Goal: Task Accomplishment & Management: Manage account settings

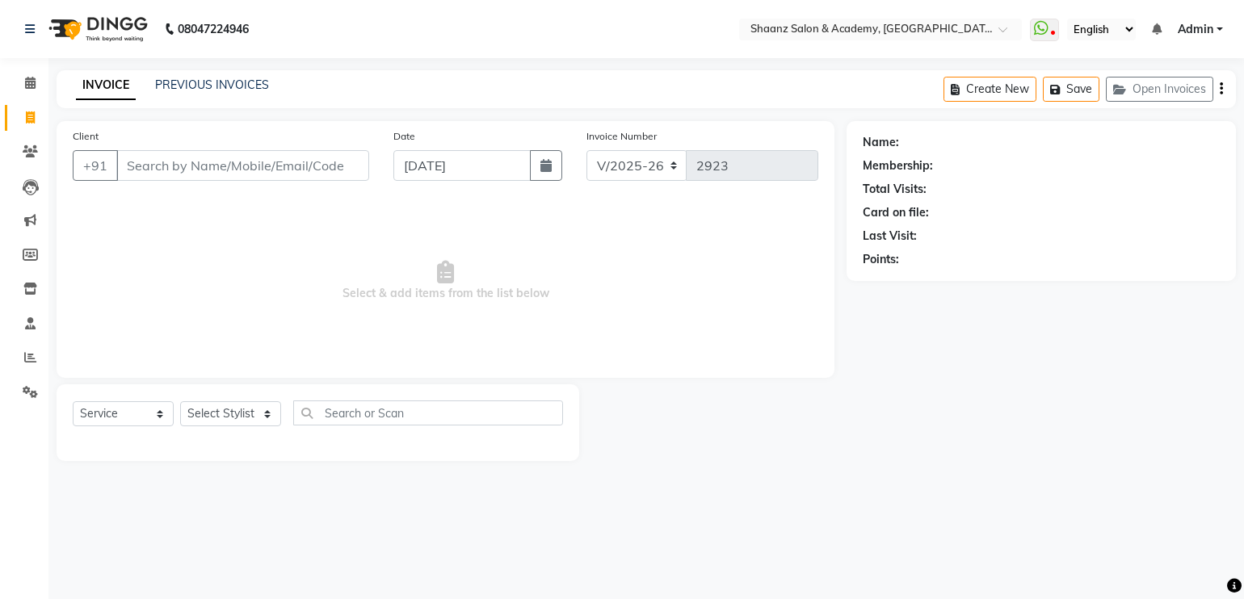
select select "6360"
select select "service"
click at [654, 121] on div "Client +91 Date [DATE] Invoice Number V/2025 V/[PHONE_NUMBER] Select & add item…" at bounding box center [446, 249] width 778 height 257
click at [229, 162] on input "Client" at bounding box center [242, 165] width 253 height 31
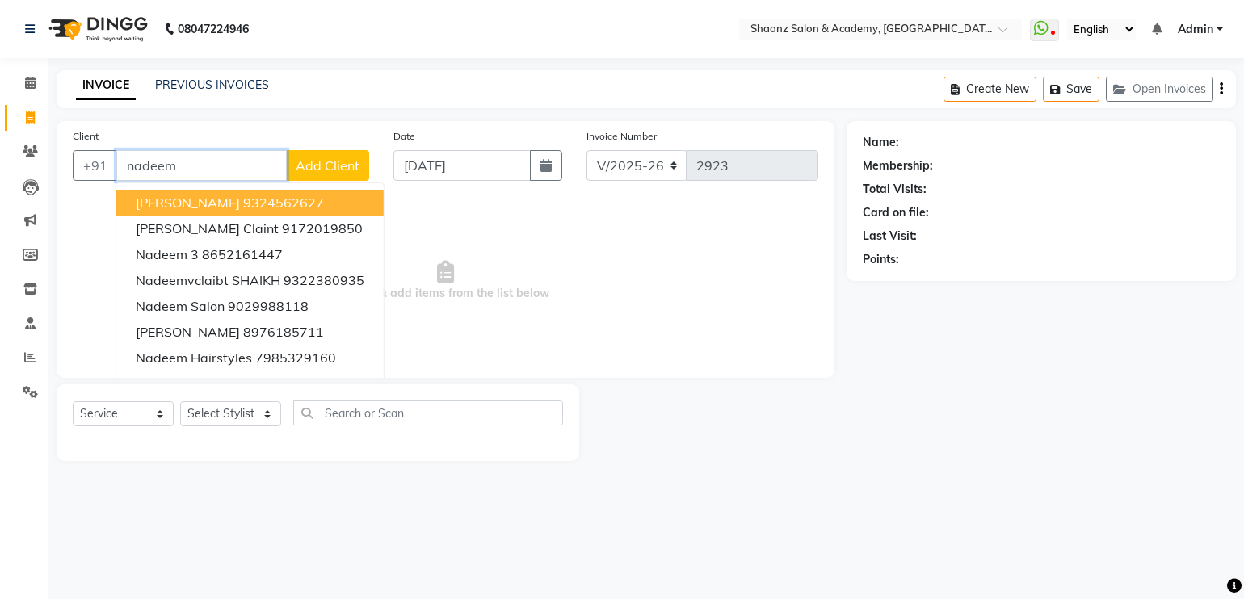
click at [243, 193] on button "[PERSON_NAME] 9324562627" at bounding box center [249, 203] width 267 height 26
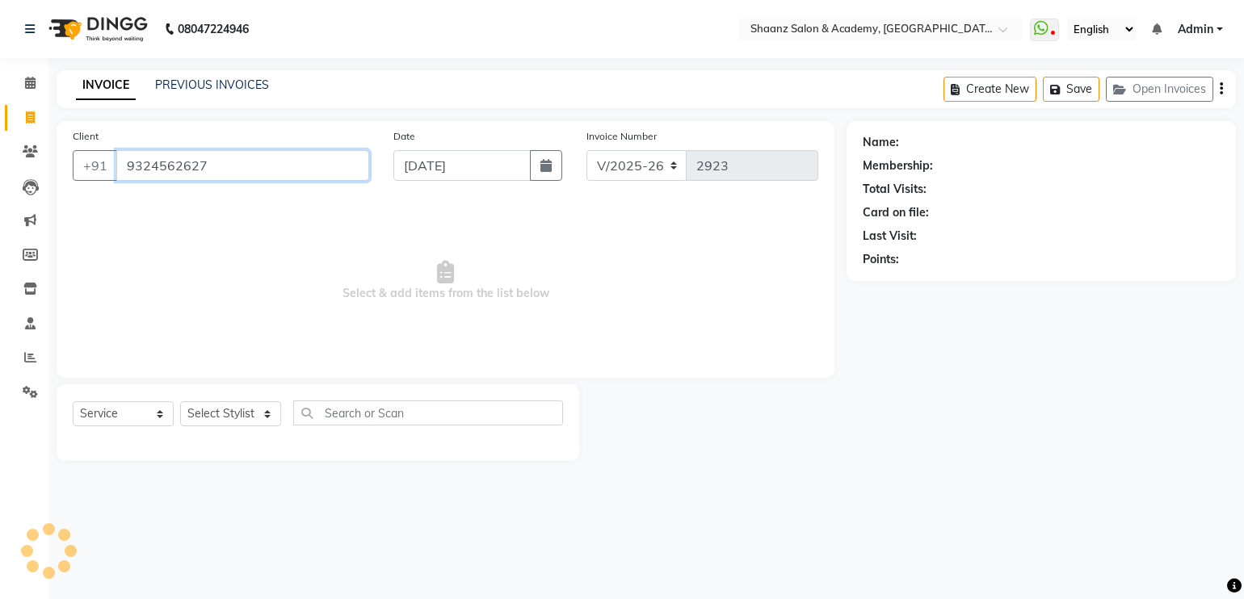
type input "9324562627"
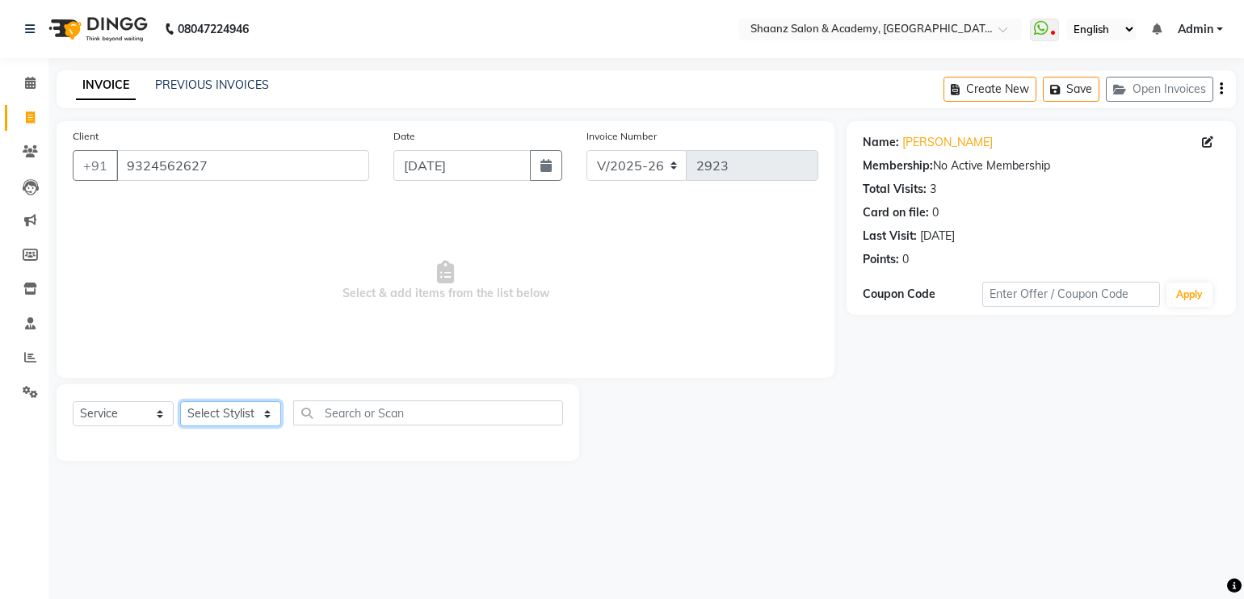
click at [267, 411] on select "Select Stylist [PERSON_NAME] [PERSON_NAME] [PERSON_NAME] dc [PERSON_NAME] nisha…" at bounding box center [230, 414] width 101 height 25
select select "47609"
click at [180, 402] on select "Select Stylist [PERSON_NAME] [PERSON_NAME] [PERSON_NAME] dc [PERSON_NAME] nisha…" at bounding box center [230, 414] width 101 height 25
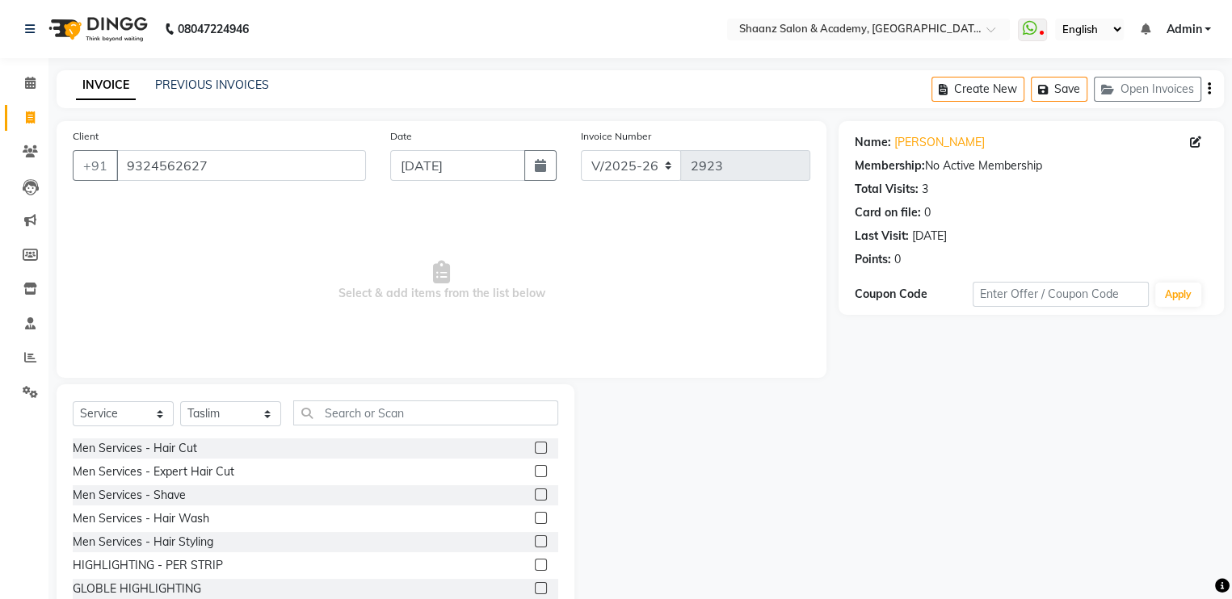
click at [535, 449] on label at bounding box center [541, 448] width 12 height 12
click at [535, 449] on input "checkbox" at bounding box center [540, 449] width 11 height 11
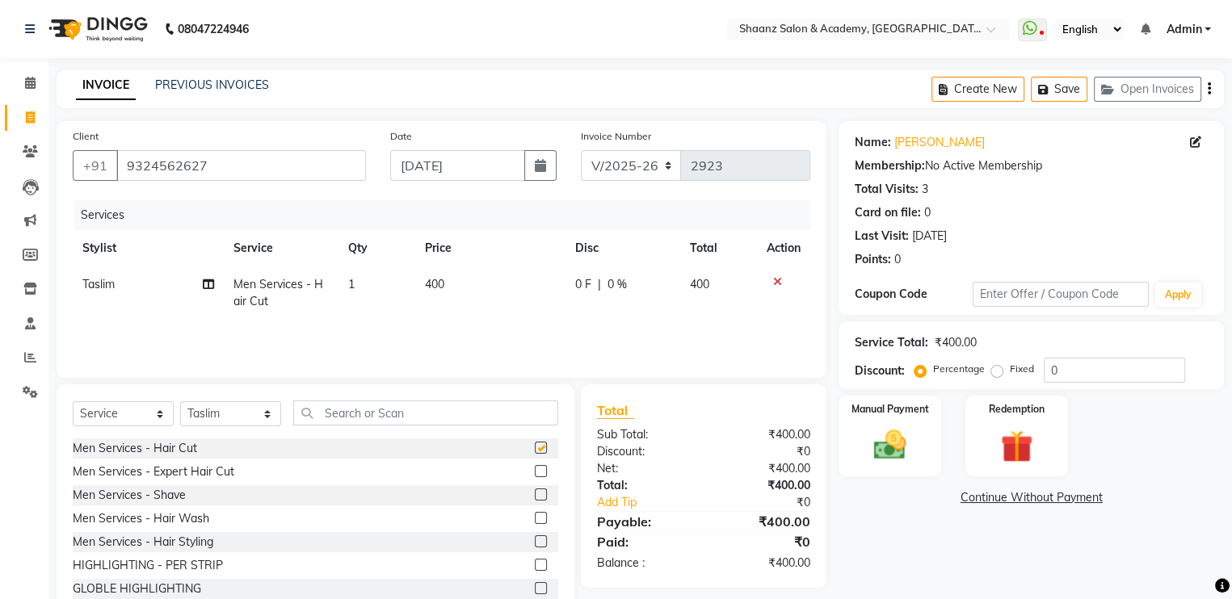
checkbox input "false"
click at [535, 498] on label at bounding box center [541, 495] width 12 height 12
click at [535, 498] on input "checkbox" at bounding box center [540, 495] width 11 height 11
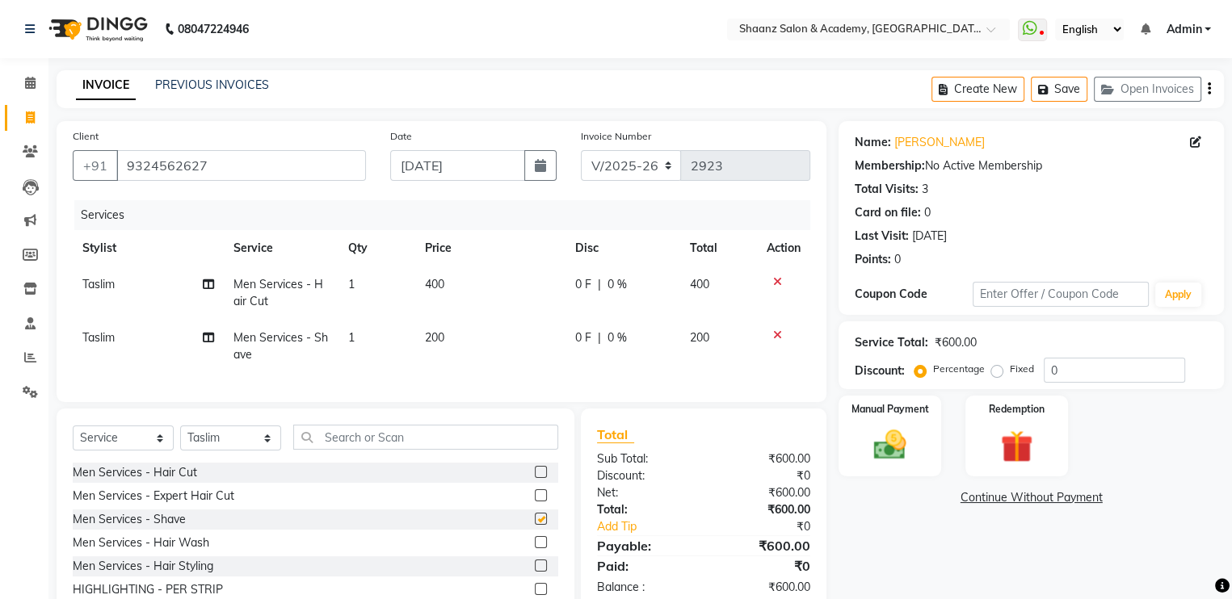
checkbox input "false"
click at [429, 440] on input "text" at bounding box center [425, 437] width 265 height 25
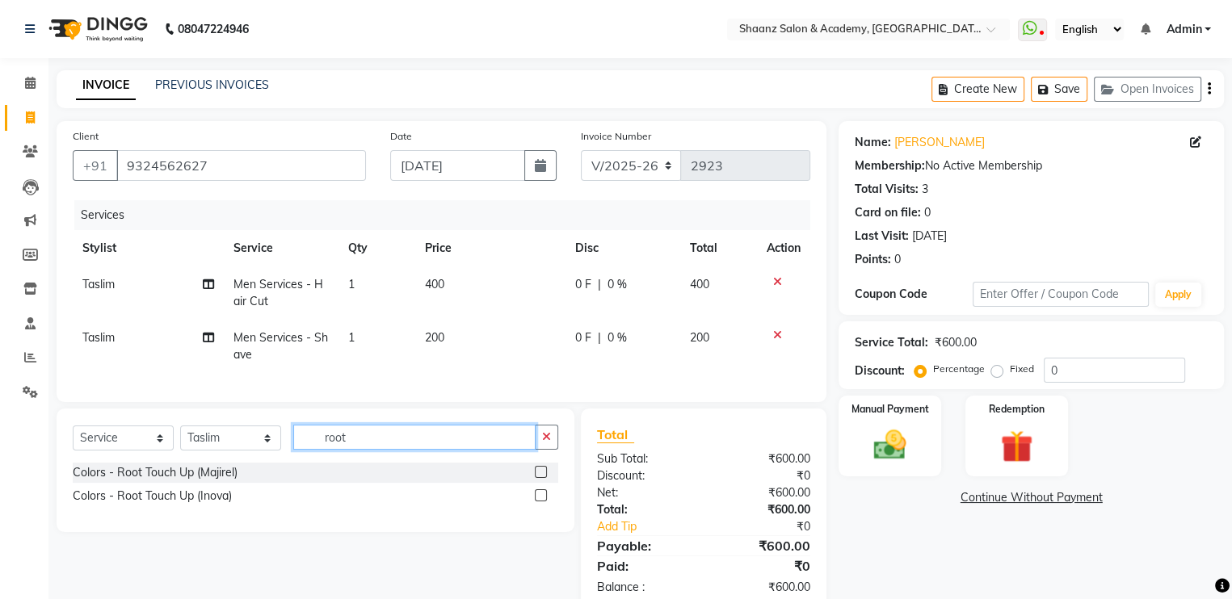
type input "root"
click at [541, 502] on label at bounding box center [541, 496] width 12 height 12
click at [541, 502] on input "checkbox" at bounding box center [540, 496] width 11 height 11
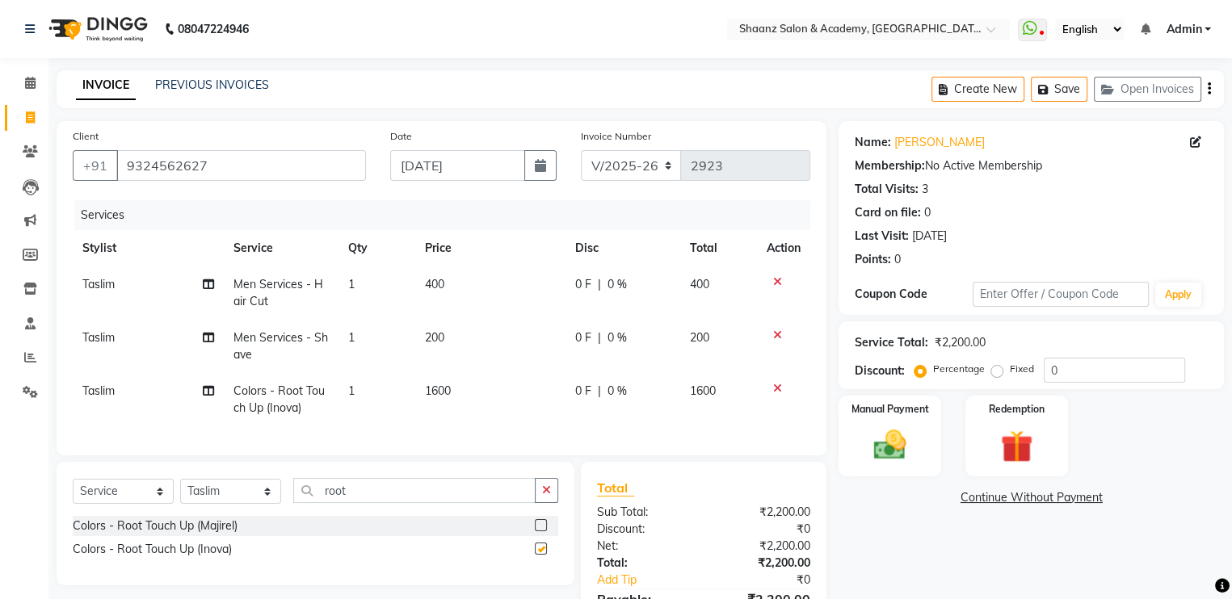
checkbox input "false"
click at [378, 503] on input "root" at bounding box center [414, 490] width 242 height 25
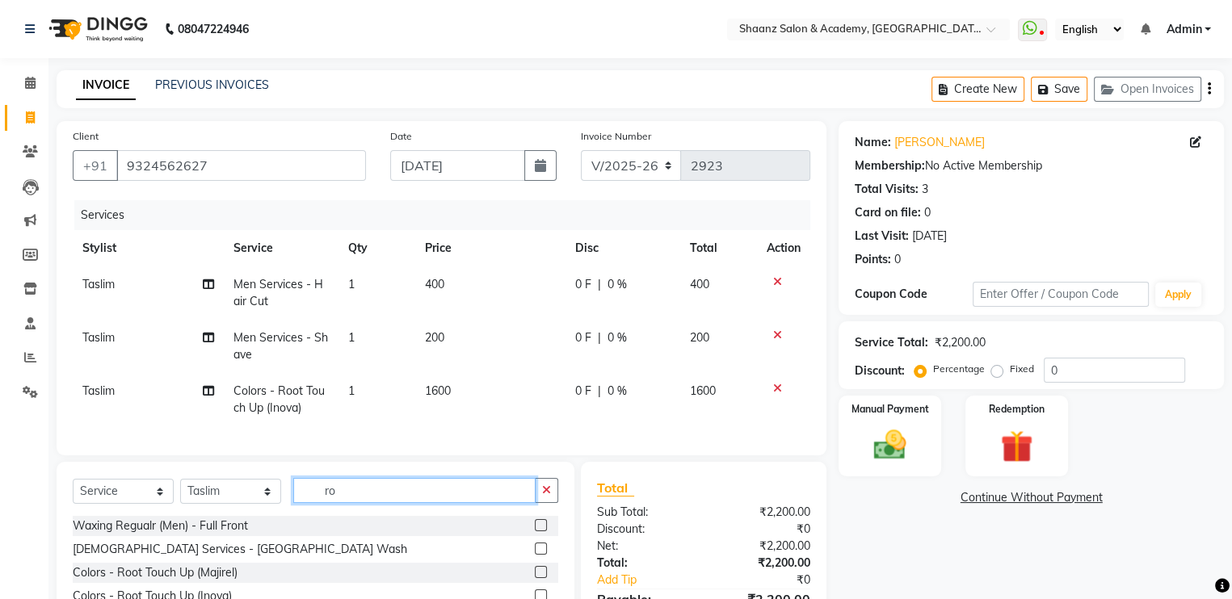
type input "r"
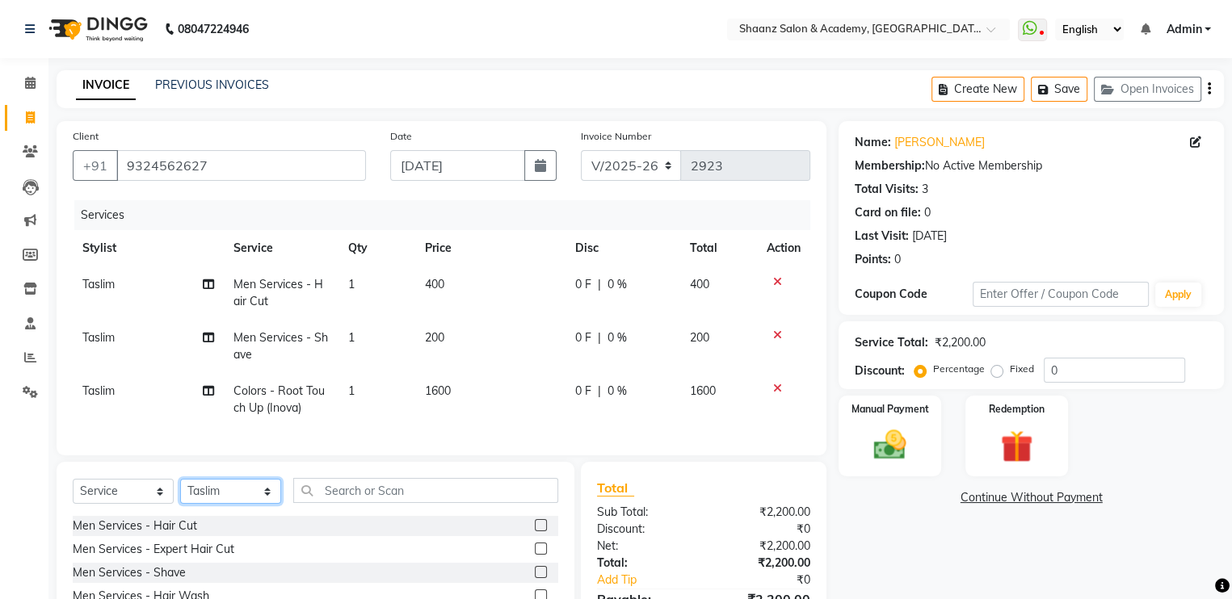
click at [270, 504] on select "Select Stylist [PERSON_NAME] [PERSON_NAME] [PERSON_NAME] dc [PERSON_NAME] nisha…" at bounding box center [230, 491] width 101 height 25
select select "49291"
click at [180, 493] on select "Select Stylist [PERSON_NAME] [PERSON_NAME] [PERSON_NAME] dc [PERSON_NAME] nisha…" at bounding box center [230, 491] width 101 height 25
click at [318, 503] on input "text" at bounding box center [425, 490] width 265 height 25
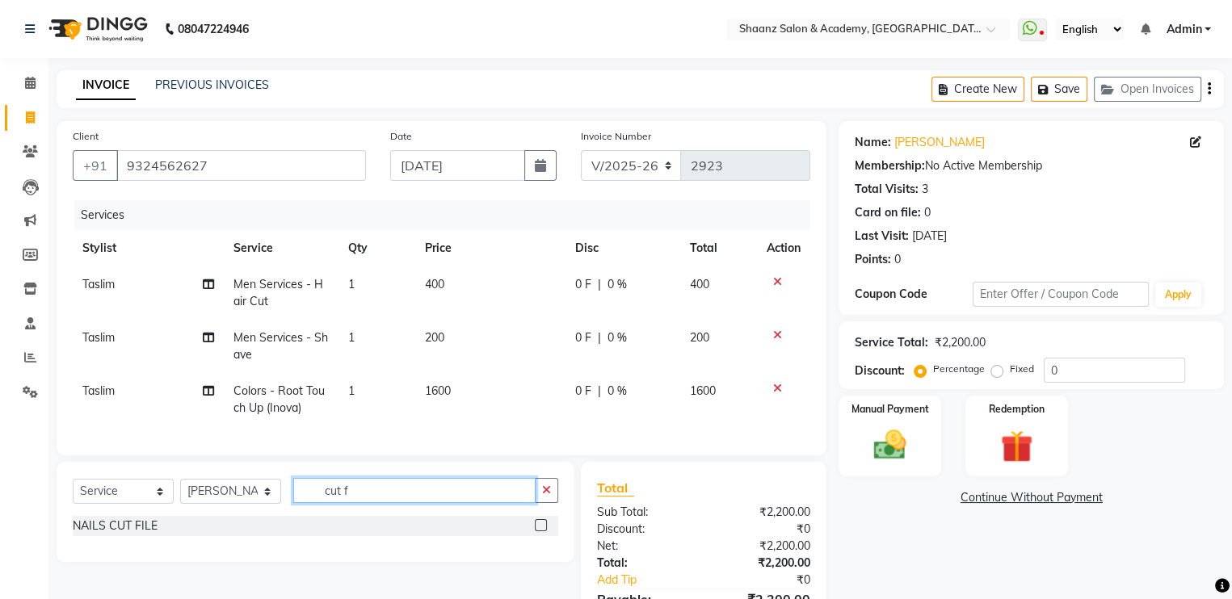
type input "cut f"
click at [205, 535] on div "NAILS CUT FILE" at bounding box center [316, 526] width 486 height 20
click at [538, 532] on label at bounding box center [541, 525] width 12 height 12
click at [538, 532] on input "checkbox" at bounding box center [540, 526] width 11 height 11
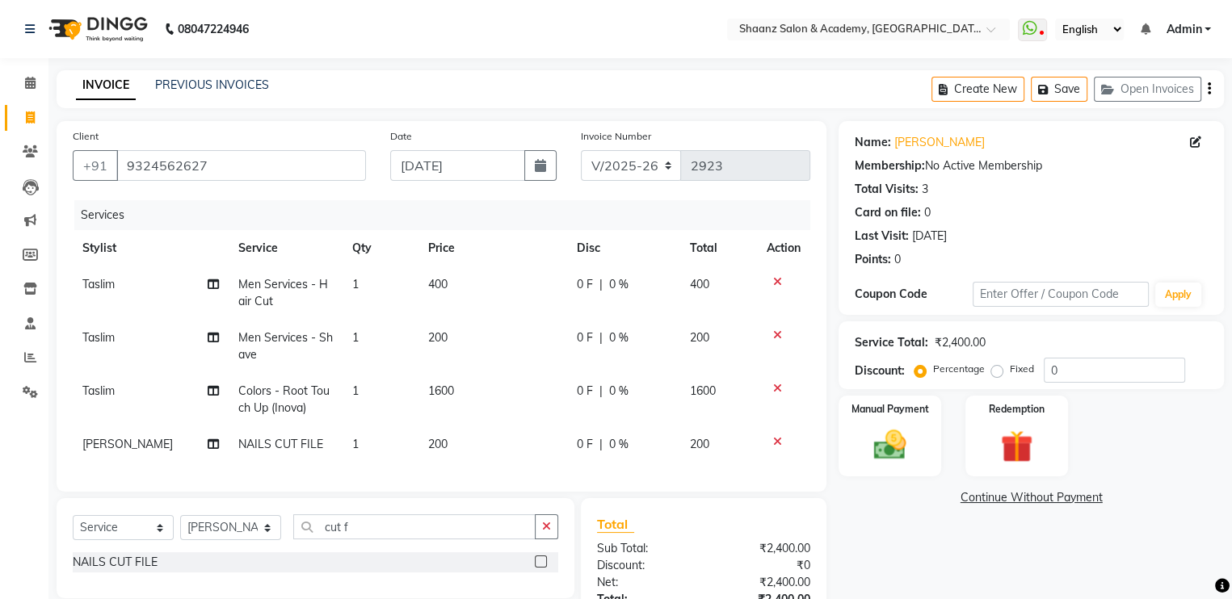
click at [541, 568] on label at bounding box center [541, 562] width 12 height 12
click at [541, 568] on input "checkbox" at bounding box center [540, 562] width 11 height 11
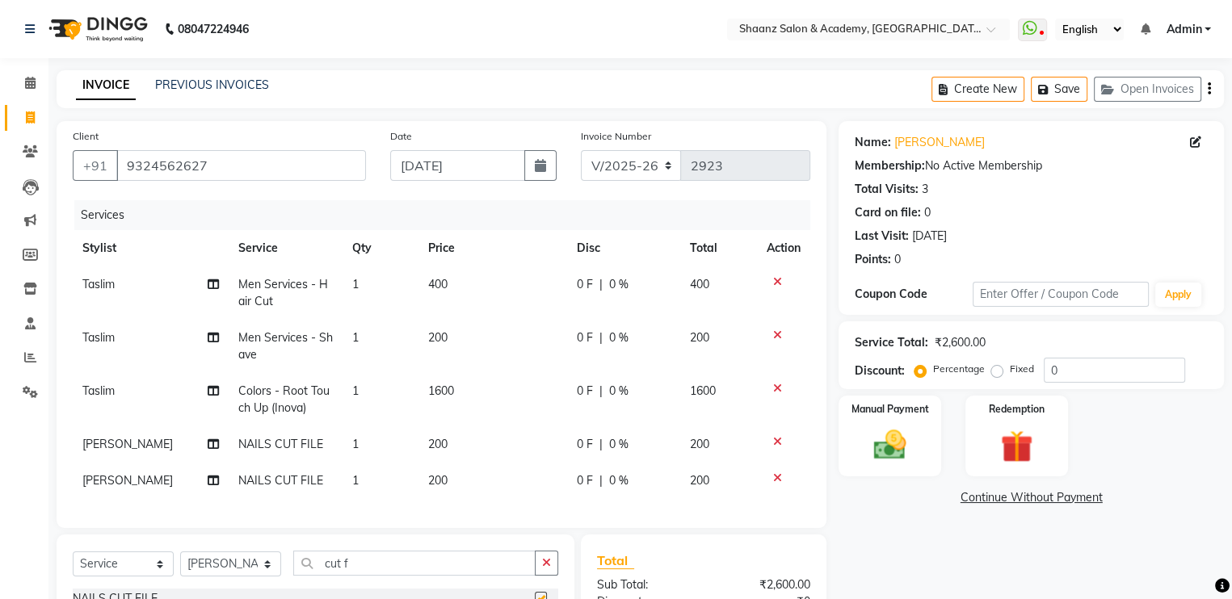
checkbox input "false"
click at [631, 284] on div "0 F | 0 %" at bounding box center [624, 284] width 94 height 17
select select "47609"
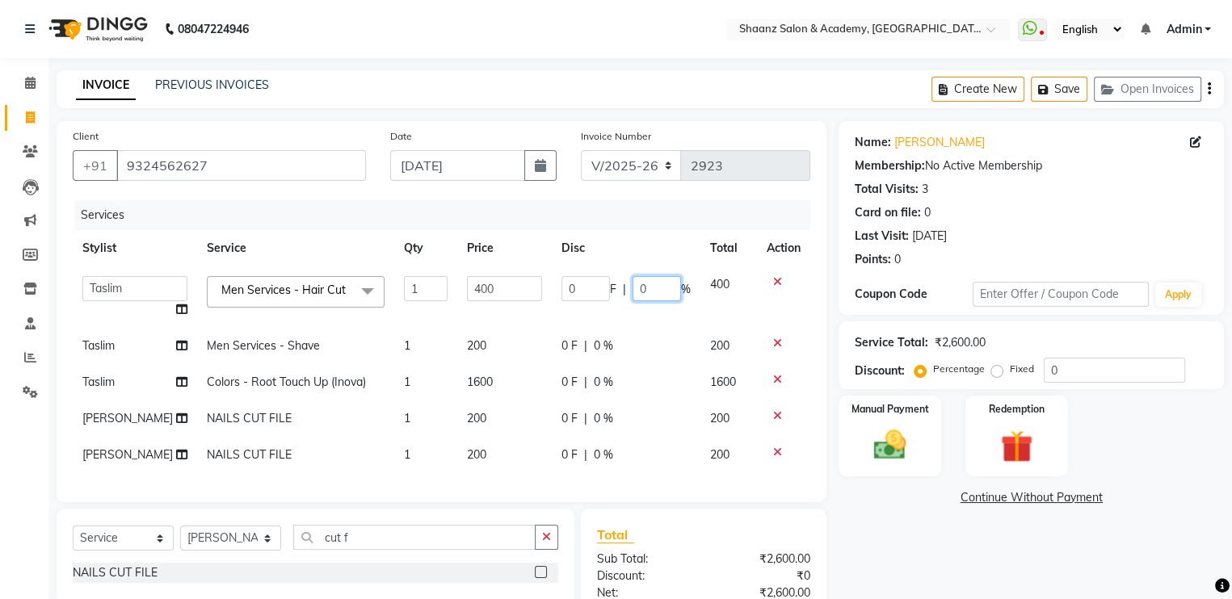
click at [643, 289] on input "0" at bounding box center [657, 288] width 48 height 25
type input "050"
click at [625, 352] on td "0 F | 0 %" at bounding box center [626, 346] width 149 height 36
select select "47609"
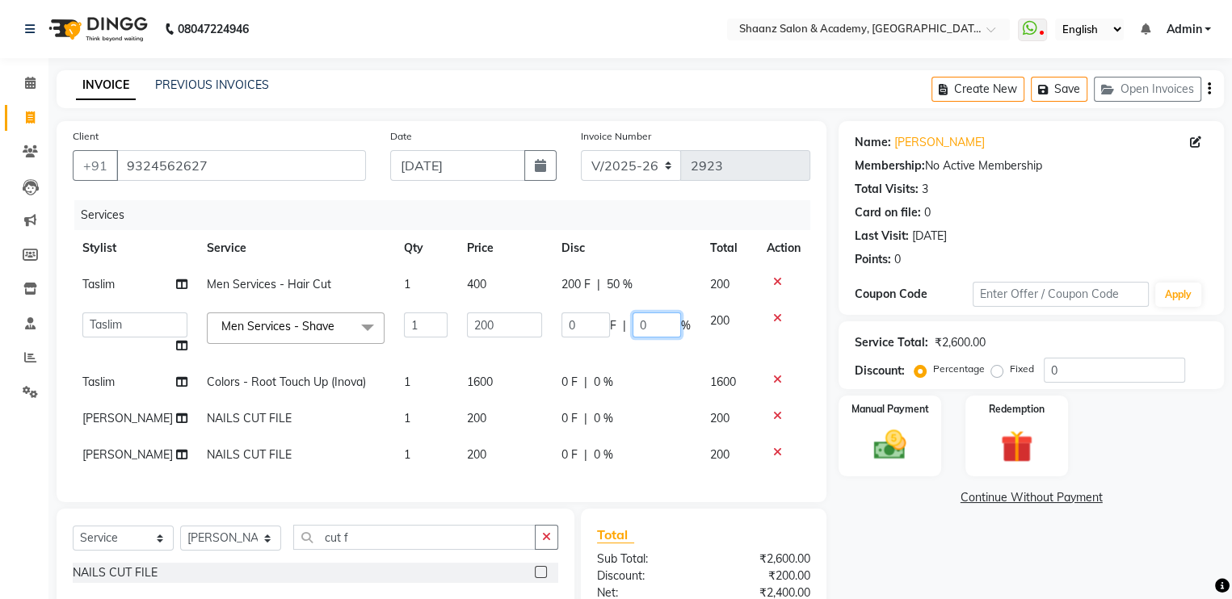
click at [646, 331] on input "0" at bounding box center [657, 325] width 48 height 25
type input "050"
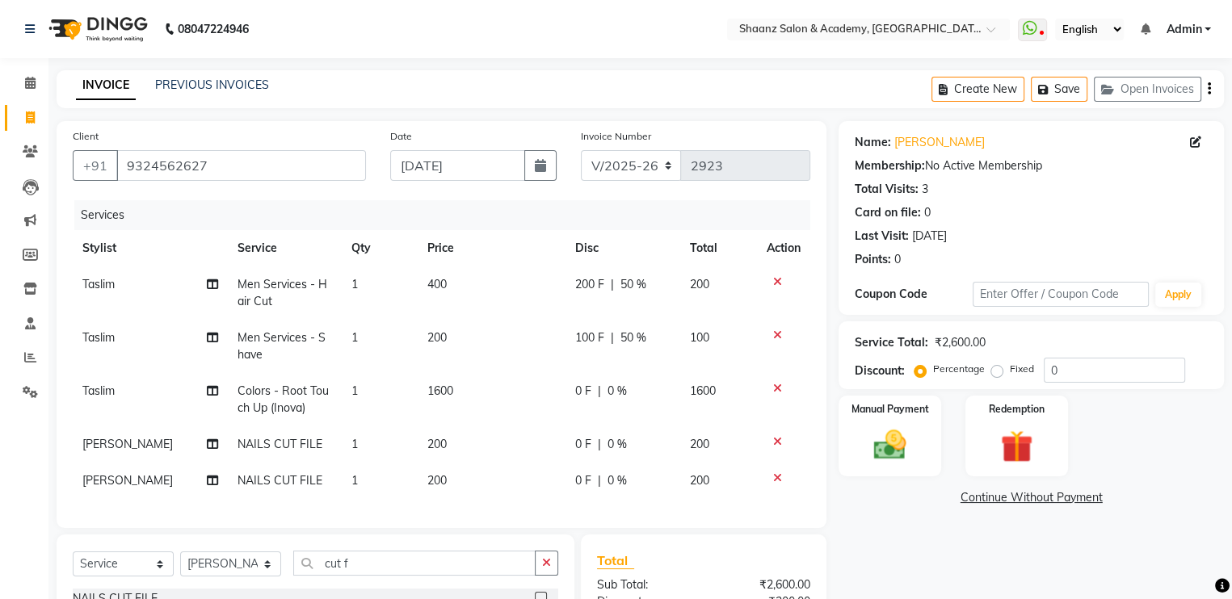
click at [608, 385] on div "0 F | 0 %" at bounding box center [622, 391] width 95 height 17
select select "47609"
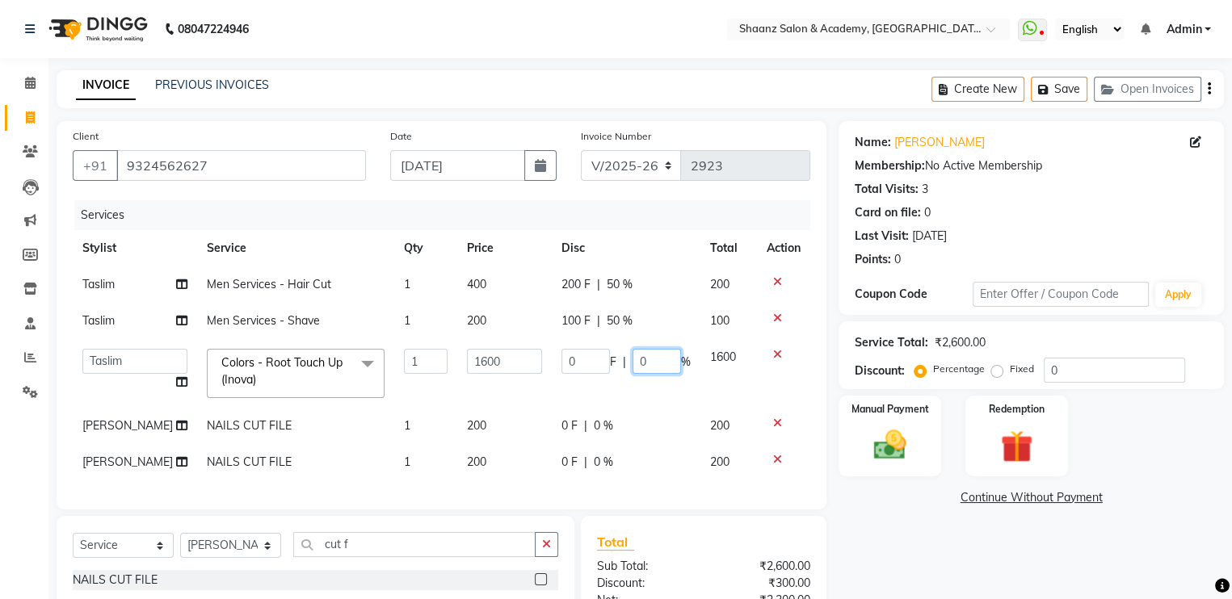
click at [652, 360] on input "0" at bounding box center [657, 361] width 48 height 25
type input "050"
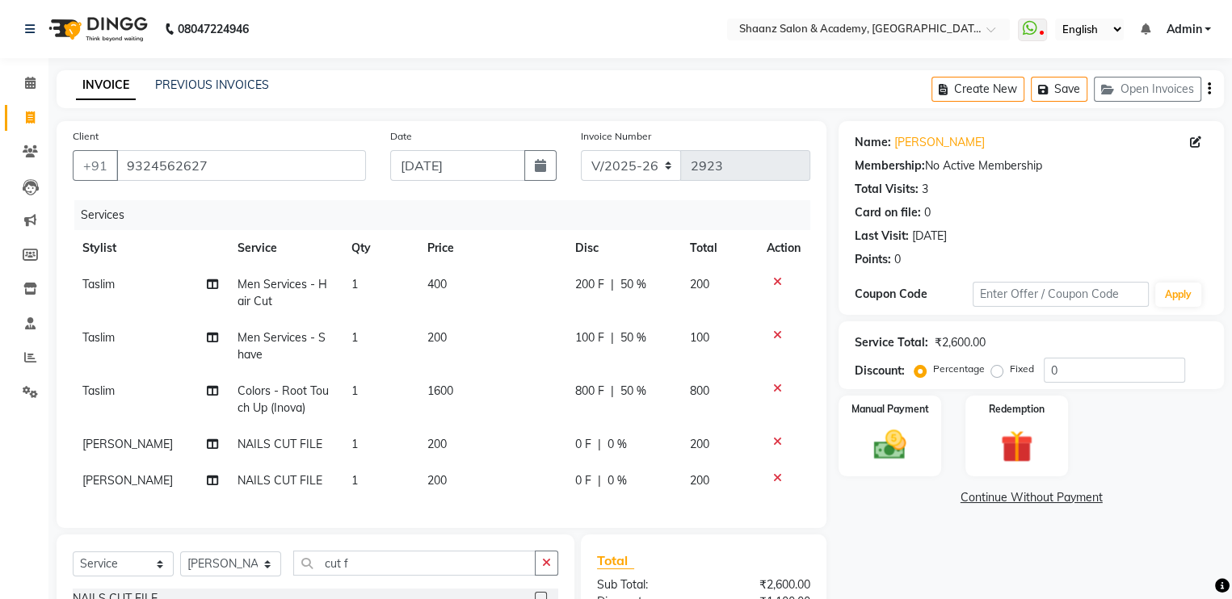
click at [650, 431] on td "0 F | 0 %" at bounding box center [623, 445] width 115 height 36
select select "49291"
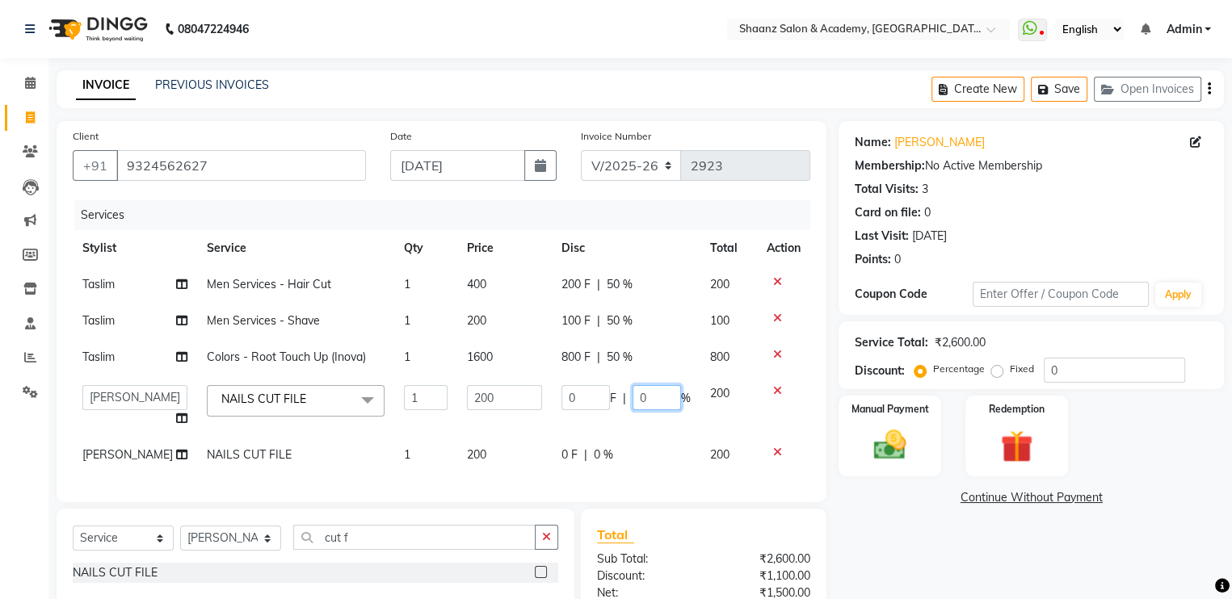
click at [649, 399] on input "0" at bounding box center [657, 397] width 48 height 25
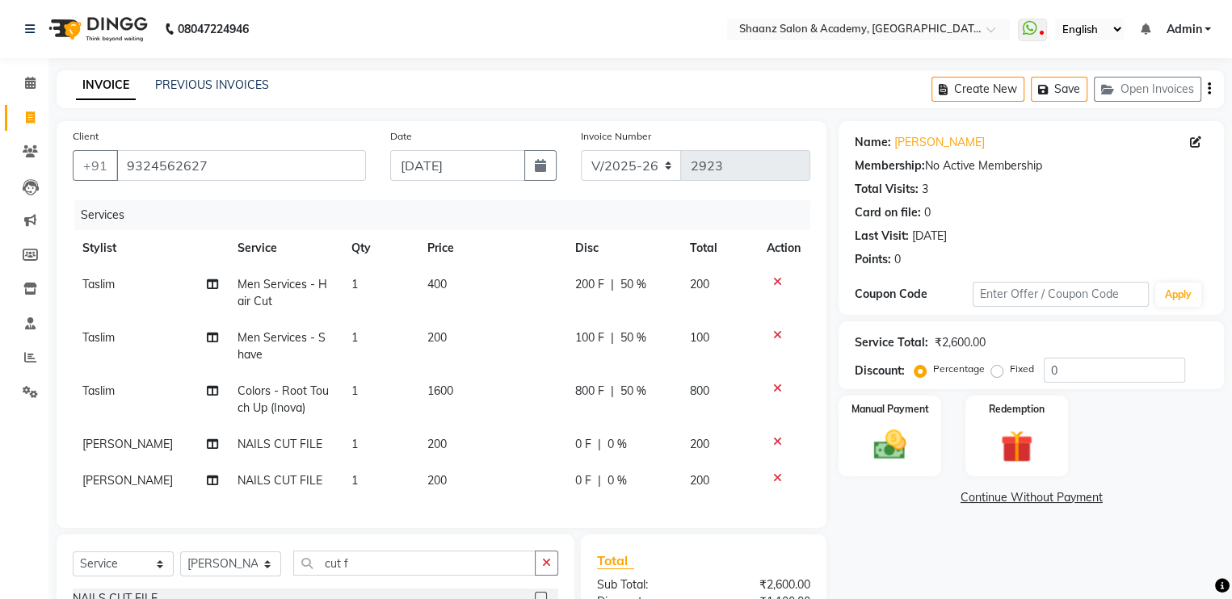
click at [593, 444] on div "0 F | 0 %" at bounding box center [622, 444] width 95 height 17
select select "49291"
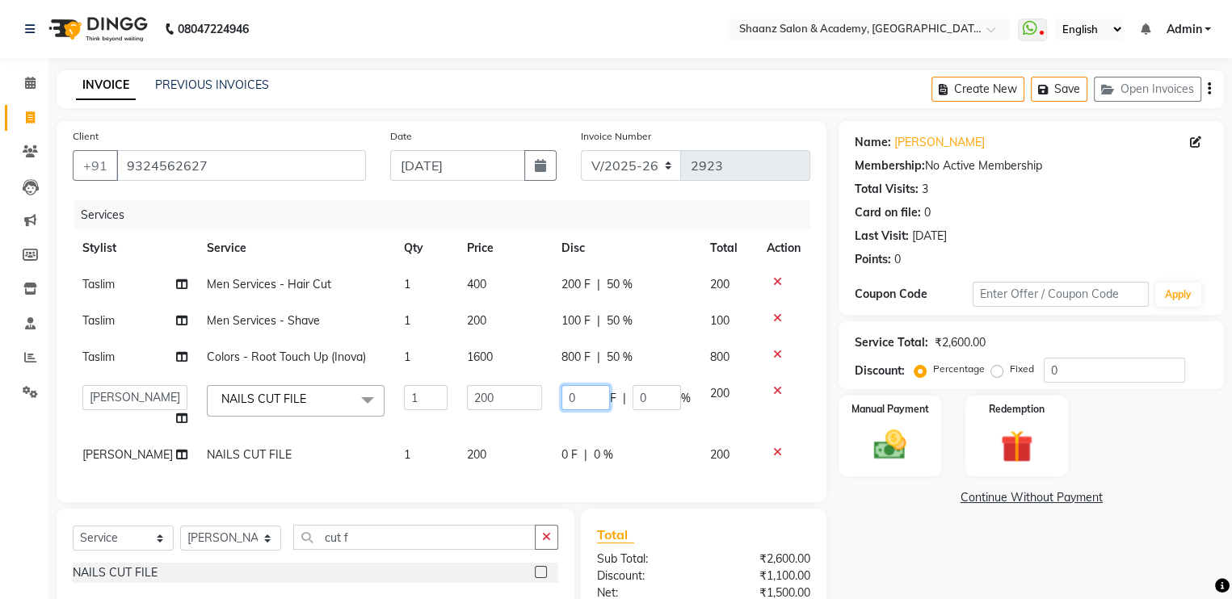
click at [588, 395] on input "0" at bounding box center [585, 397] width 48 height 25
type input "050"
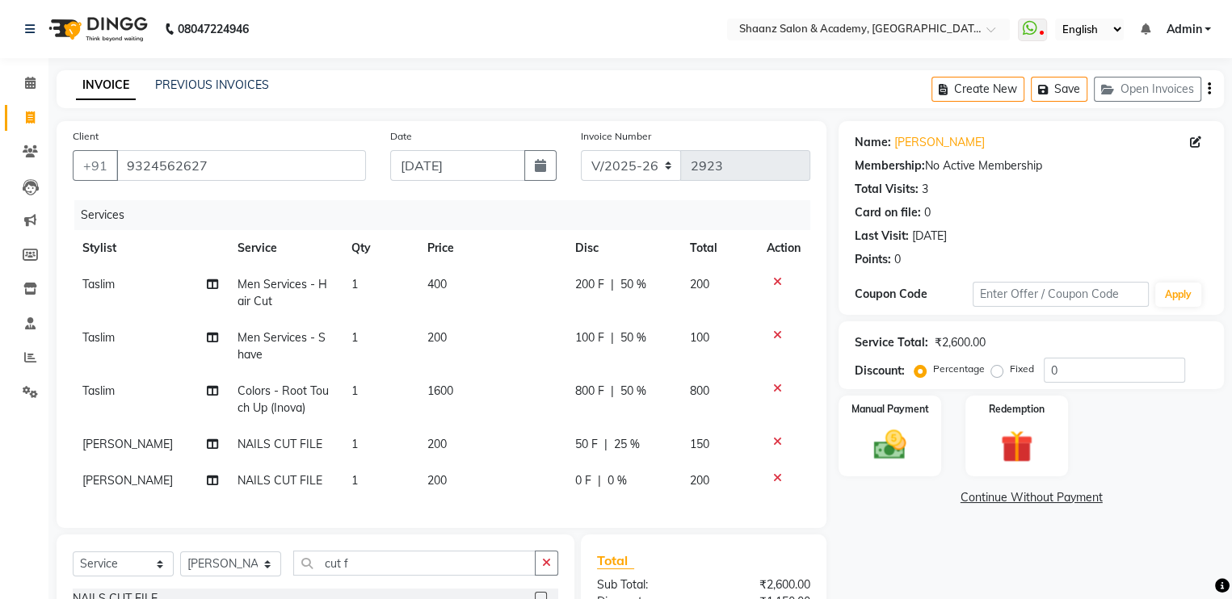
click at [575, 462] on tbody "Taslim Men Services - Hair Cut 1 400 200 F | 50 % 200 Taslim Men Services - Sha…" at bounding box center [442, 383] width 738 height 233
click at [590, 480] on div "0 F | 0 %" at bounding box center [622, 481] width 95 height 17
select select "49291"
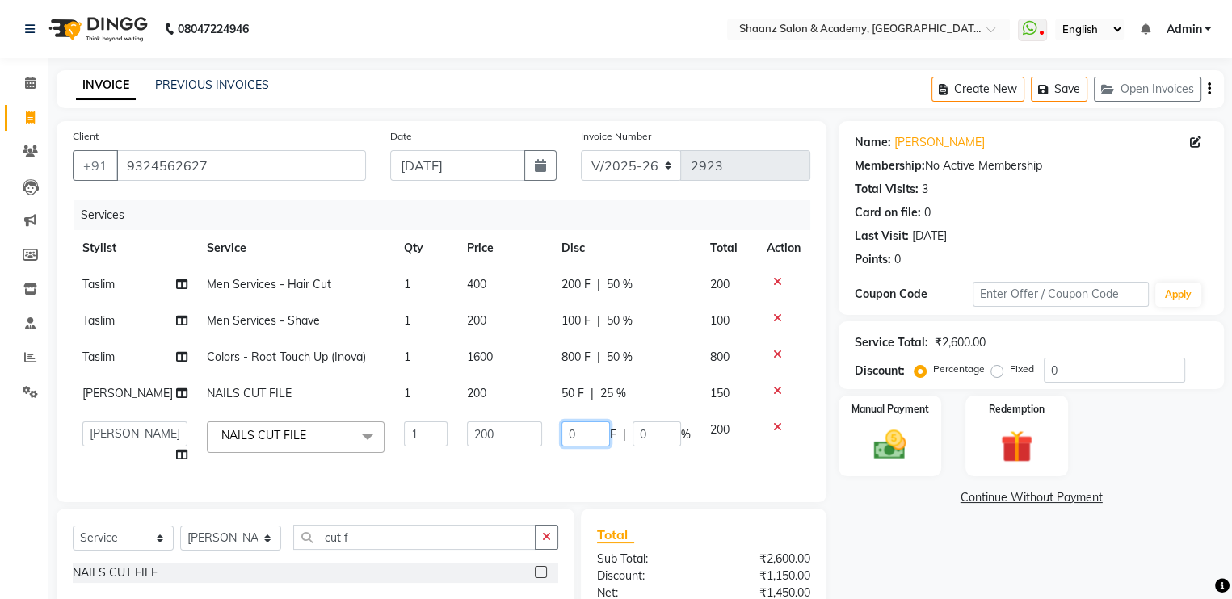
click at [587, 447] on input "0" at bounding box center [585, 434] width 48 height 25
type input "050"
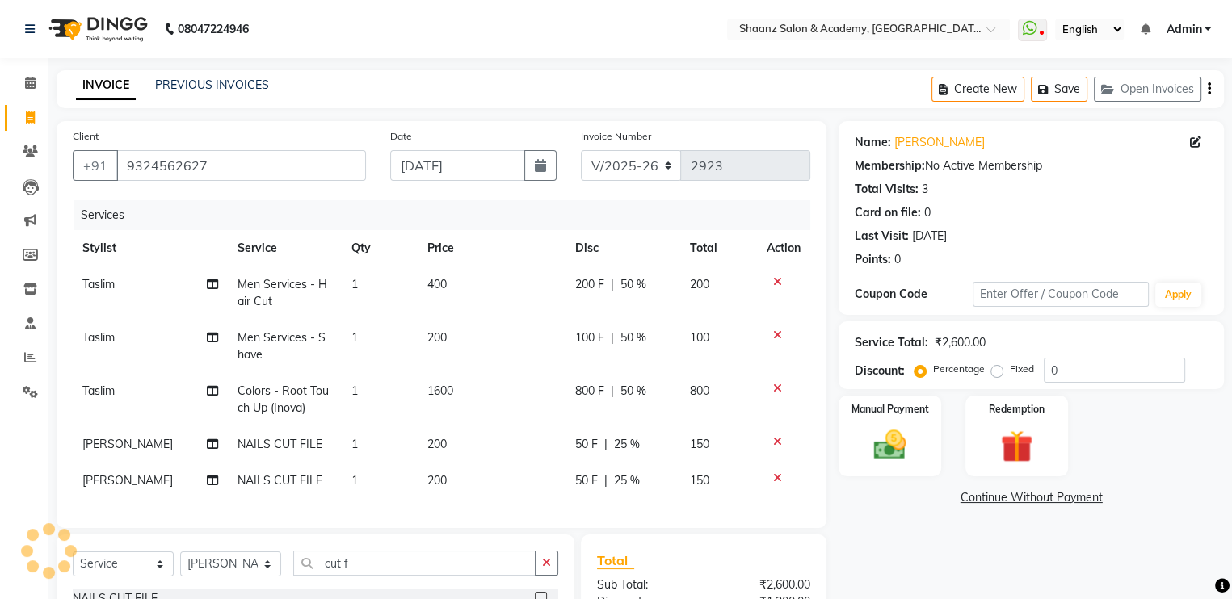
click at [1140, 505] on link "Continue Without Payment" at bounding box center [1031, 498] width 379 height 17
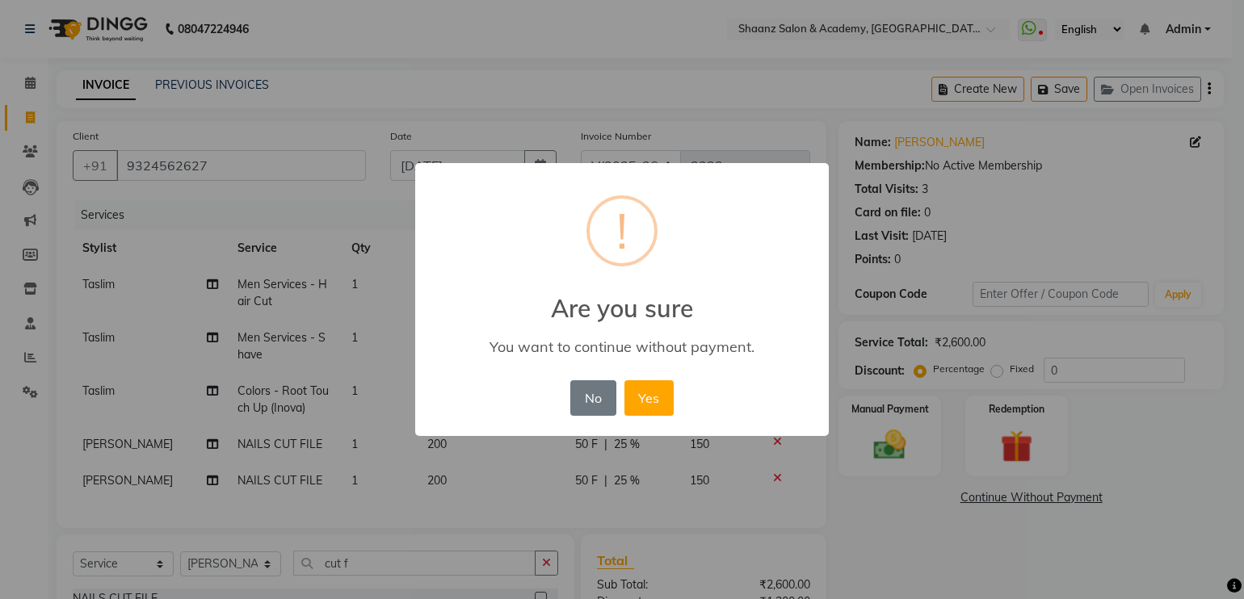
click at [825, 84] on div "× ! Are you sure You want to continue without payment. No No Yes" at bounding box center [622, 299] width 1244 height 599
click at [585, 402] on button "No" at bounding box center [592, 399] width 45 height 36
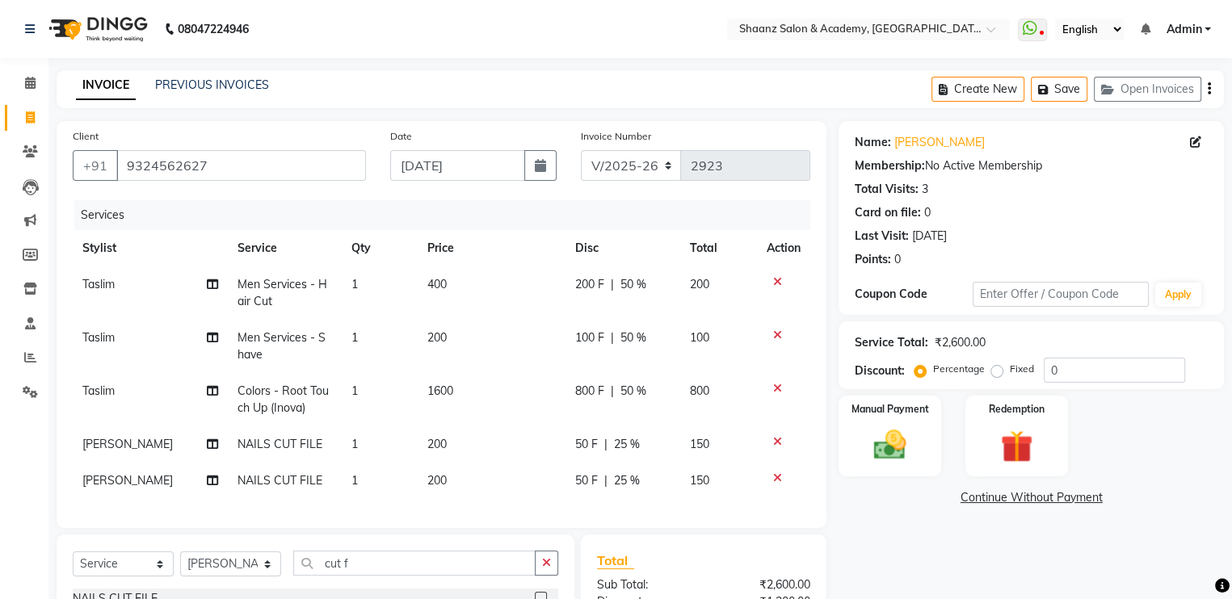
click at [1228, 554] on div "Name: [PERSON_NAME] Membership: No Active Membership Total Visits: 3 Card on fi…" at bounding box center [1037, 429] width 397 height 617
click at [936, 435] on div "Manual Payment" at bounding box center [890, 436] width 107 height 84
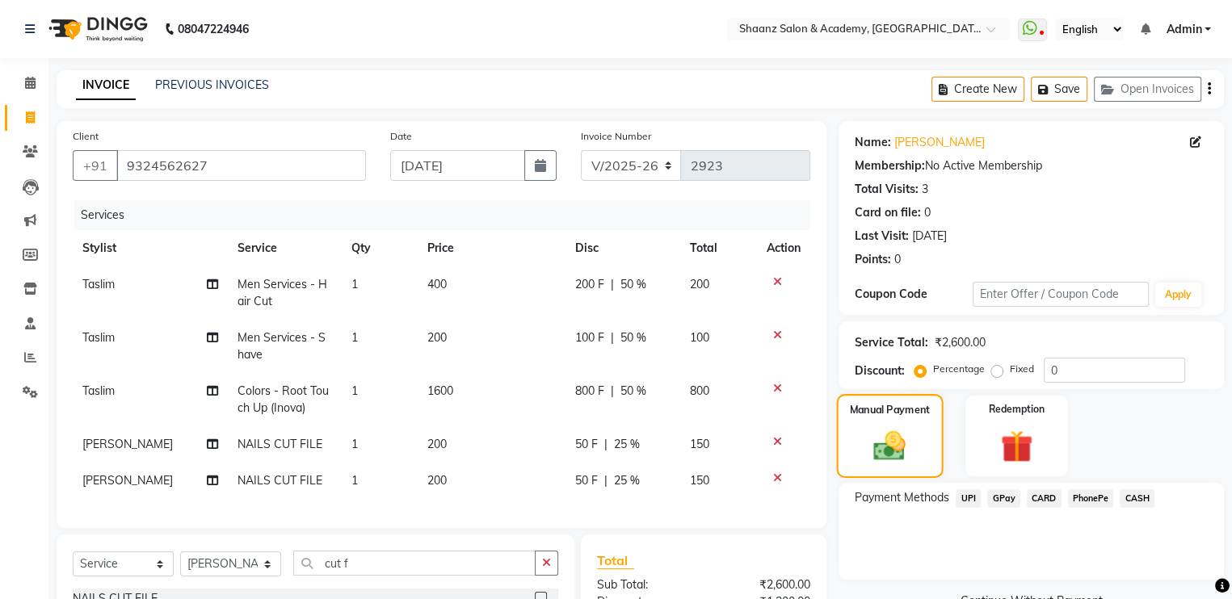
click at [915, 434] on img at bounding box center [890, 446] width 52 height 37
click at [999, 504] on span "GPay" at bounding box center [1003, 499] width 33 height 19
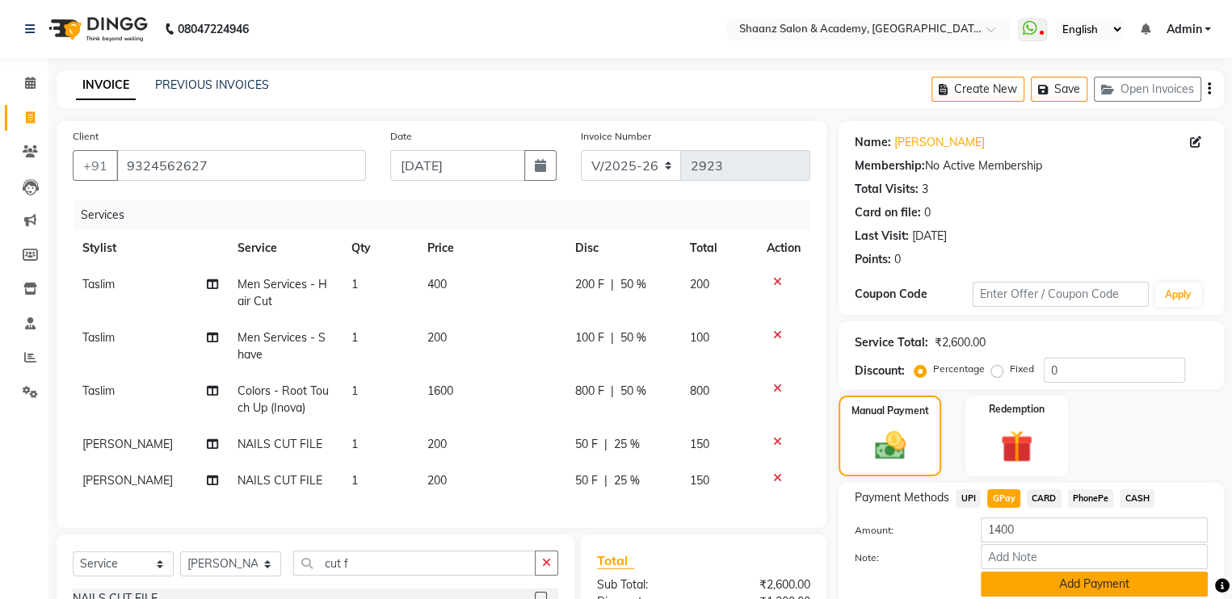
click at [1038, 582] on button "Add Payment" at bounding box center [1094, 584] width 227 height 25
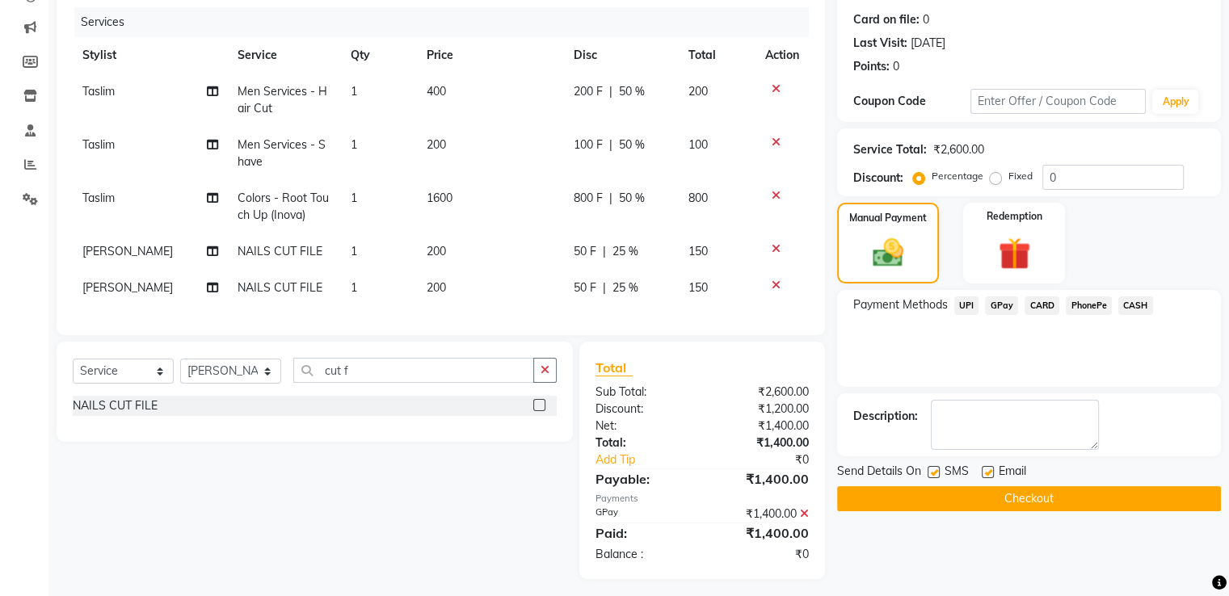
scroll to position [194, 0]
click at [931, 470] on label at bounding box center [933, 471] width 12 height 12
click at [931, 470] on input "checkbox" at bounding box center [932, 472] width 11 height 11
checkbox input "false"
click at [932, 490] on button "Checkout" at bounding box center [1029, 498] width 384 height 25
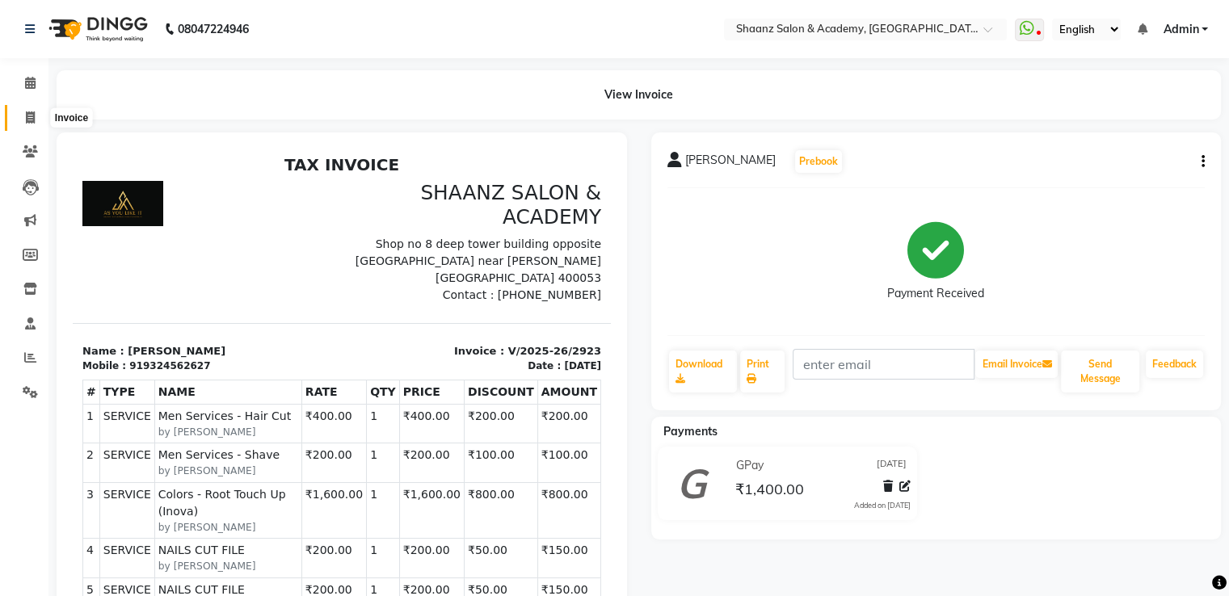
click at [26, 119] on icon at bounding box center [30, 117] width 9 height 12
select select "service"
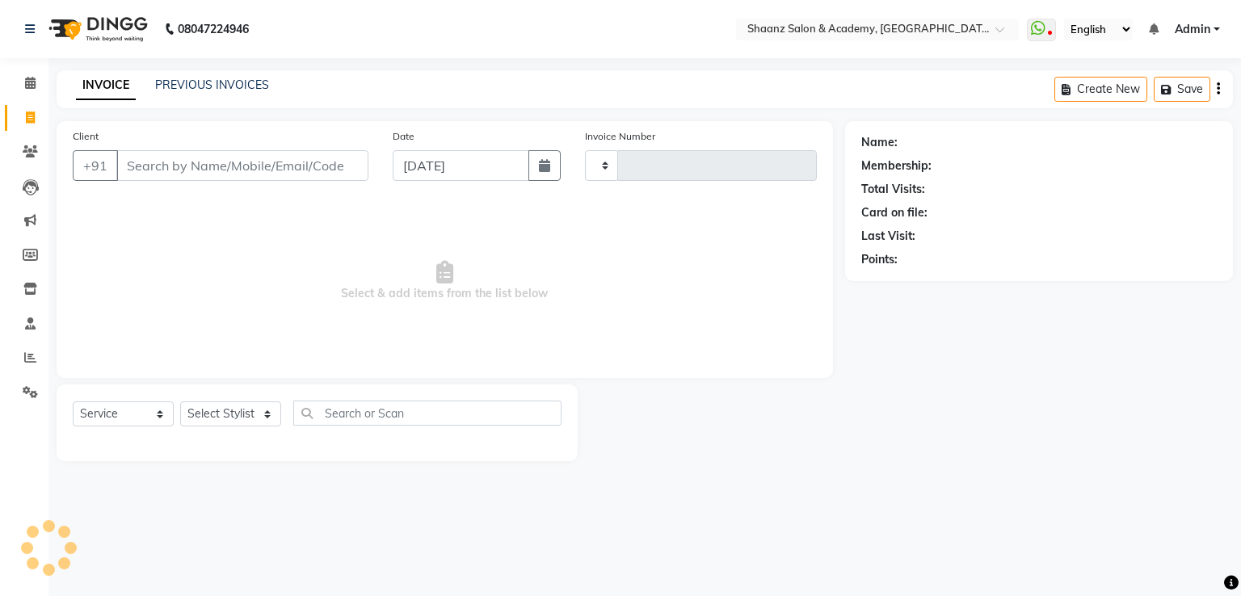
type input "2924"
select select "6360"
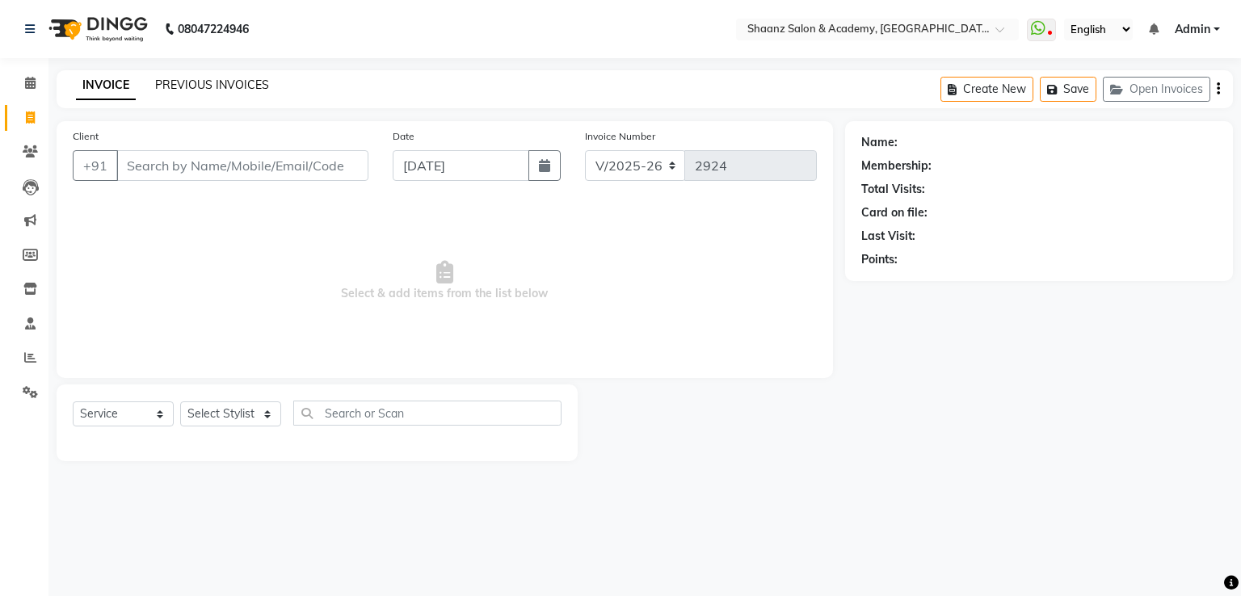
click at [181, 90] on link "PREVIOUS INVOICES" at bounding box center [212, 85] width 114 height 15
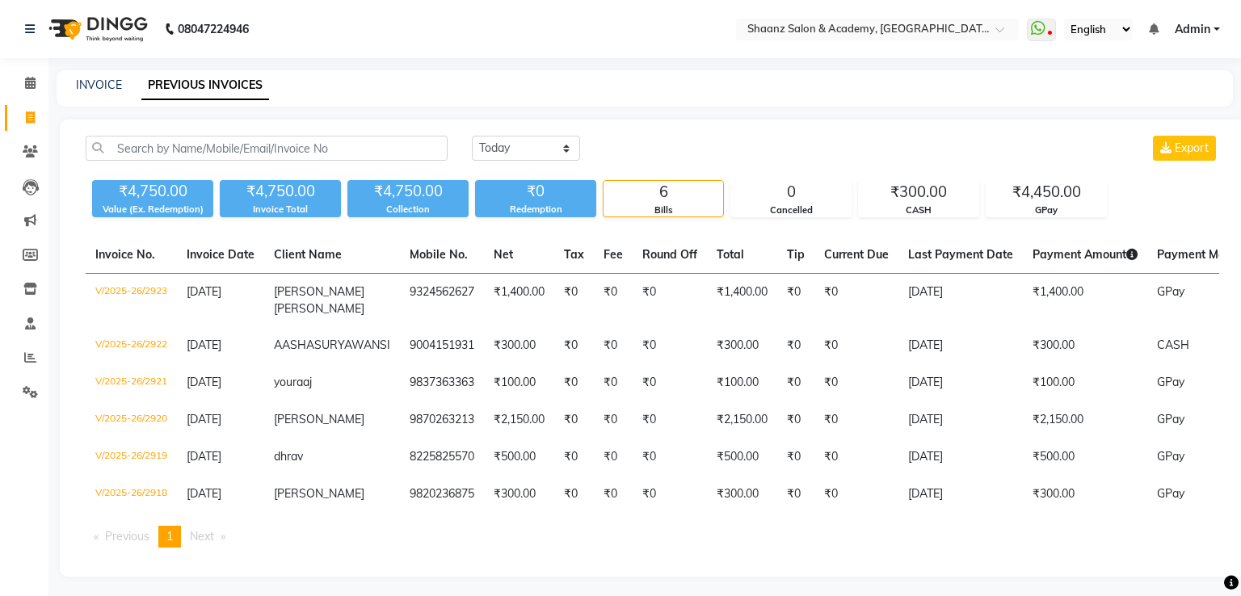
select select "6360"
select select "service"
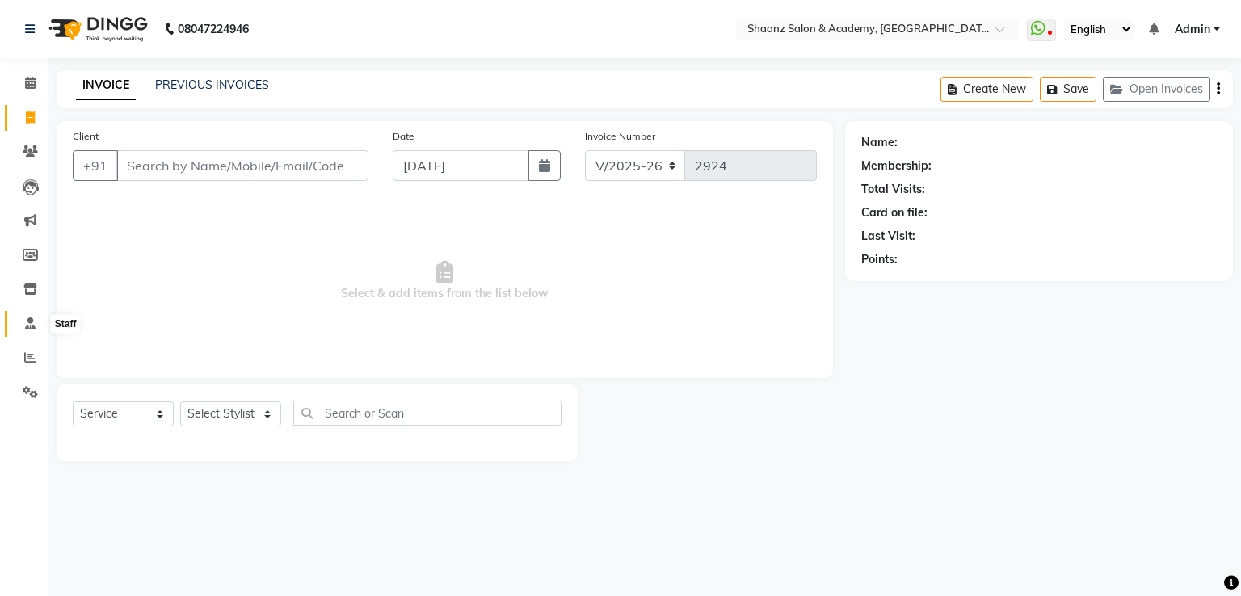
click at [28, 327] on icon at bounding box center [30, 324] width 11 height 12
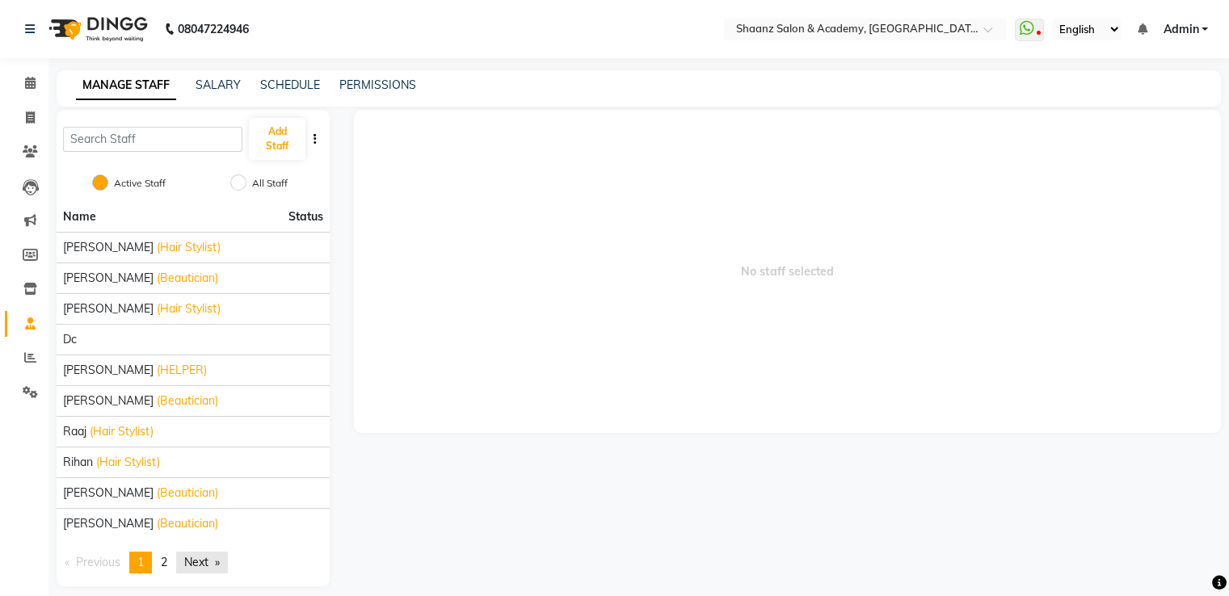
click at [193, 566] on link "Next page" at bounding box center [202, 563] width 52 height 22
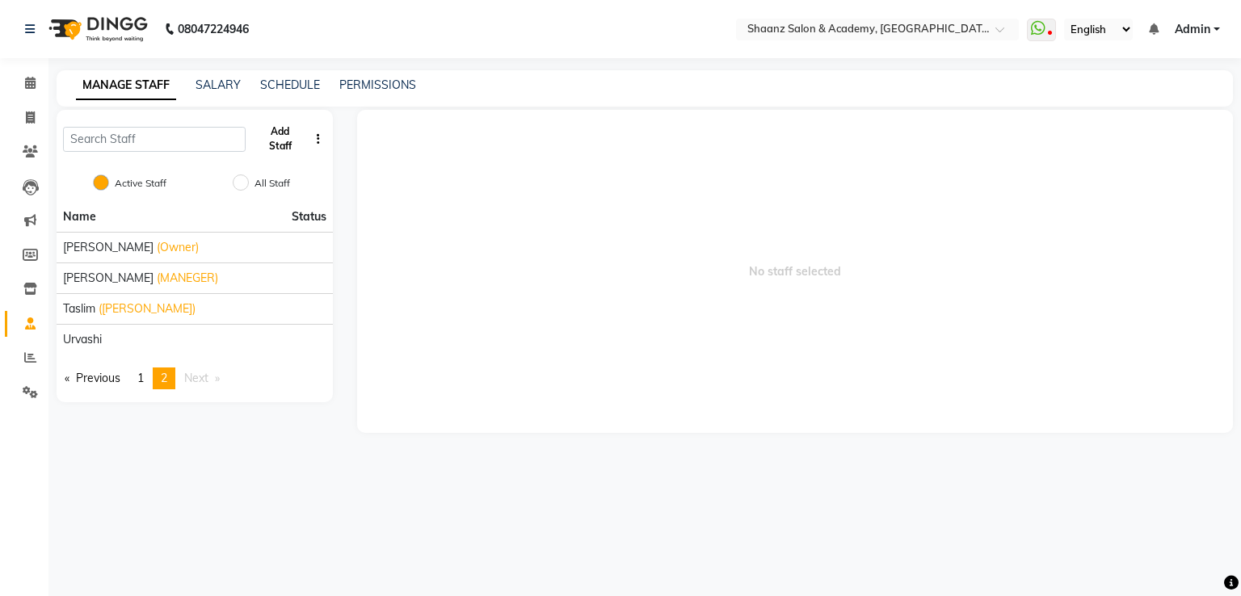
click at [281, 150] on button "Add Staff" at bounding box center [280, 139] width 57 height 42
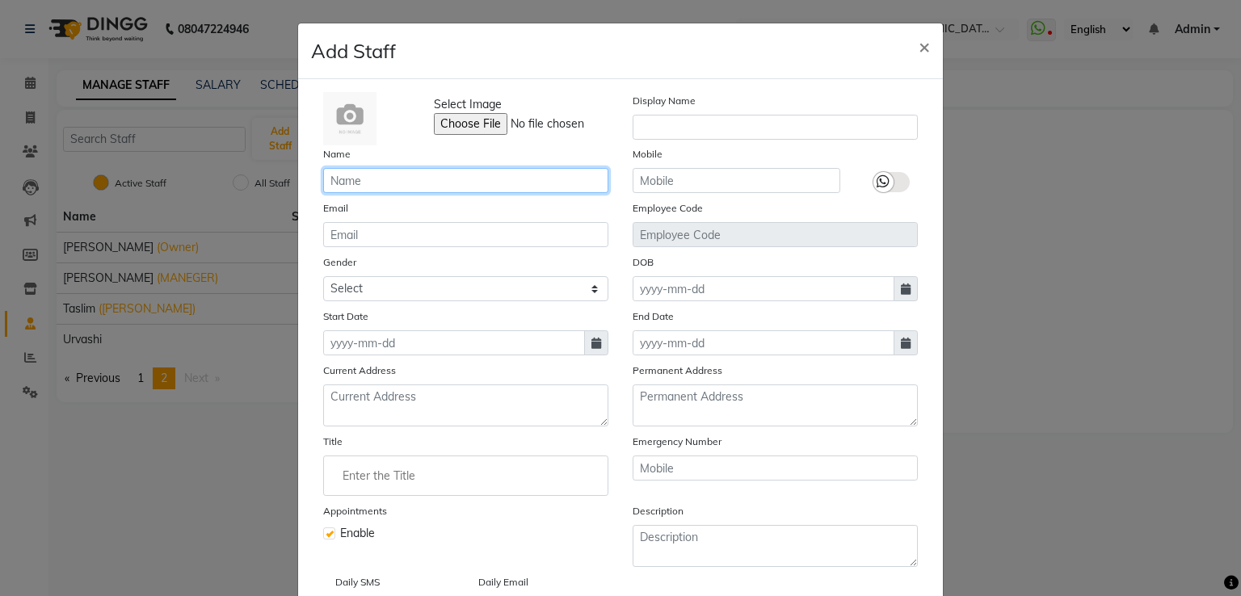
click at [404, 179] on input "text" at bounding box center [465, 180] width 285 height 25
click at [407, 190] on input "sakshi" at bounding box center [465, 180] width 285 height 25
type input "[PERSON_NAME] [PERSON_NAME]"
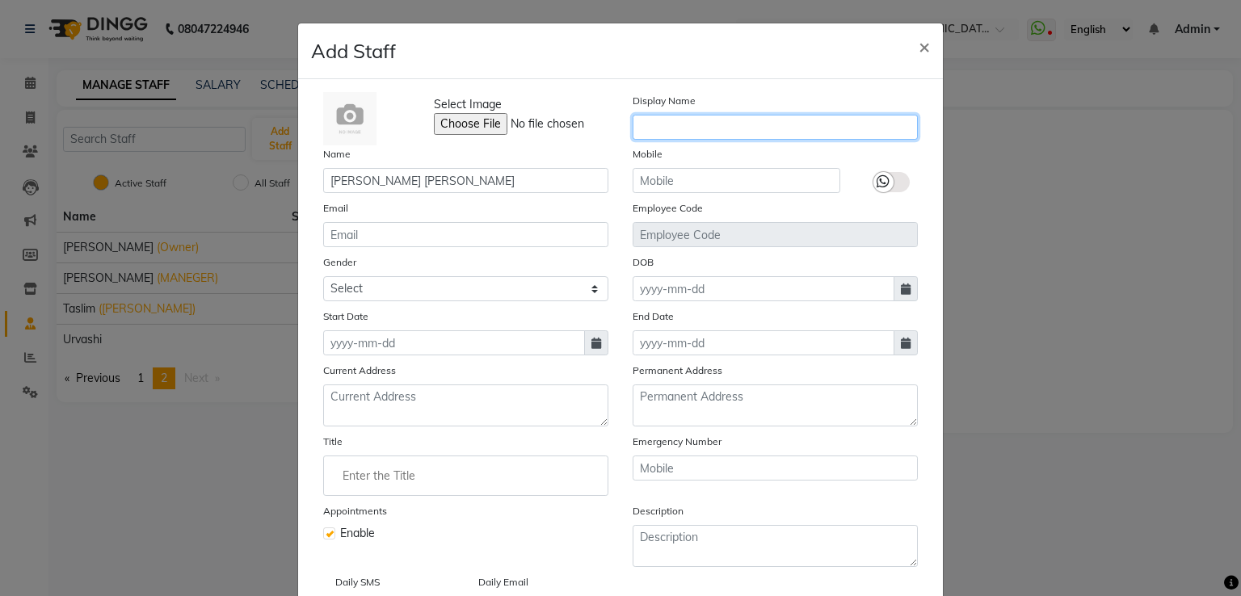
click at [654, 122] on input "text" at bounding box center [775, 127] width 285 height 25
type input "sakshi"
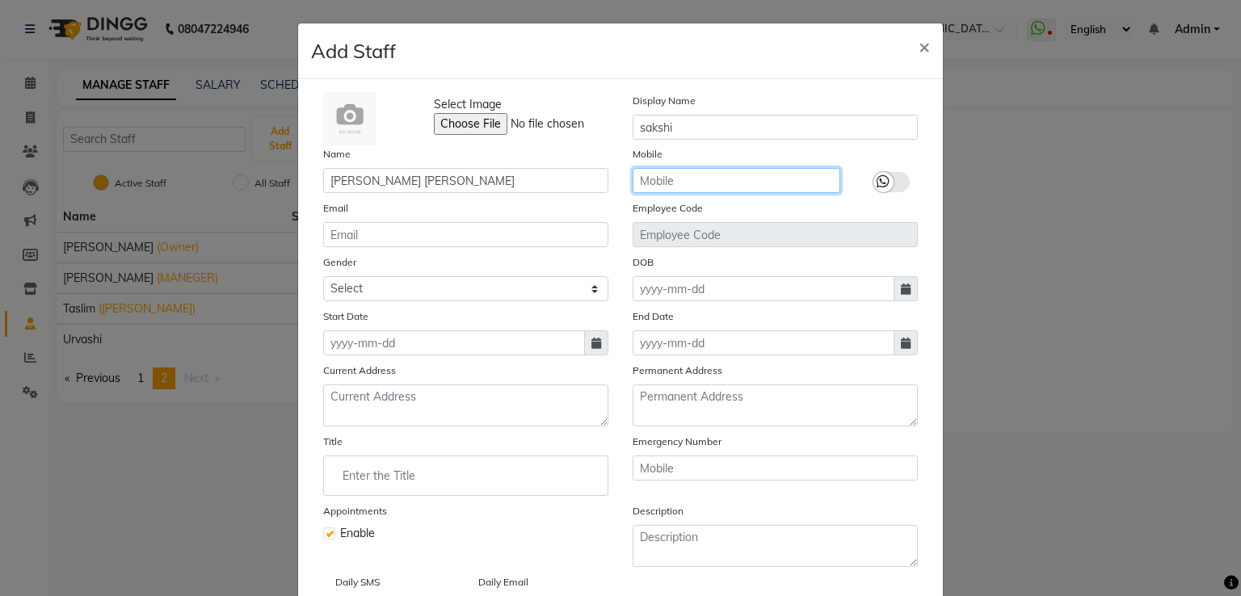
click at [716, 179] on input "text" at bounding box center [737, 180] width 208 height 25
type input "8591769402"
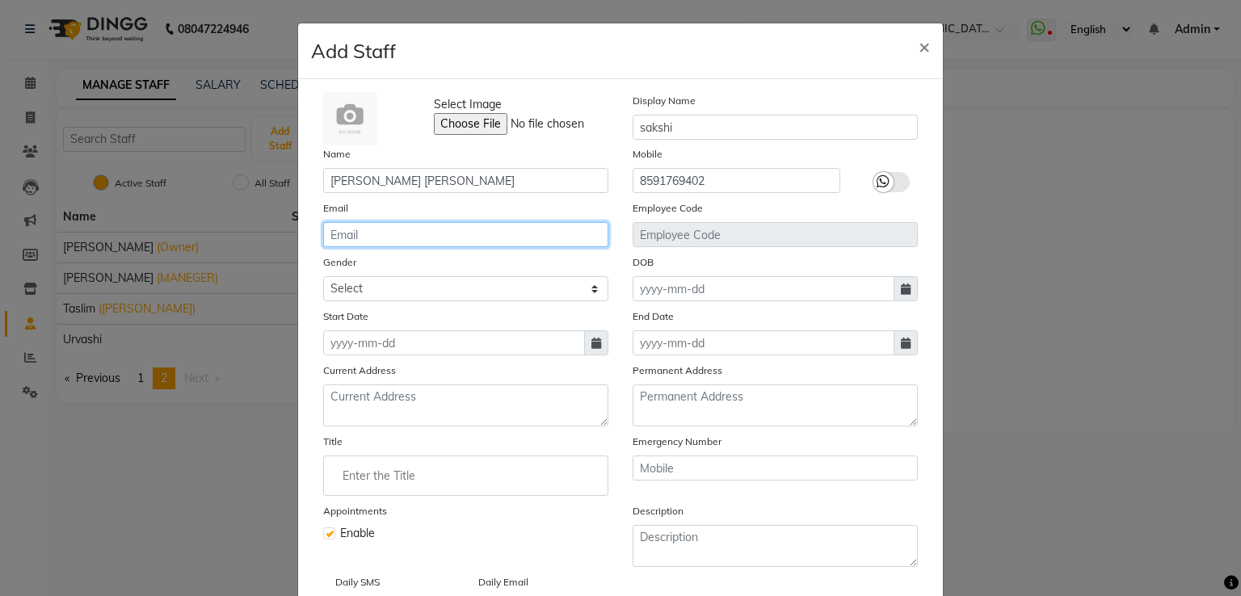
click at [397, 239] on input "email" at bounding box center [465, 234] width 285 height 25
type input "[EMAIL_ADDRESS][DOMAIN_NAME]"
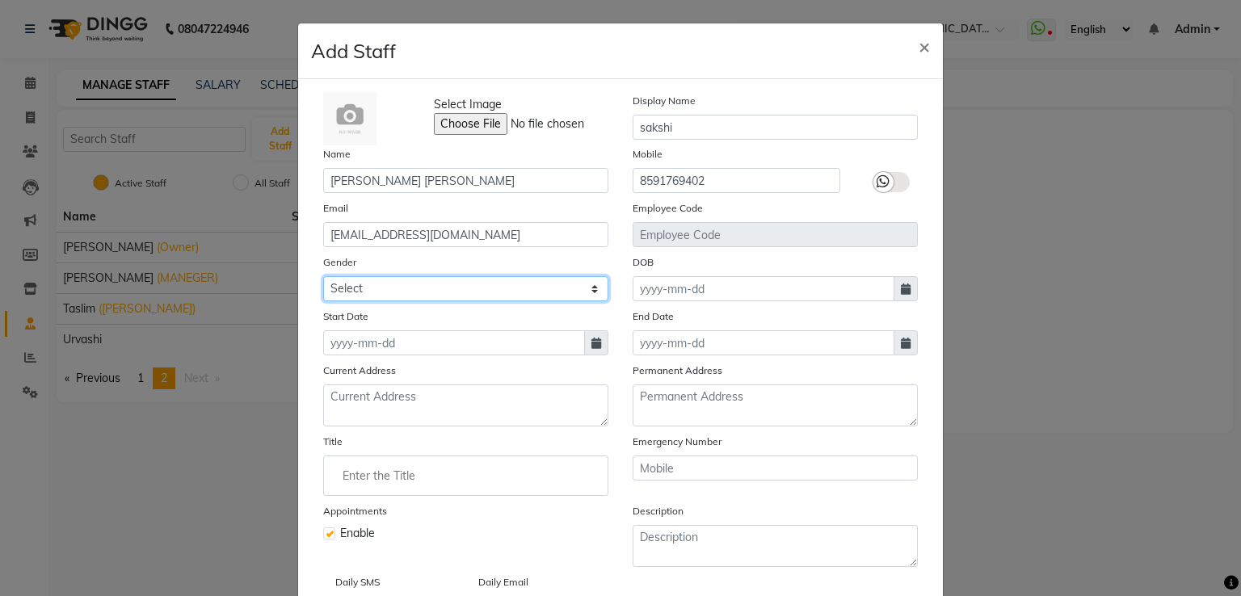
click at [588, 291] on select "Select [DEMOGRAPHIC_DATA] [DEMOGRAPHIC_DATA] Other Prefer Not To Say" at bounding box center [465, 288] width 285 height 25
select select "[DEMOGRAPHIC_DATA]"
click at [323, 279] on select "Select [DEMOGRAPHIC_DATA] [DEMOGRAPHIC_DATA] Other Prefer Not To Say" at bounding box center [465, 288] width 285 height 25
click at [901, 291] on icon at bounding box center [906, 289] width 10 height 11
select select "9"
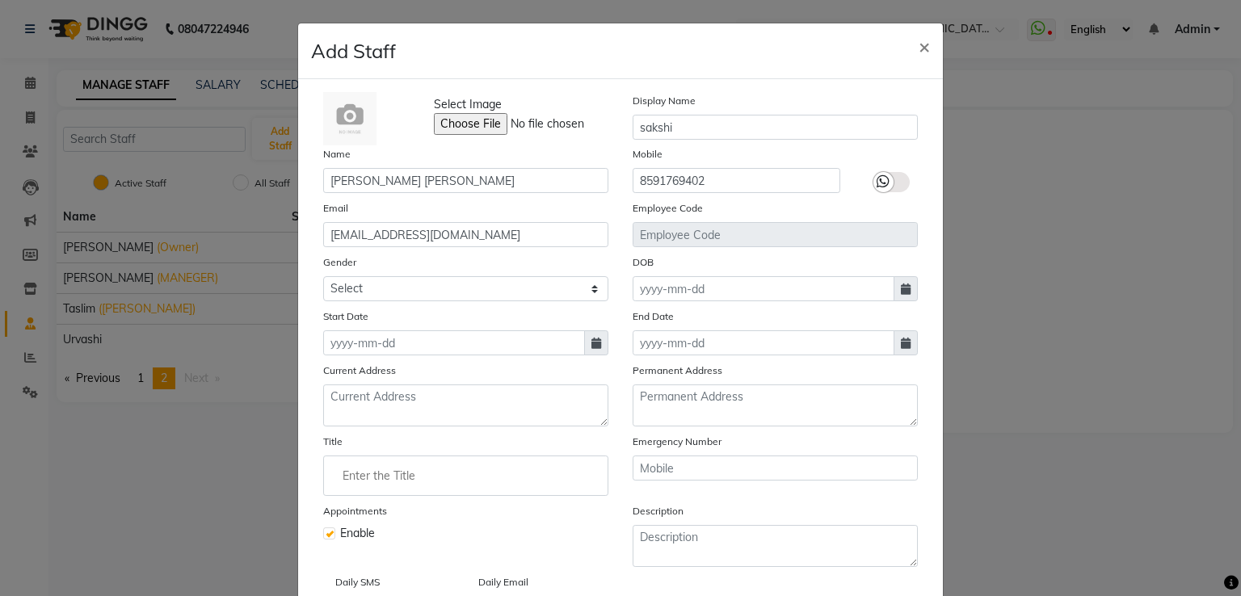
select select "2025"
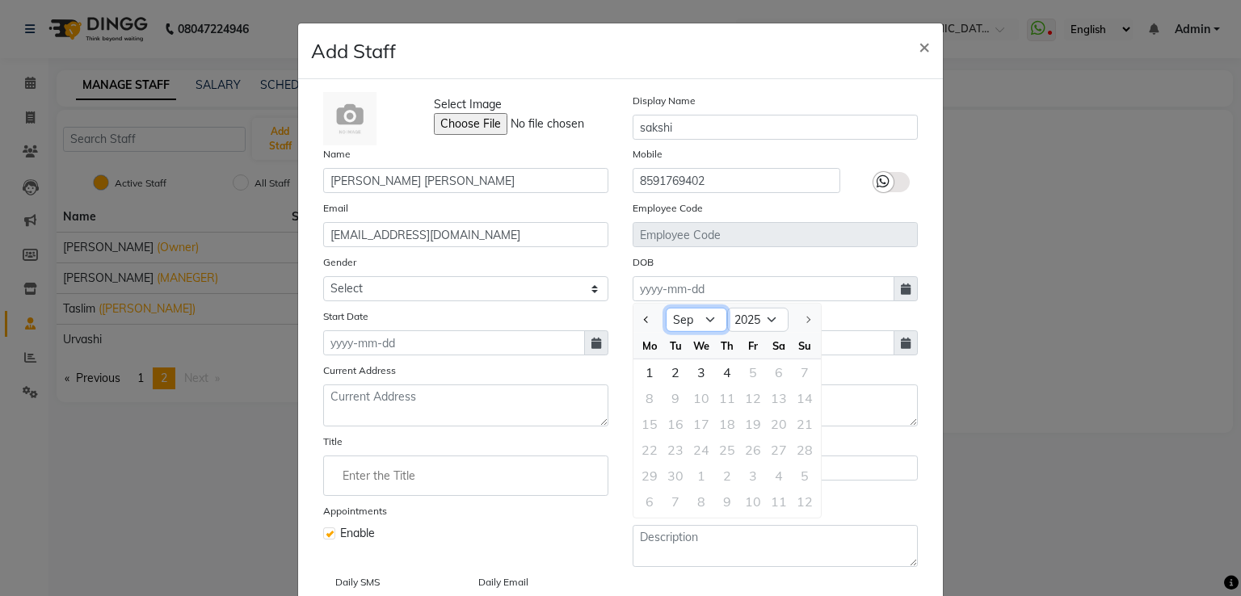
click at [707, 320] on select "Jan Feb Mar Apr May Jun [DATE] Aug Sep" at bounding box center [696, 320] width 61 height 24
click at [704, 322] on select "Jan Feb Mar Apr May Jun [DATE] Aug Sep" at bounding box center [696, 320] width 61 height 24
click at [666, 310] on select "Jan Feb Mar Apr May Jun [DATE] Aug Sep" at bounding box center [696, 320] width 61 height 24
click at [759, 321] on select "1920 1921 1922 1923 1924 1925 1926 1927 1928 1929 1930 1931 1932 1933 1934 1935…" at bounding box center [757, 320] width 61 height 24
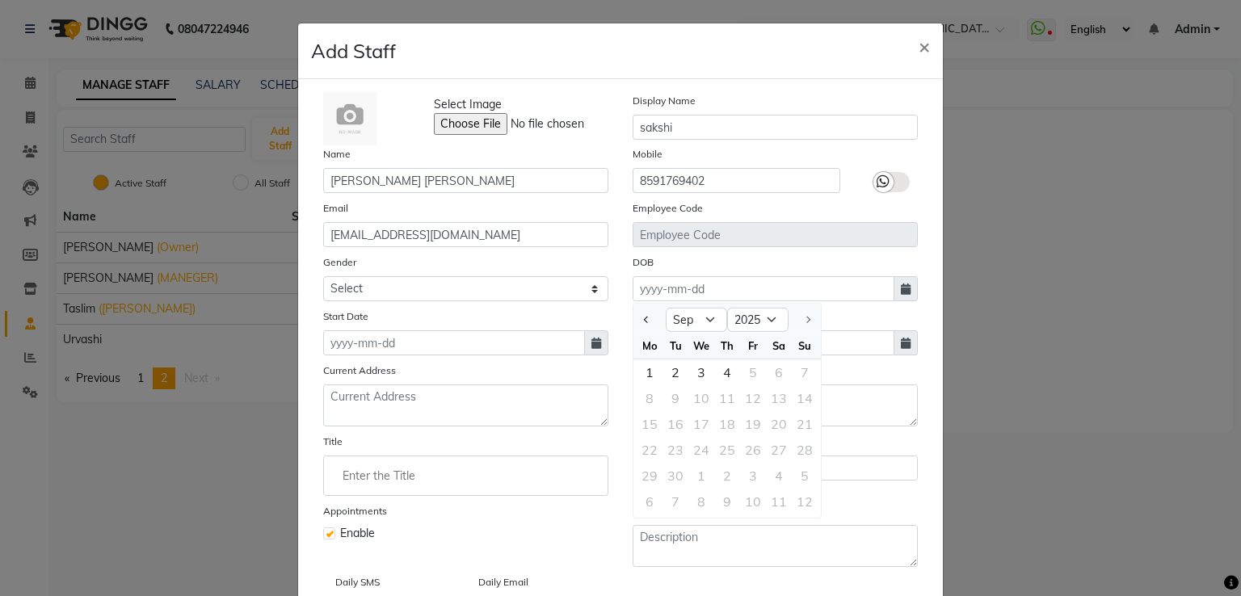
click at [822, 63] on div "Add Staff ×" at bounding box center [620, 51] width 645 height 56
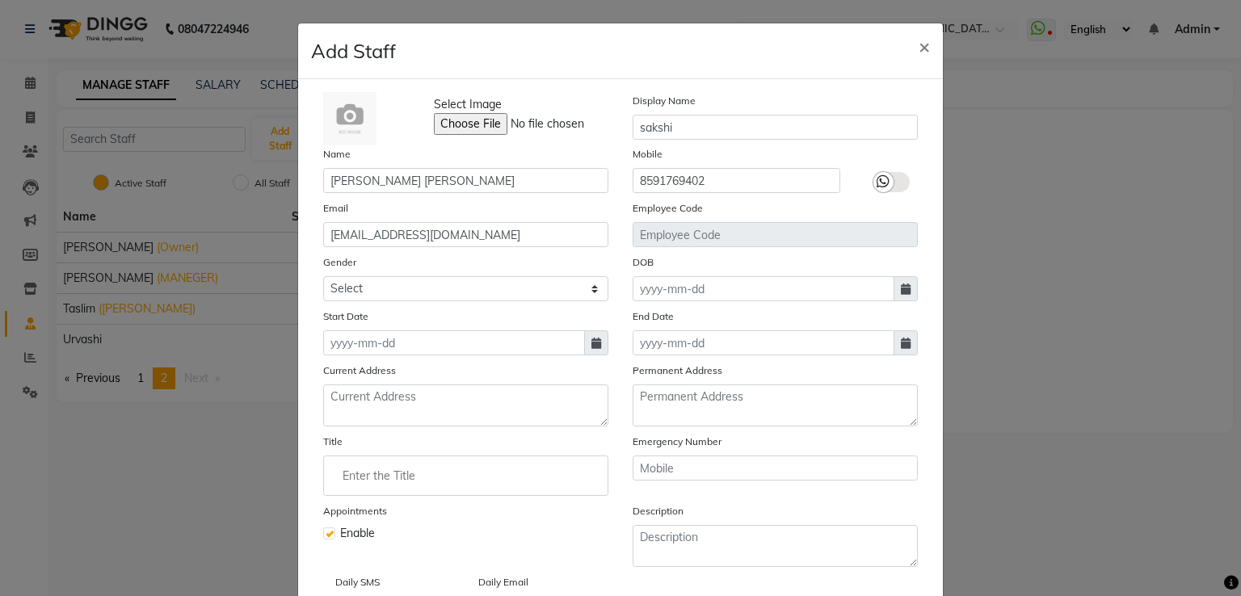
click at [894, 295] on span at bounding box center [906, 288] width 24 height 25
select select "9"
select select "2025"
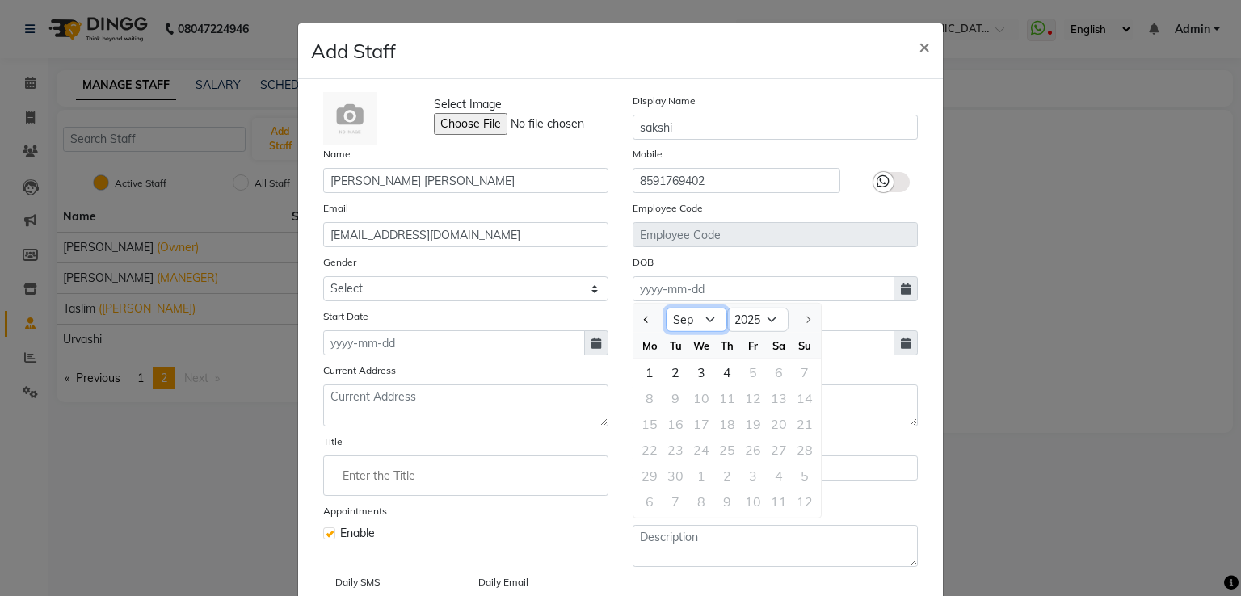
click at [701, 322] on select "Jan Feb Mar Apr May Jun [DATE] Aug Sep" at bounding box center [696, 320] width 61 height 24
click at [666, 310] on select "Jan Feb Mar Apr May Jun [DATE] Aug Sep" at bounding box center [696, 320] width 61 height 24
click at [702, 321] on select "Jan Feb Mar Apr May Jun [DATE] Aug Sep" at bounding box center [696, 320] width 61 height 24
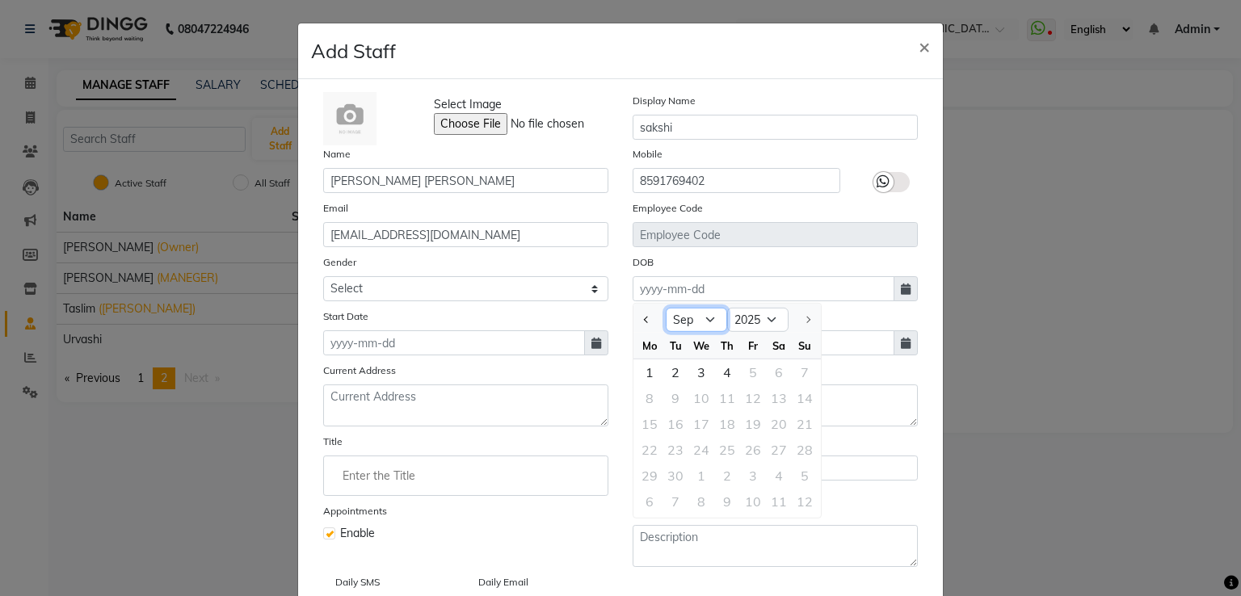
click at [700, 322] on select "Jan Feb Mar Apr May Jun [DATE] Aug Sep" at bounding box center [696, 320] width 61 height 24
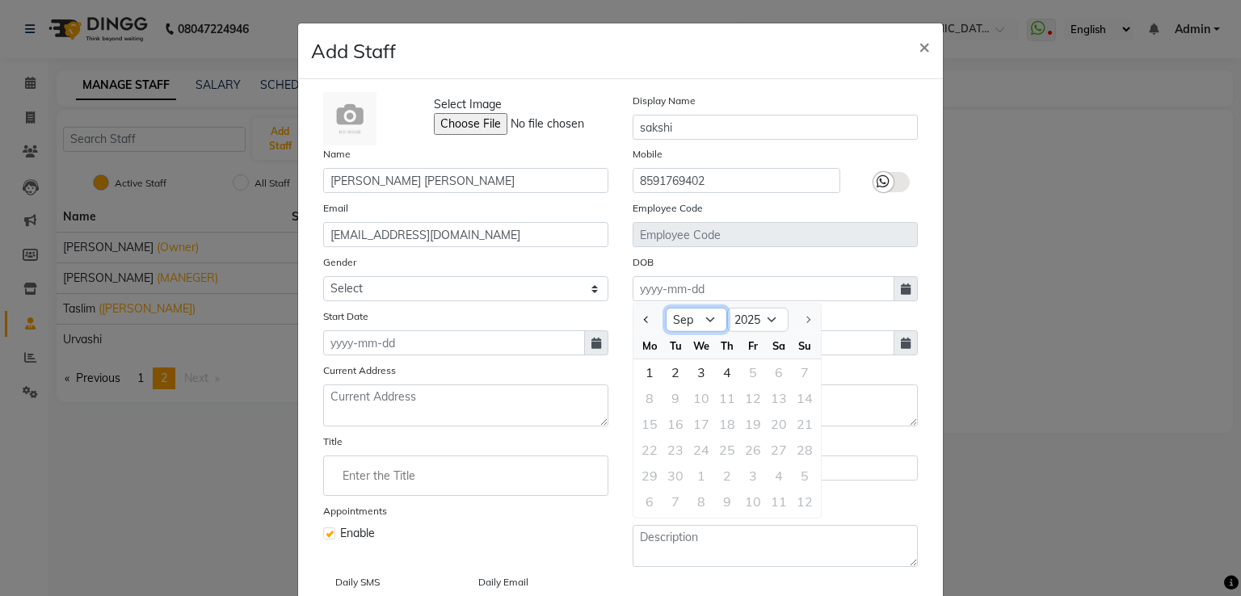
click at [700, 322] on select "Jan Feb Mar Apr May Jun [DATE] Aug Sep" at bounding box center [696, 320] width 61 height 24
click at [676, 322] on select "Jan Feb Mar Apr May Jun [DATE] Aug Sep" at bounding box center [696, 320] width 61 height 24
click at [640, 329] on button "Previous month" at bounding box center [647, 320] width 14 height 26
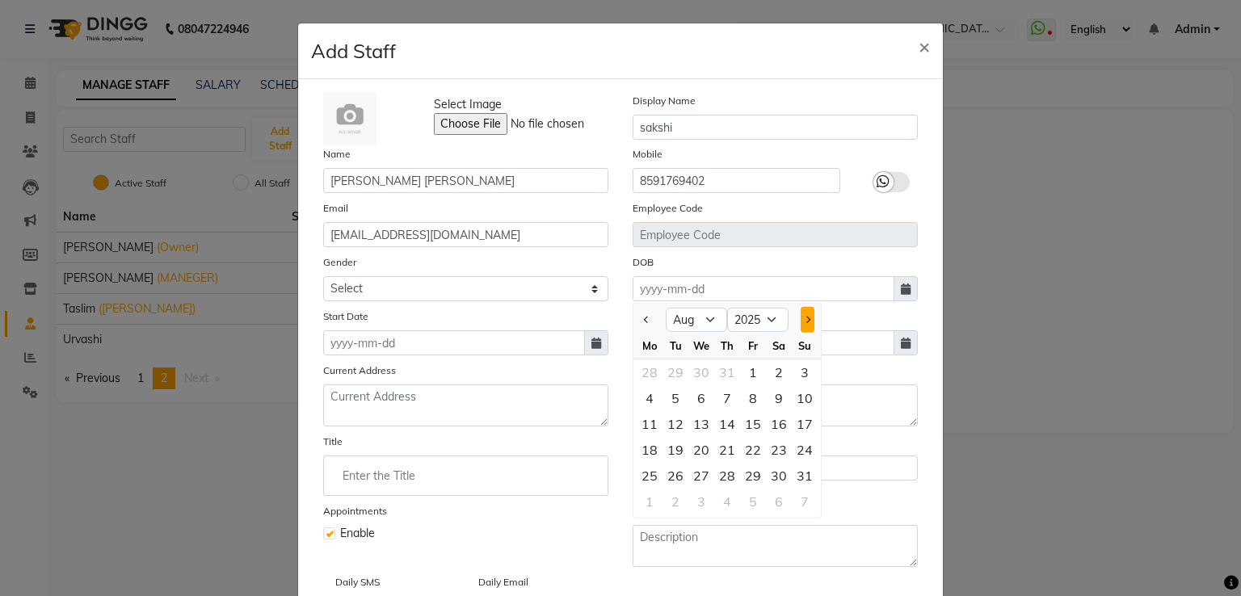
click at [804, 323] on span "Next month" at bounding box center [807, 320] width 6 height 6
select select "9"
click at [798, 323] on div at bounding box center [805, 320] width 32 height 26
click at [801, 322] on div at bounding box center [805, 320] width 32 height 26
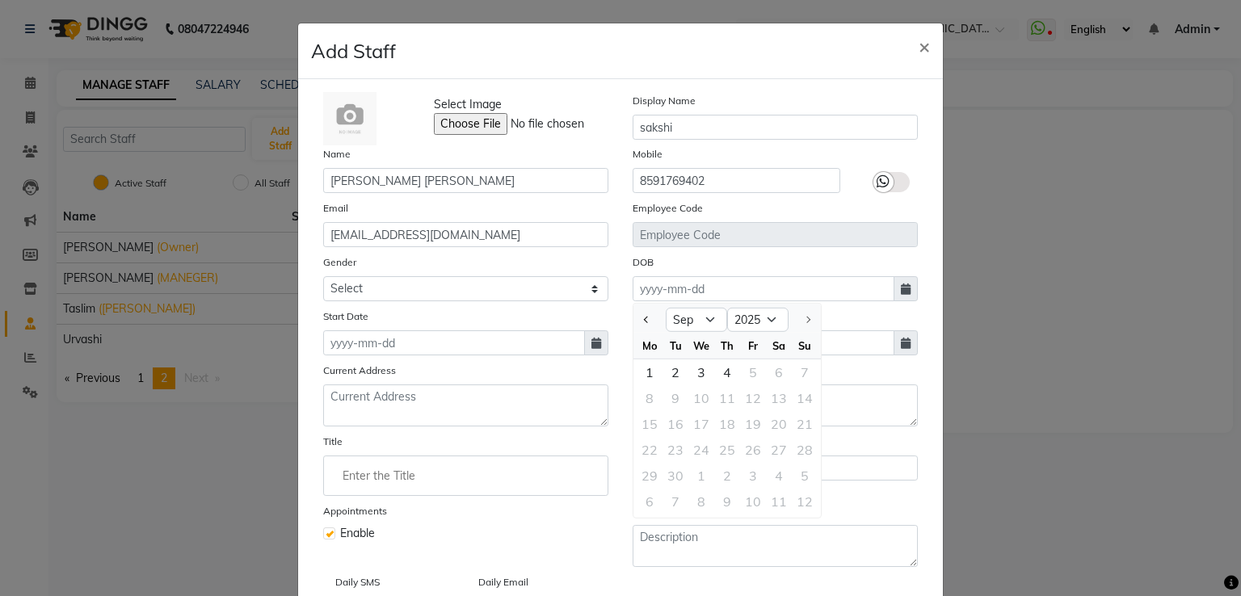
click at [801, 322] on div at bounding box center [805, 320] width 32 height 26
click at [760, 320] on select "1920 1921 1922 1923 1924 1925 1926 1927 1928 1929 1930 1931 1932 1933 1934 1935…" at bounding box center [757, 320] width 61 height 24
select select "2002"
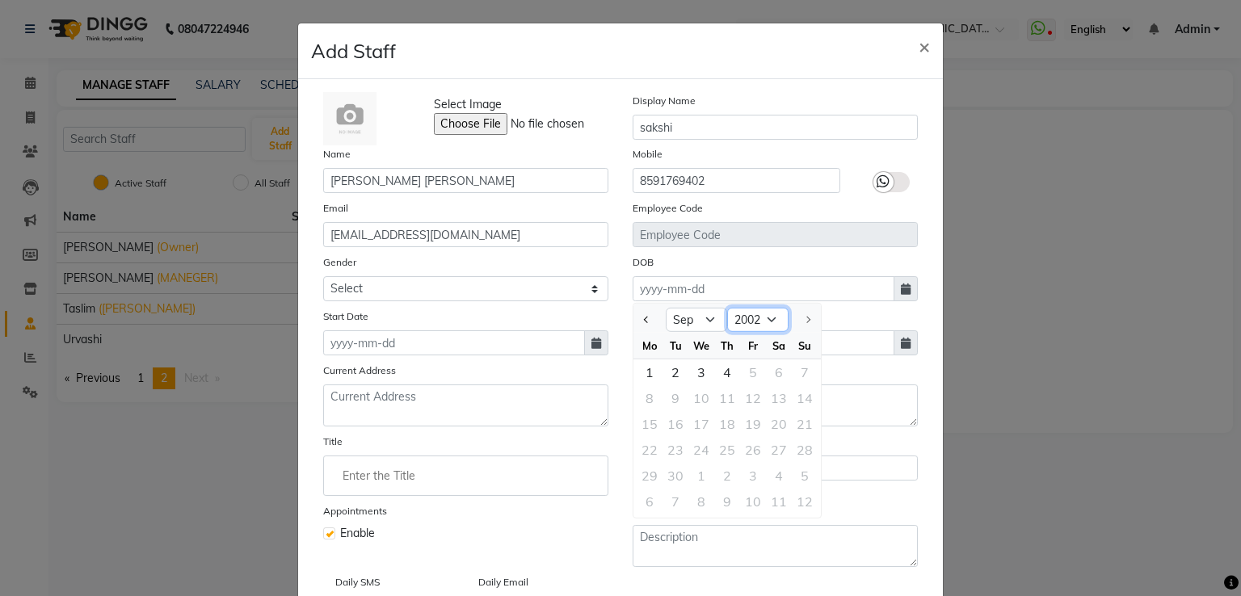
click at [727, 310] on select "1920 1921 1922 1923 1924 1925 1926 1927 1928 1929 1930 1931 1932 1933 1934 1935…" at bounding box center [757, 320] width 61 height 24
click at [804, 322] on span "Next month" at bounding box center [807, 320] width 6 height 6
select select "10"
click at [692, 372] on div "2" at bounding box center [701, 373] width 26 height 26
type input "[DATE]"
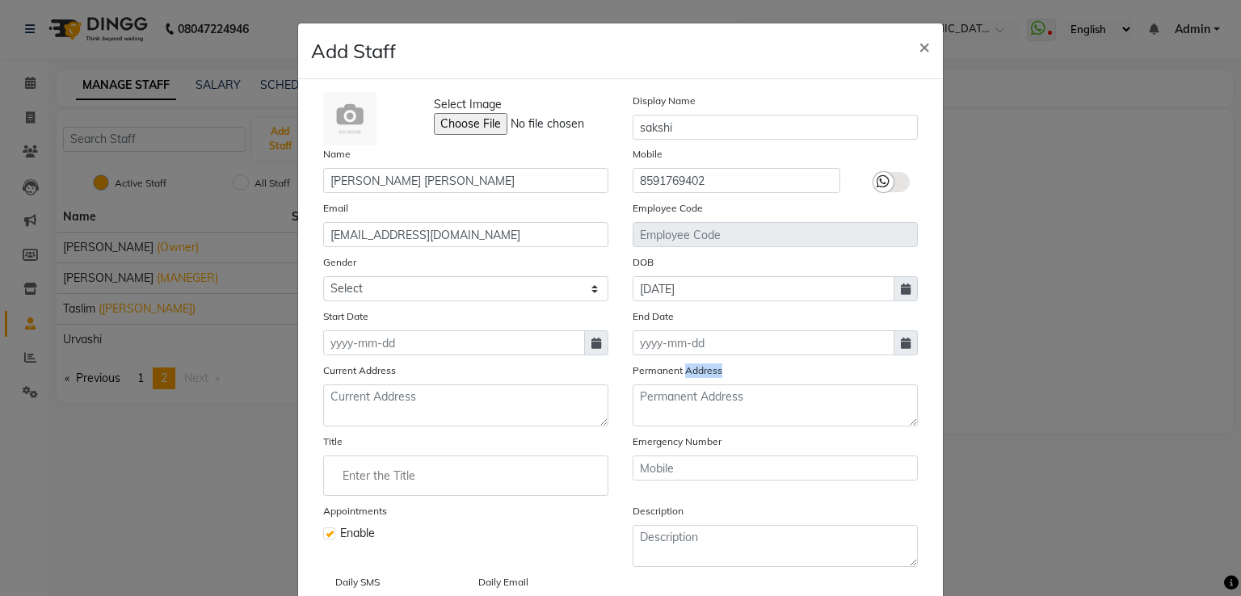
click at [692, 372] on label "Permanent Address" at bounding box center [678, 371] width 90 height 15
click at [734, 347] on input at bounding box center [764, 342] width 262 height 25
select select "9"
select select "2025"
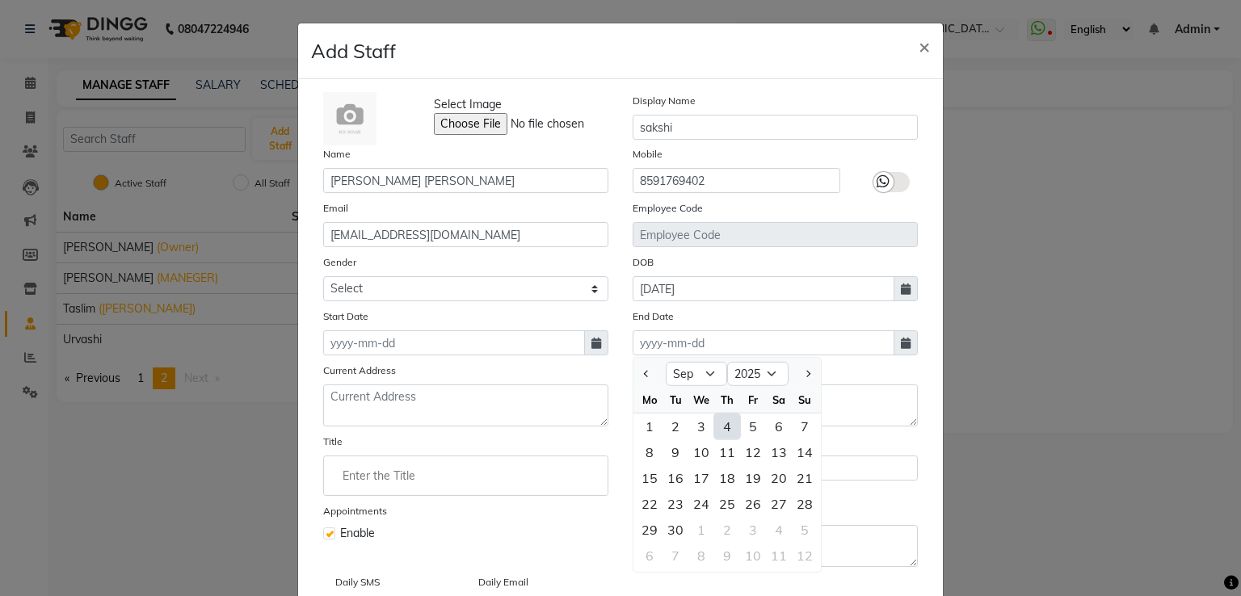
click at [719, 431] on div "4" at bounding box center [727, 427] width 26 height 26
type input "[DATE]"
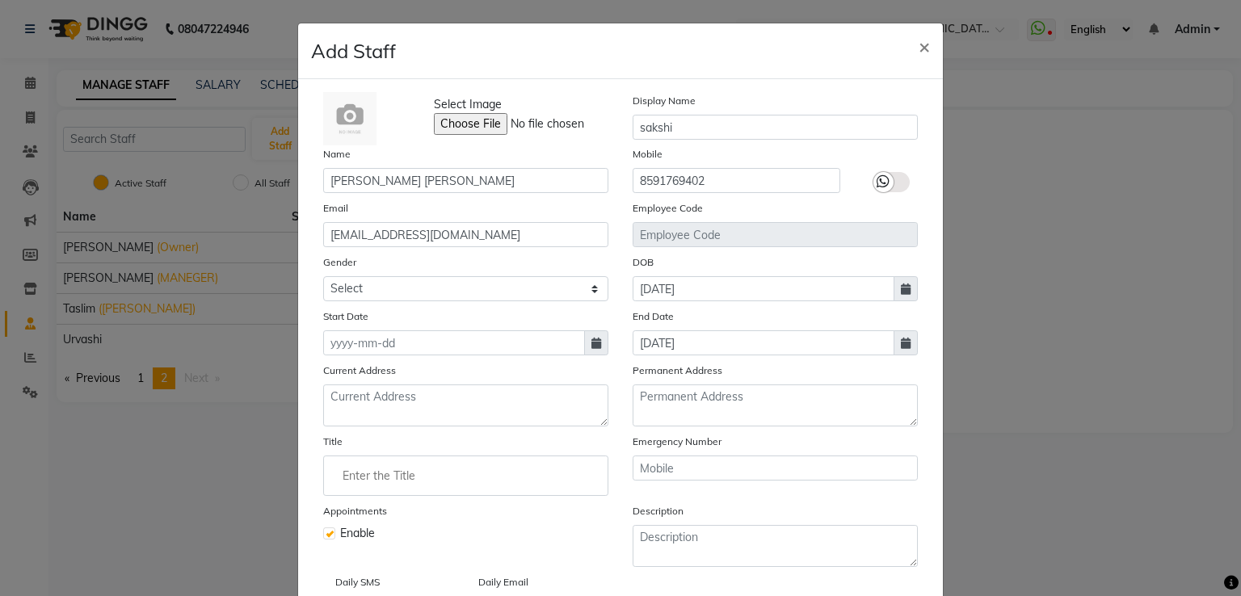
click at [902, 343] on icon at bounding box center [906, 343] width 10 height 11
select select "9"
select select "2025"
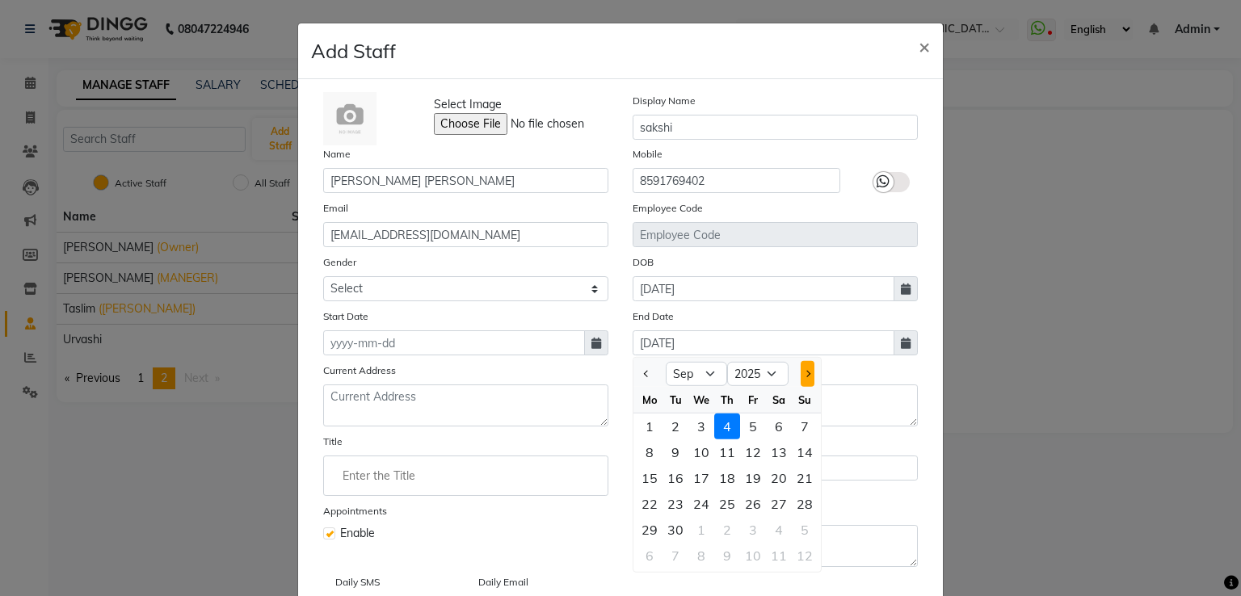
click at [805, 376] on button "Next month" at bounding box center [808, 374] width 14 height 26
select select "10"
click at [764, 376] on select "2015 2016 2017 2018 2019 2020 2021 2022 2023 2024 2025 2026 2027 2028 2029 2030…" at bounding box center [757, 374] width 61 height 24
select select "2034"
click at [727, 365] on select "2015 2016 2017 2018 2019 2020 2021 2022 2023 2024 2025 2026 2027 2028 2029 2030…" at bounding box center [757, 374] width 61 height 24
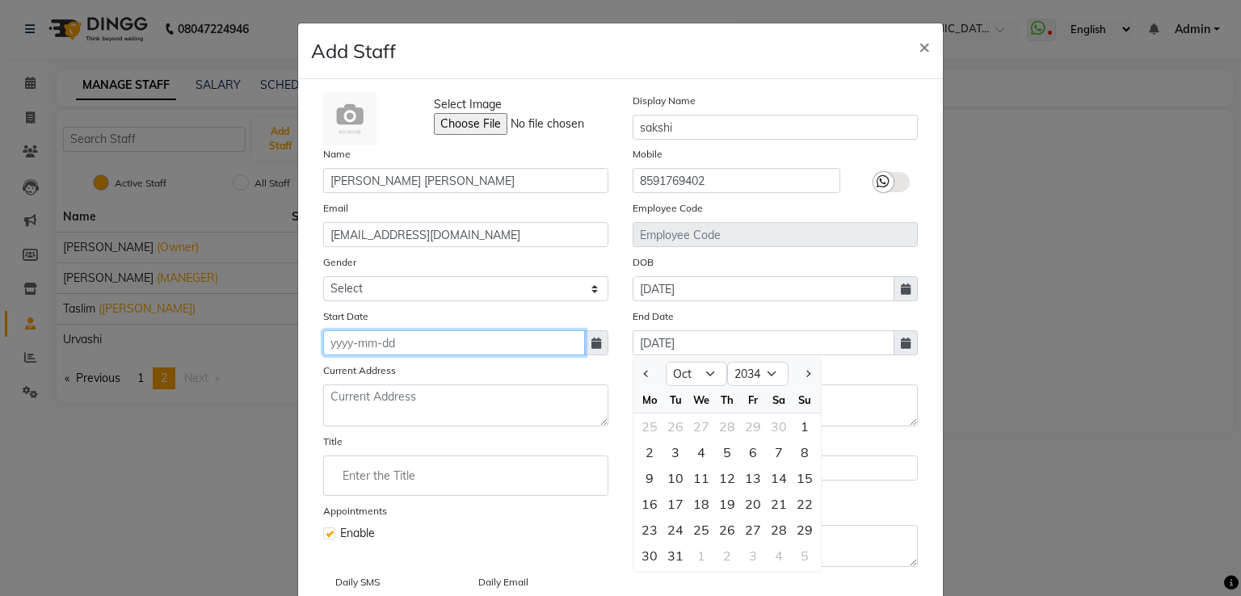
click at [376, 348] on input at bounding box center [454, 342] width 262 height 25
select select "9"
select select "2025"
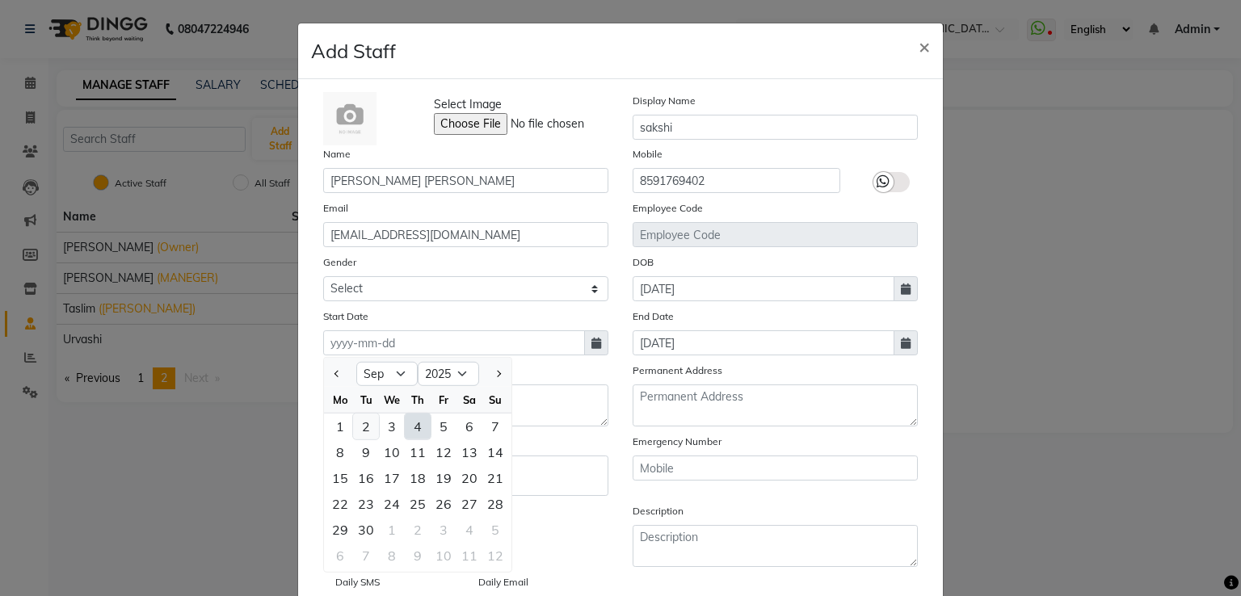
click at [359, 437] on div "2" at bounding box center [366, 427] width 26 height 26
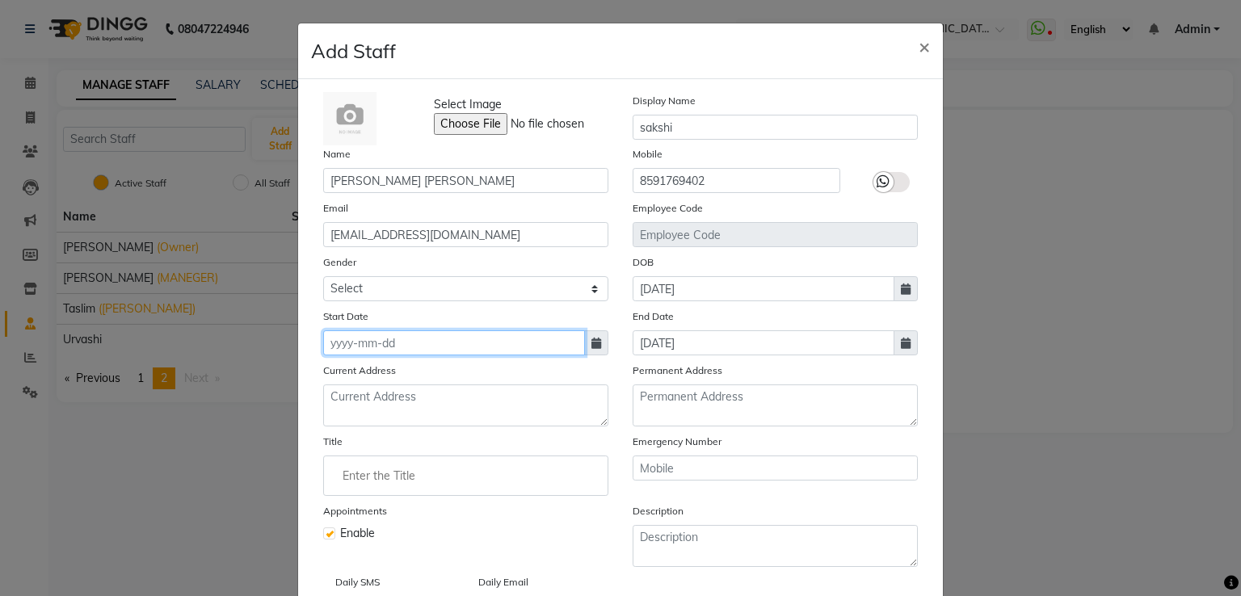
type input "[DATE]"
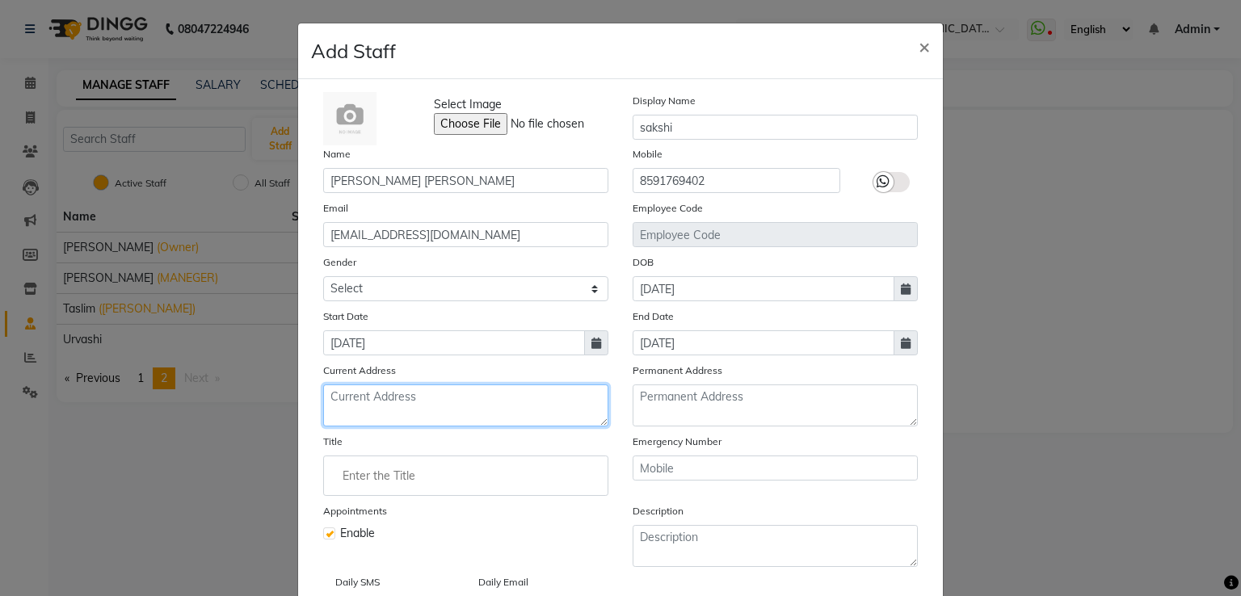
click at [410, 421] on textarea at bounding box center [465, 406] width 285 height 42
type textarea "[PERSON_NAME] room no 2navtaruja"
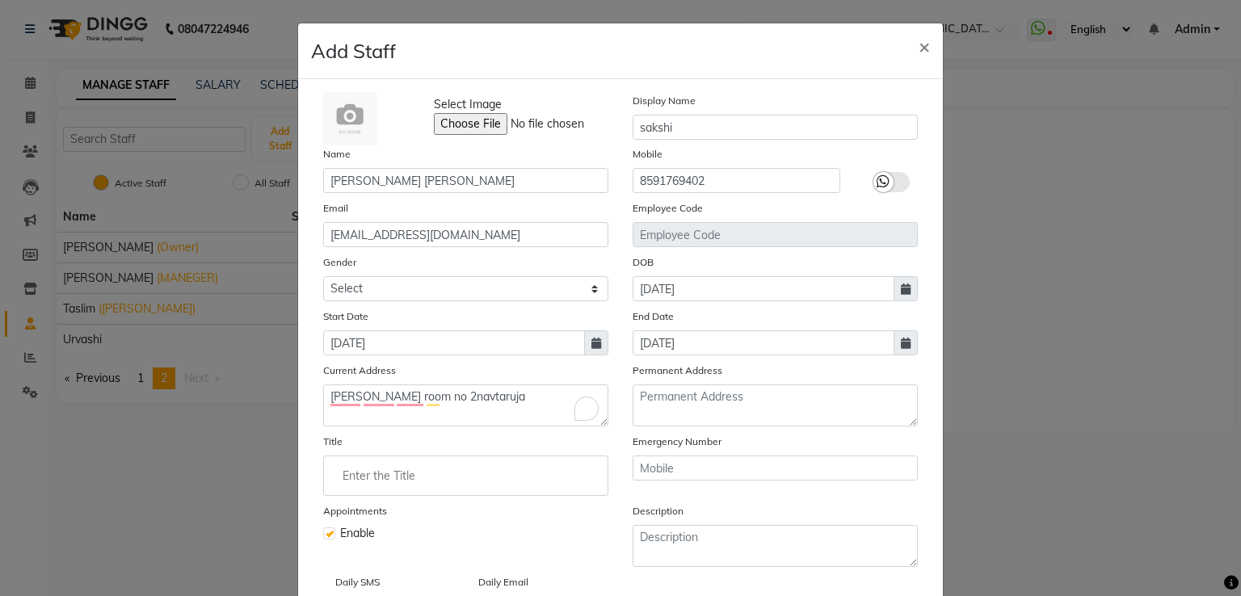
scroll to position [123, 0]
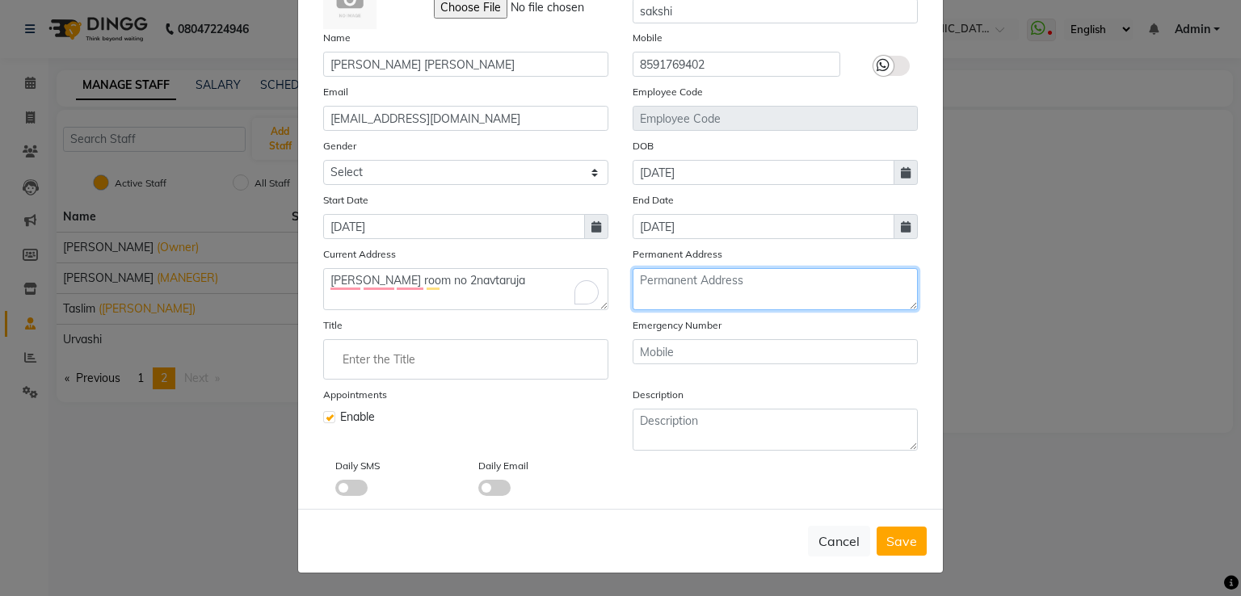
click at [677, 281] on textarea at bounding box center [775, 289] width 285 height 42
type textarea "neru"
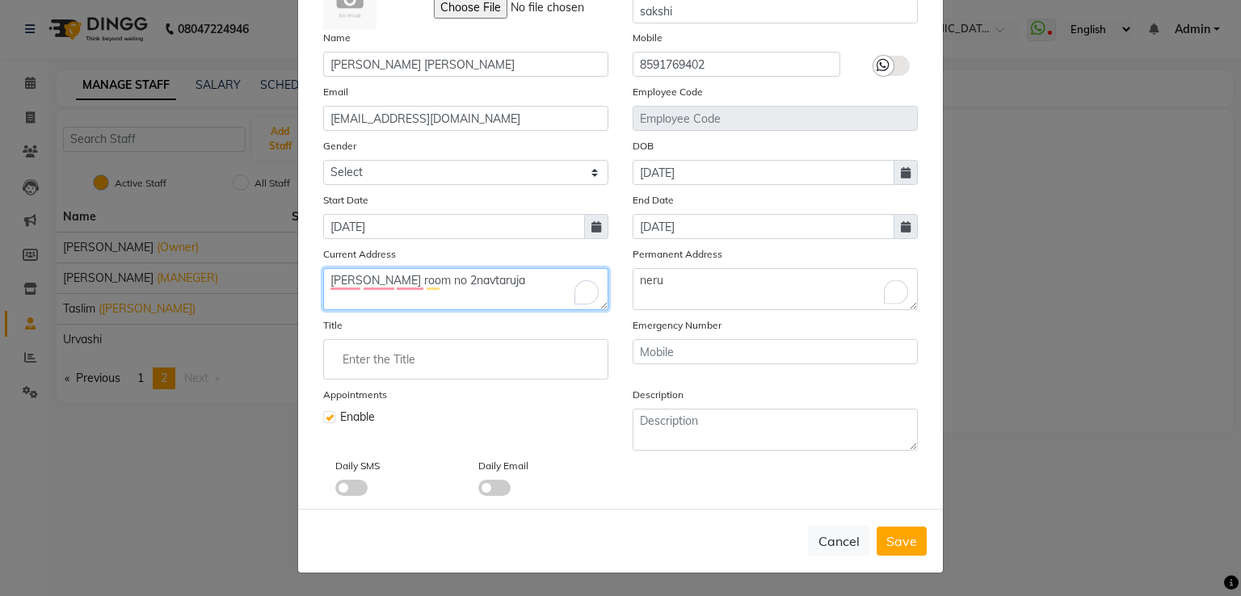
click at [498, 281] on textarea "[PERSON_NAME] room no 2navtaruja" at bounding box center [465, 289] width 285 height 42
type textarea "[PERSON_NAME] room no 2navtaruja juhu rod no 5"
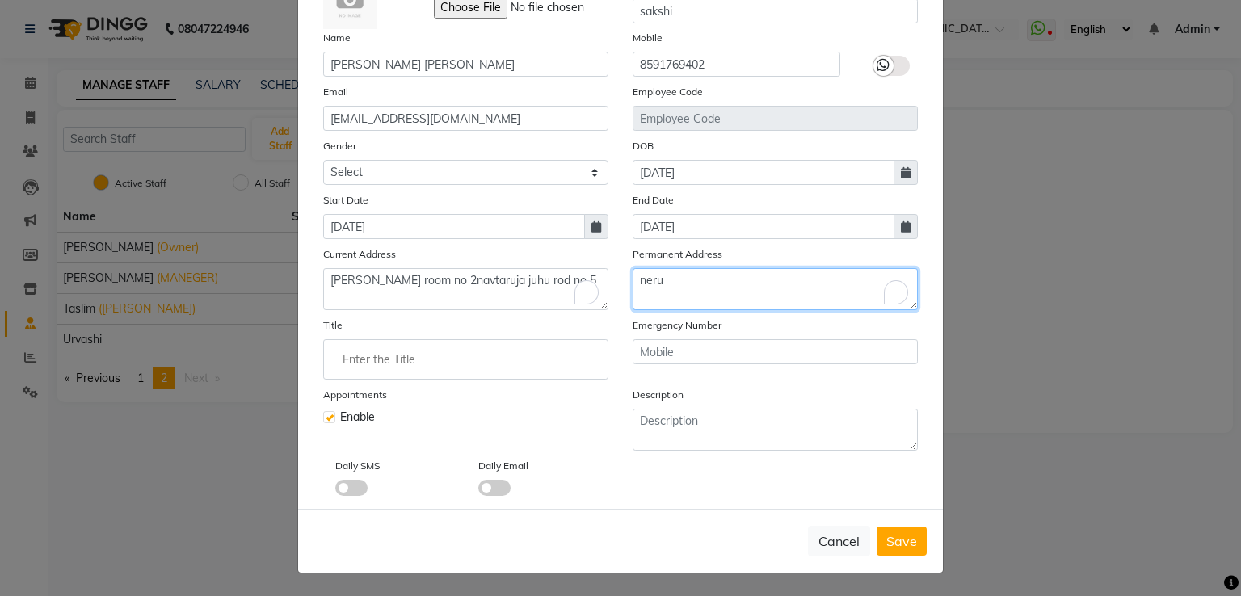
click at [666, 284] on textarea "neru" at bounding box center [775, 289] width 285 height 42
type textarea "neru [PERSON_NAME]"
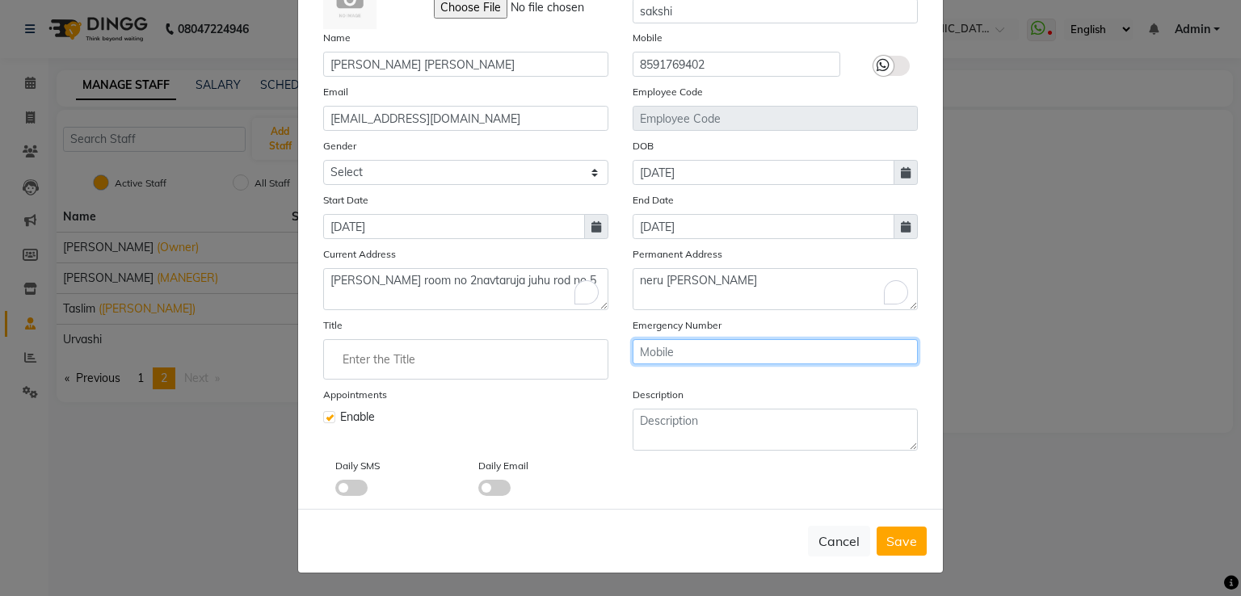
click at [666, 343] on input "text" at bounding box center [775, 351] width 285 height 25
type input "8097661269"
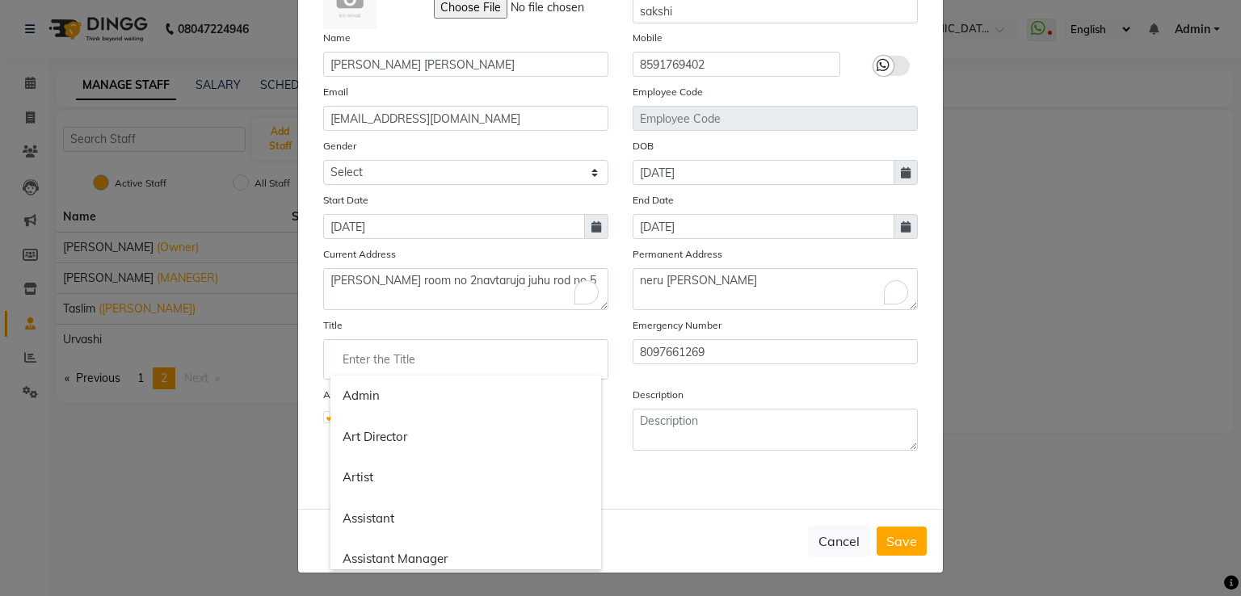
click at [498, 356] on input "Enter the Title" at bounding box center [465, 359] width 271 height 32
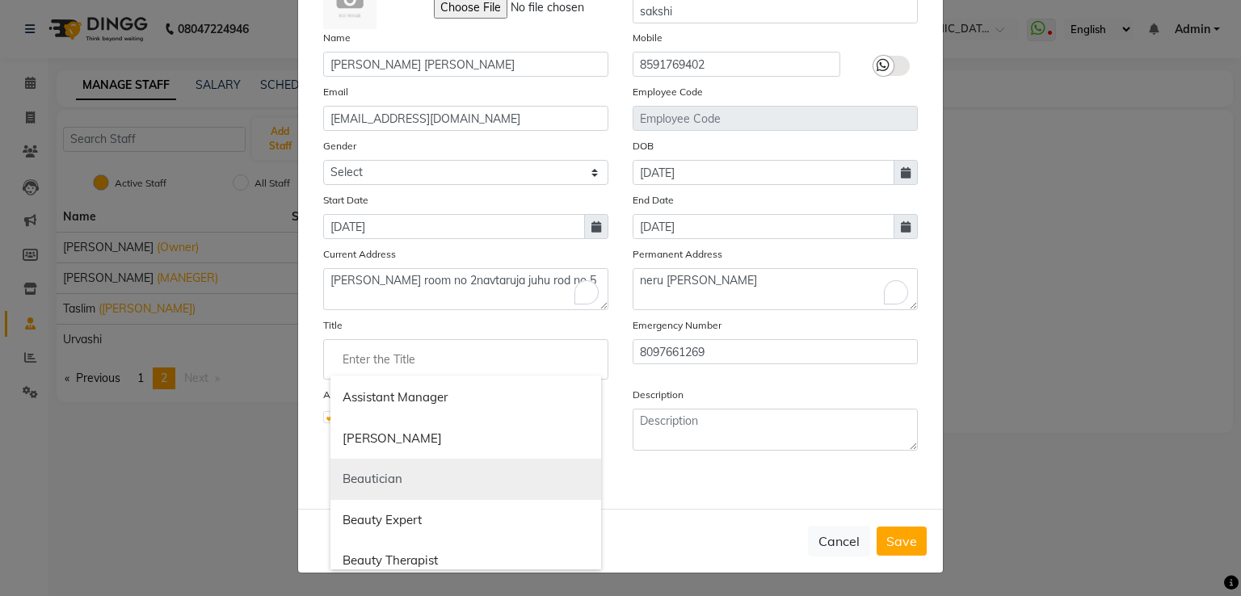
click at [389, 480] on link "Beautician" at bounding box center [465, 479] width 271 height 41
type input "Beautician"
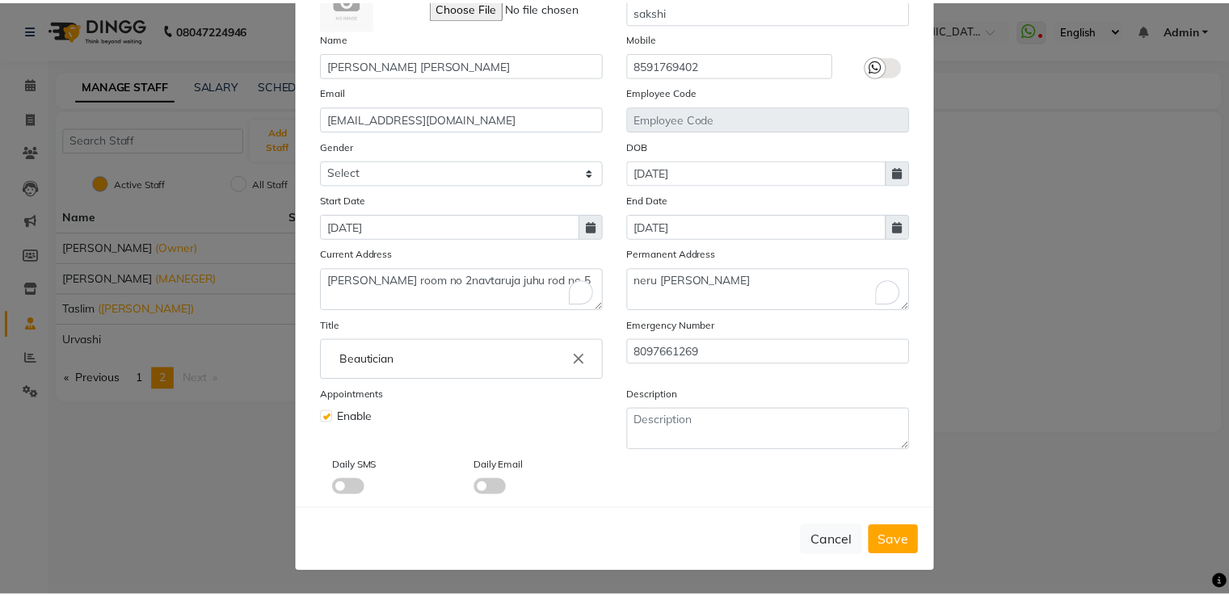
scroll to position [0, 0]
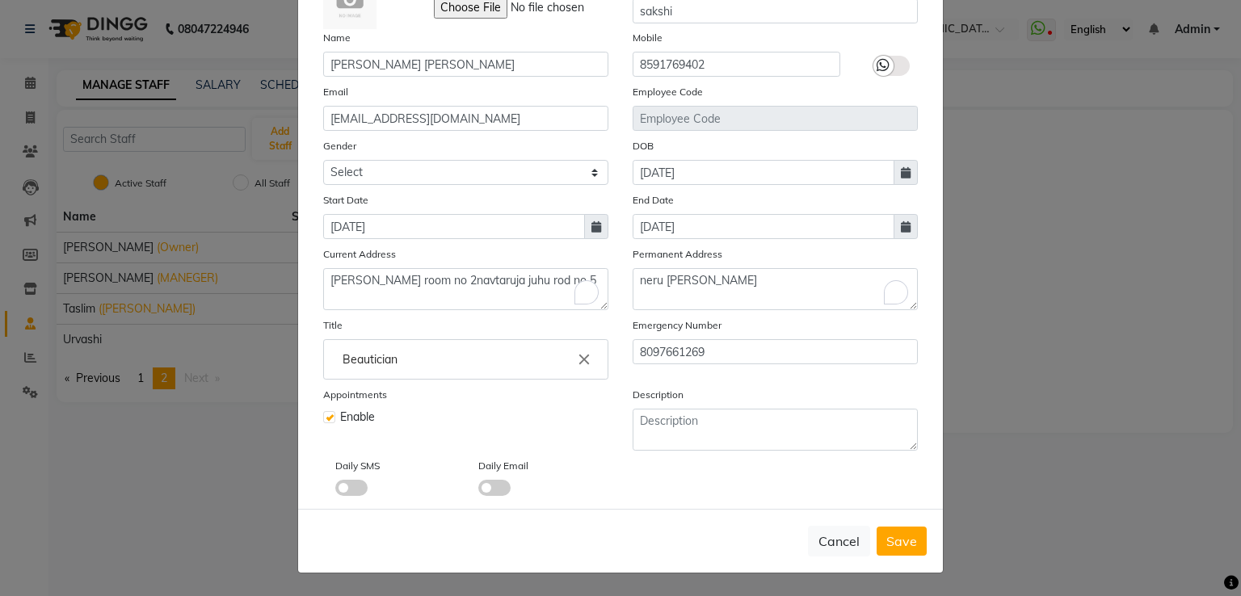
click at [346, 482] on span at bounding box center [351, 488] width 32 height 16
click at [335, 490] on input "checkbox" at bounding box center [335, 490] width 0 height 0
click at [346, 482] on span at bounding box center [351, 488] width 32 height 16
click at [335, 490] on input "checkbox" at bounding box center [335, 490] width 0 height 0
click at [485, 486] on span at bounding box center [494, 488] width 32 height 16
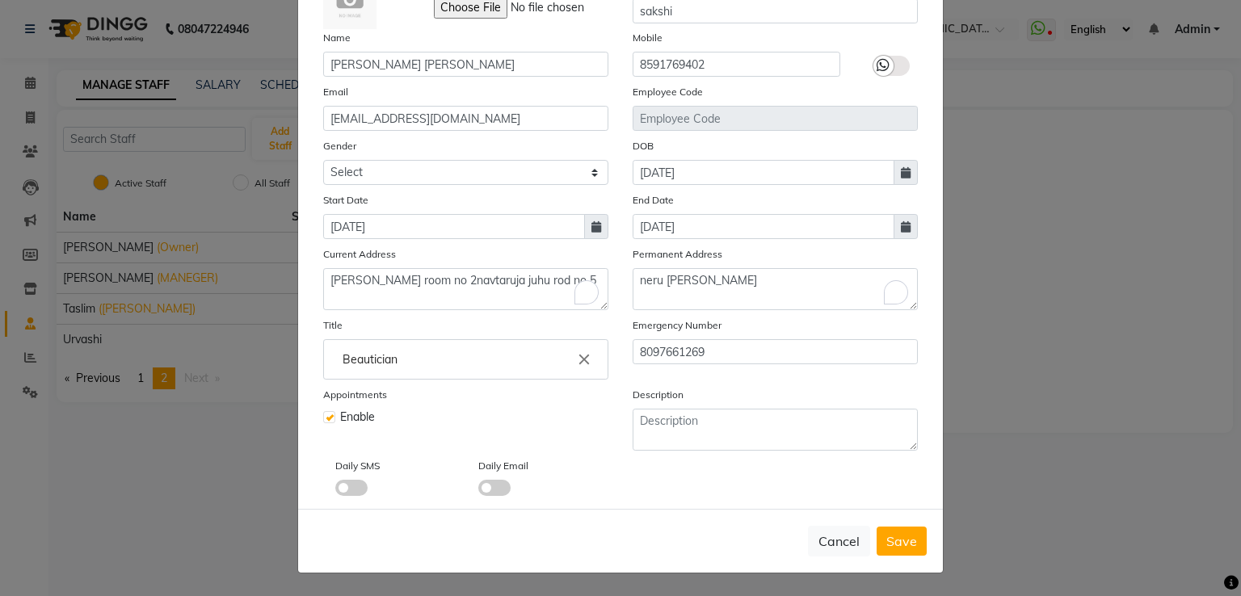
click at [478, 490] on input "checkbox" at bounding box center [478, 490] width 0 height 0
click at [894, 541] on span "Save" at bounding box center [901, 541] width 31 height 16
select select
checkbox input "false"
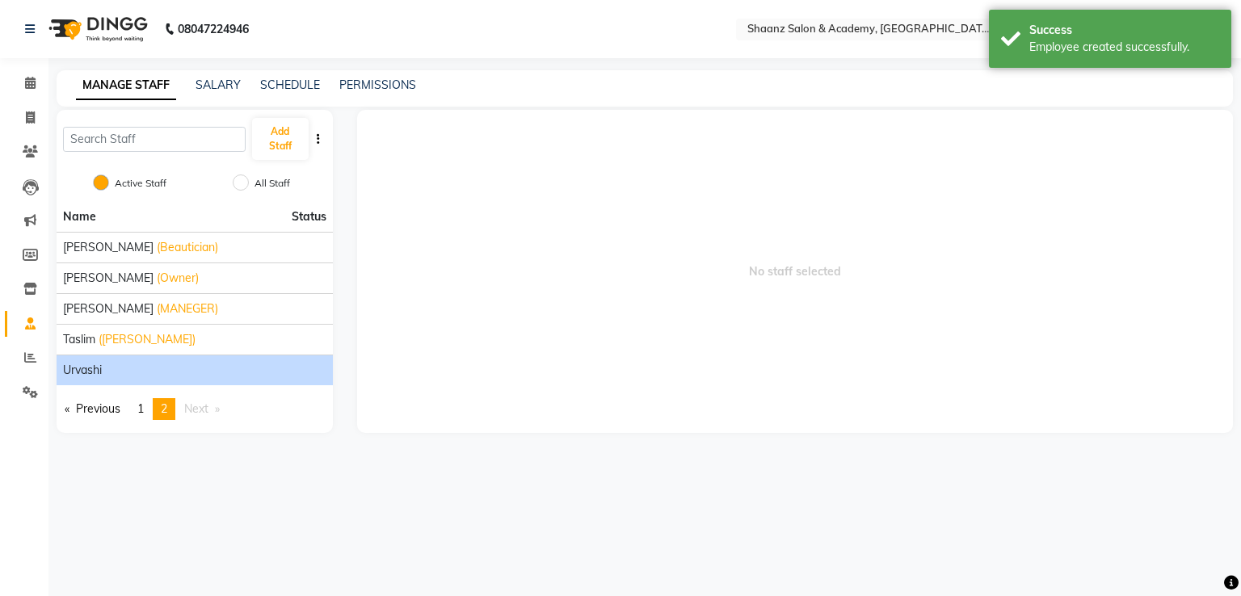
click at [107, 365] on div "urvashi" at bounding box center [194, 370] width 263 height 17
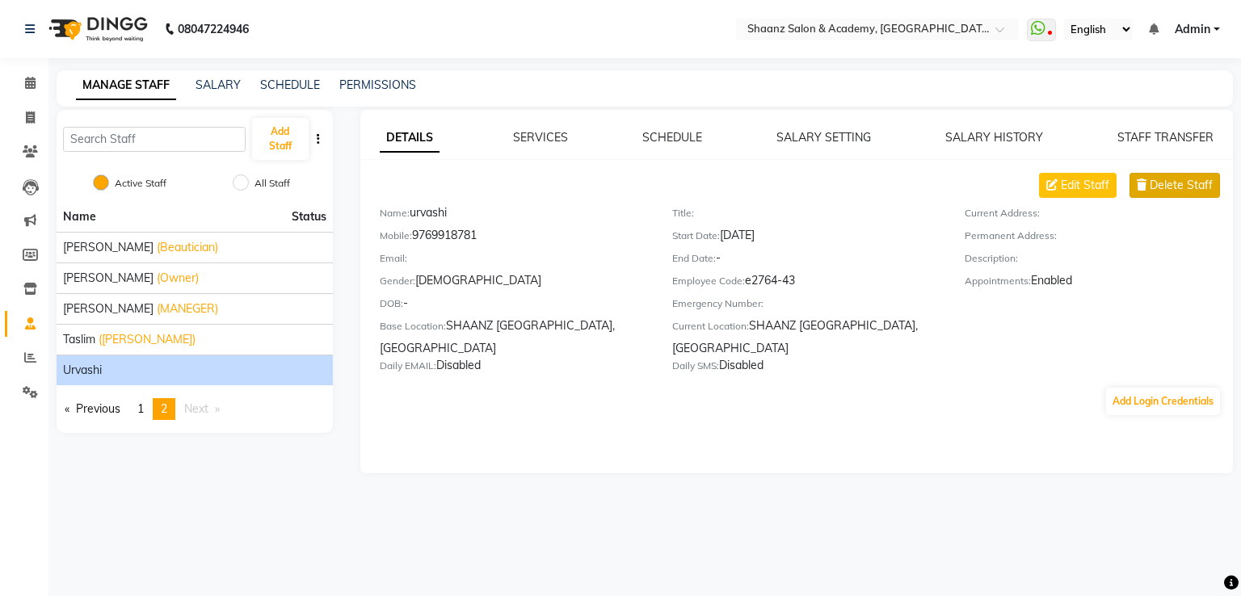
click at [1158, 189] on span "Delete Staff" at bounding box center [1181, 185] width 63 height 17
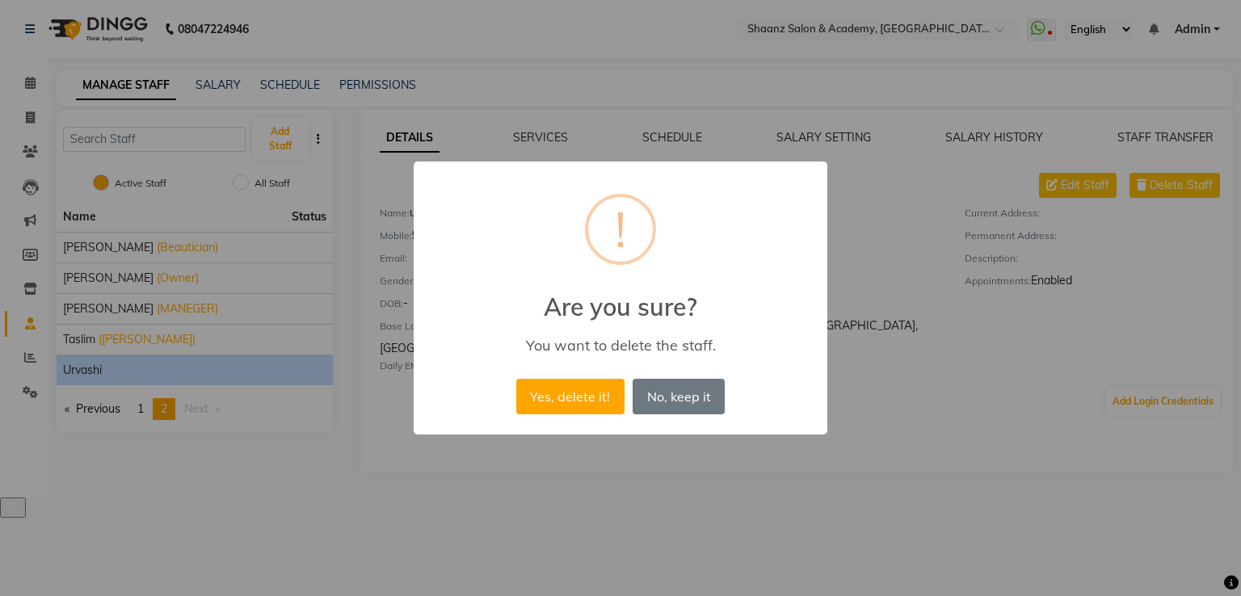
click at [924, 288] on div "× ! Are you sure? You want to delete the staff. Yes, delete it! No No, keep it" at bounding box center [620, 298] width 1241 height 596
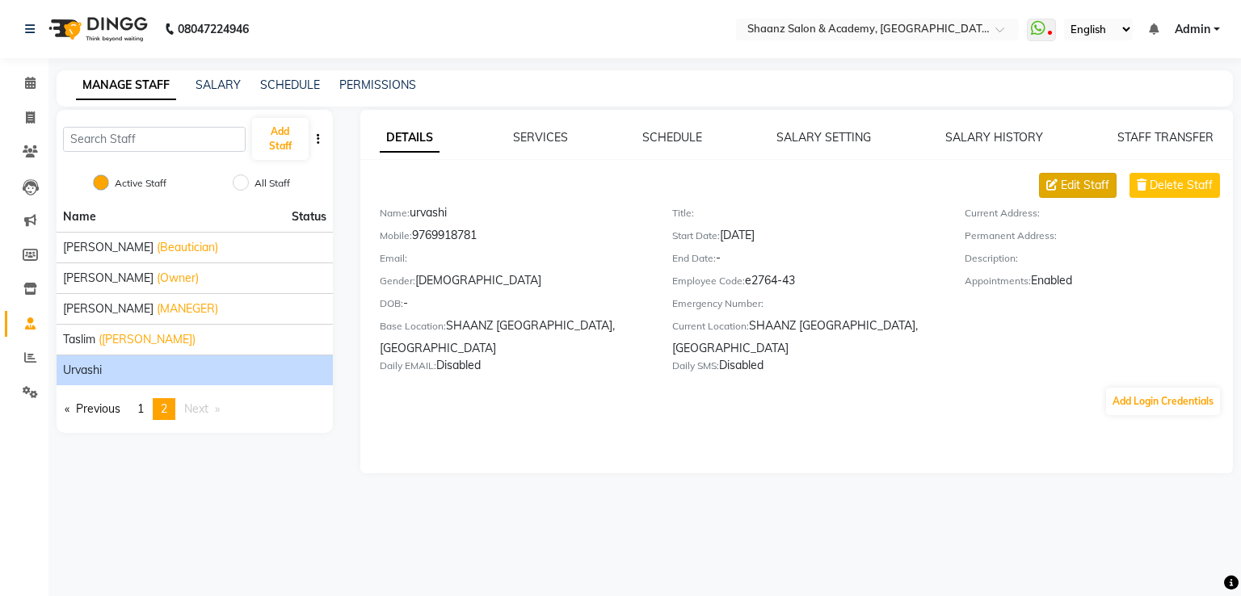
click at [1095, 189] on span "Edit Staff" at bounding box center [1085, 185] width 48 height 17
select select "[DEMOGRAPHIC_DATA]"
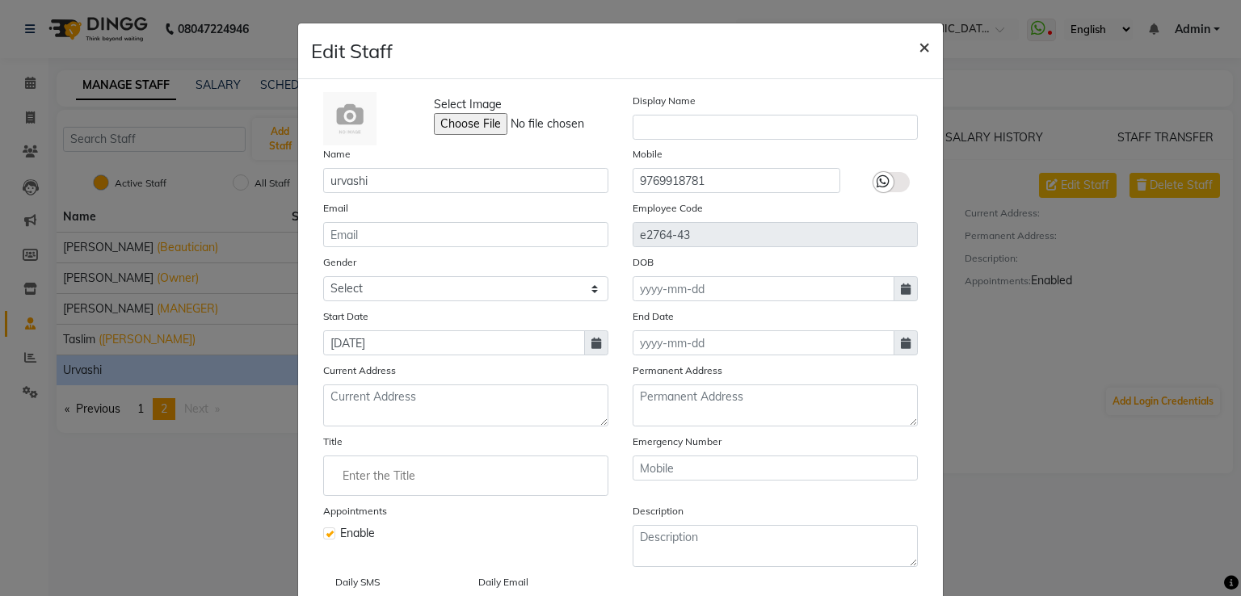
click at [919, 47] on span "×" at bounding box center [924, 46] width 11 height 24
select select
checkbox input "false"
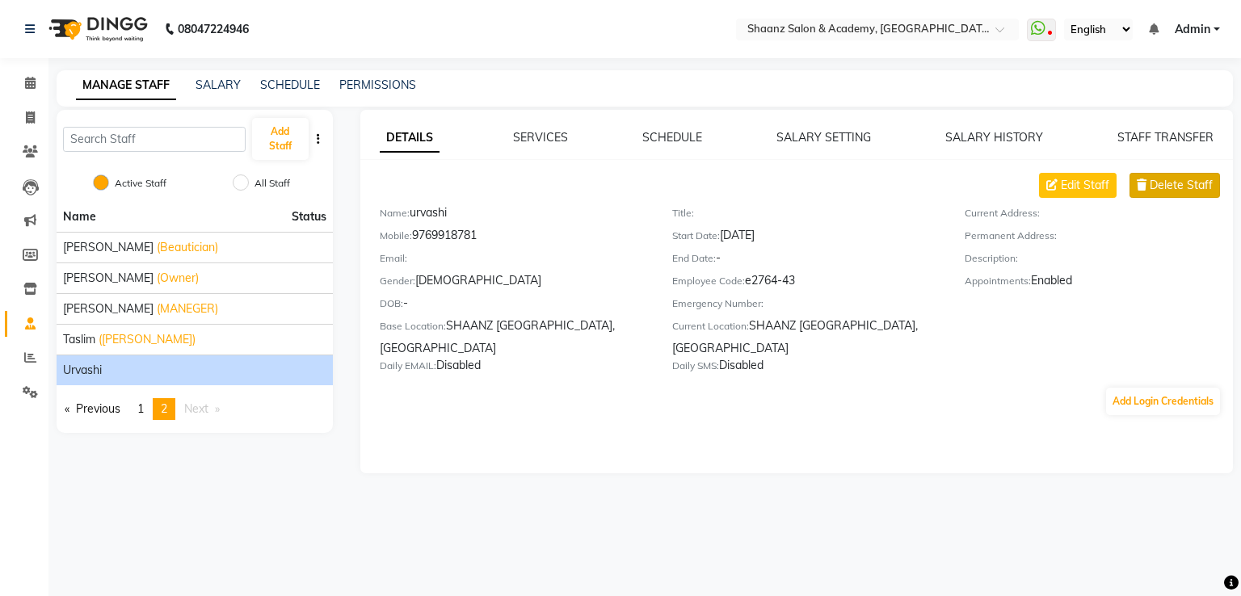
click at [1146, 184] on icon at bounding box center [1142, 184] width 10 height 11
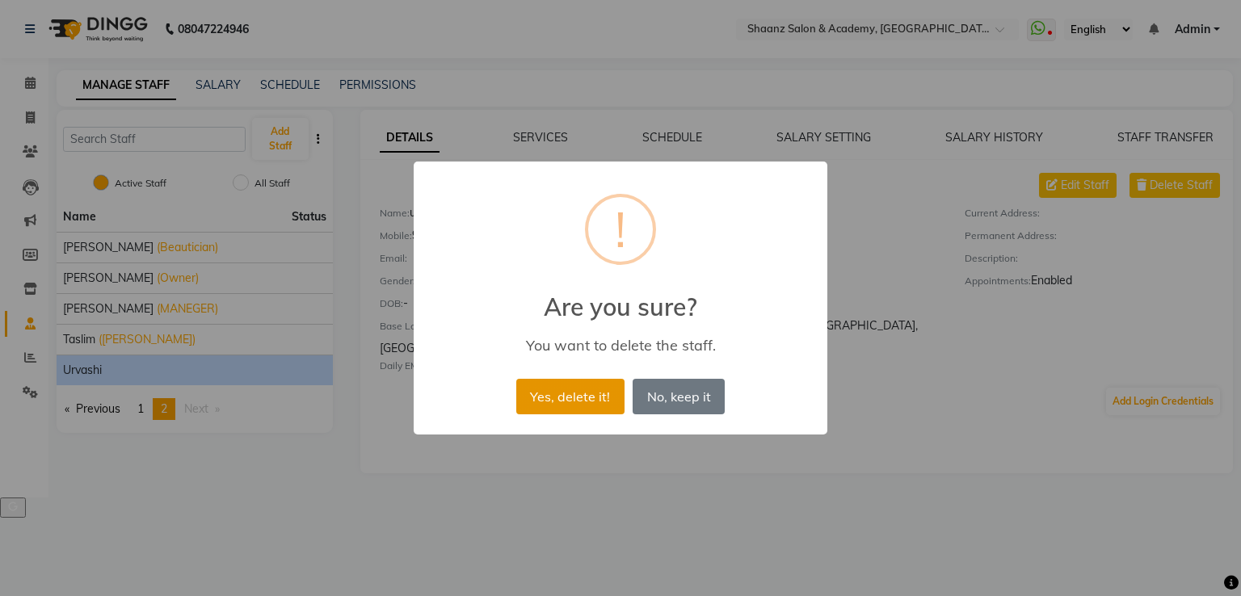
click at [603, 385] on button "Yes, delete it!" at bounding box center [570, 397] width 108 height 36
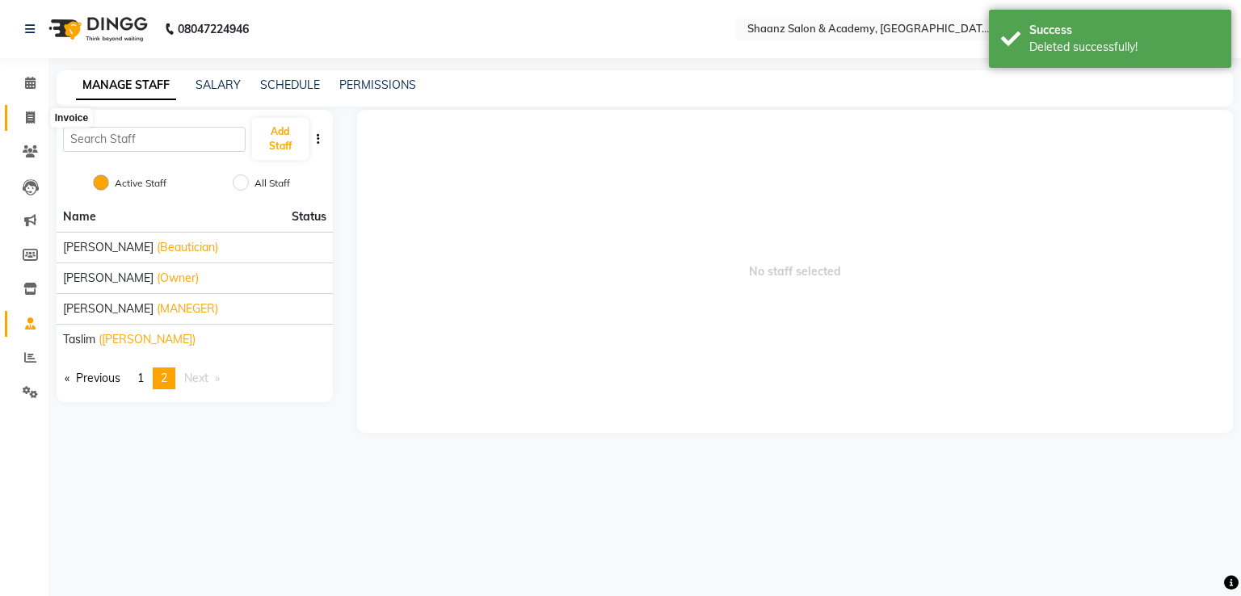
click at [28, 114] on icon at bounding box center [30, 117] width 9 height 12
select select "6360"
select select "service"
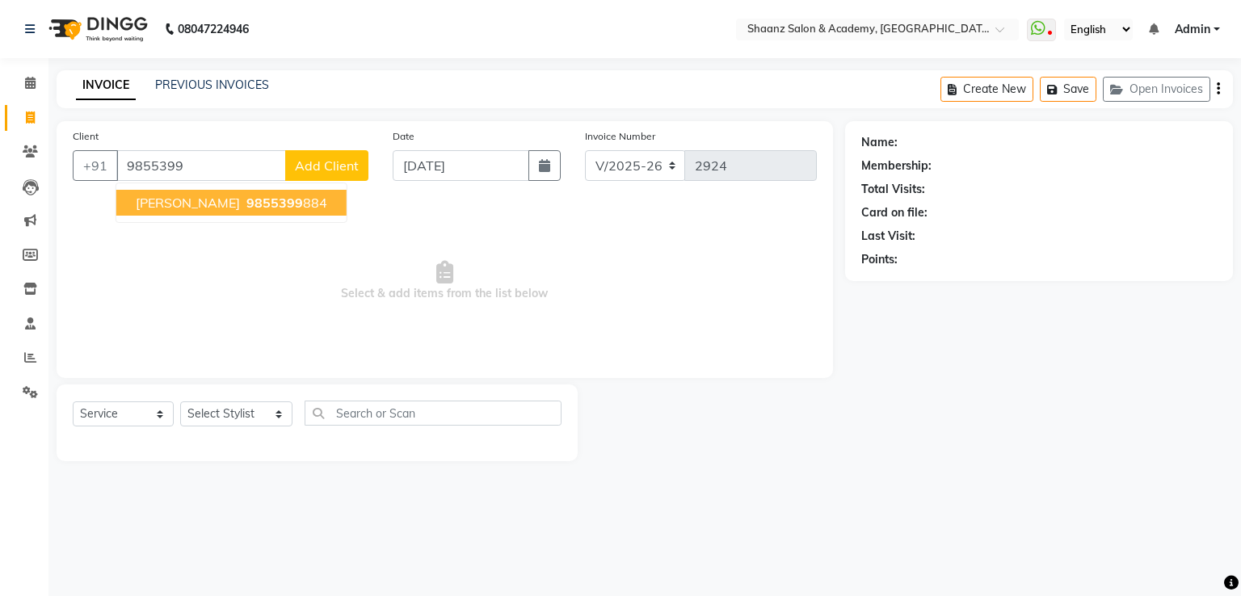
click at [232, 200] on span "[PERSON_NAME]" at bounding box center [188, 203] width 104 height 16
type input "9855399884"
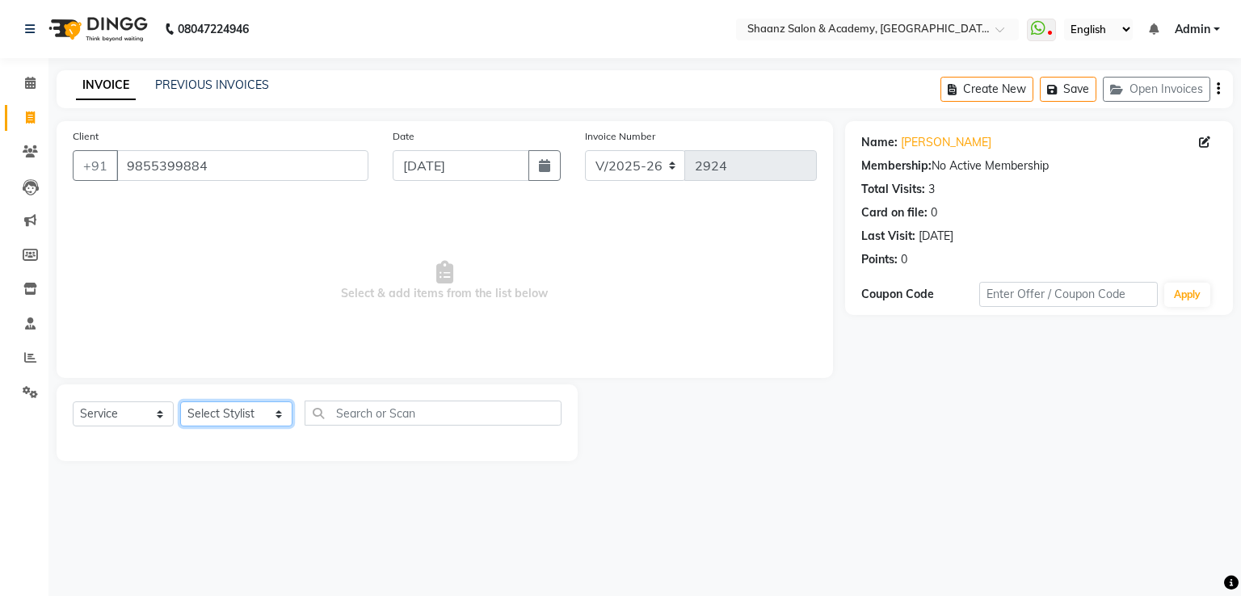
click at [267, 416] on select "Select Stylist [PERSON_NAME] [PERSON_NAME] [PERSON_NAME] dc [PERSON_NAME] nisha…" at bounding box center [236, 414] width 112 height 25
select select "90835"
click at [180, 402] on select "Select Stylist [PERSON_NAME] [PERSON_NAME] [PERSON_NAME] dc [PERSON_NAME] nisha…" at bounding box center [236, 414] width 112 height 25
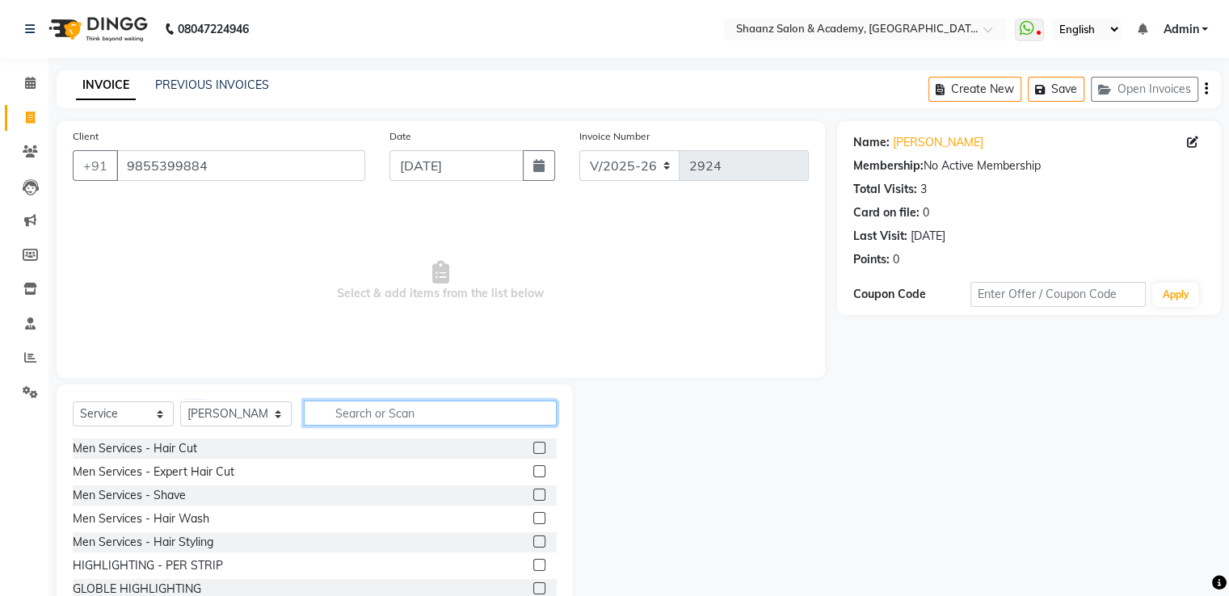
click at [316, 411] on input "text" at bounding box center [430, 413] width 252 height 25
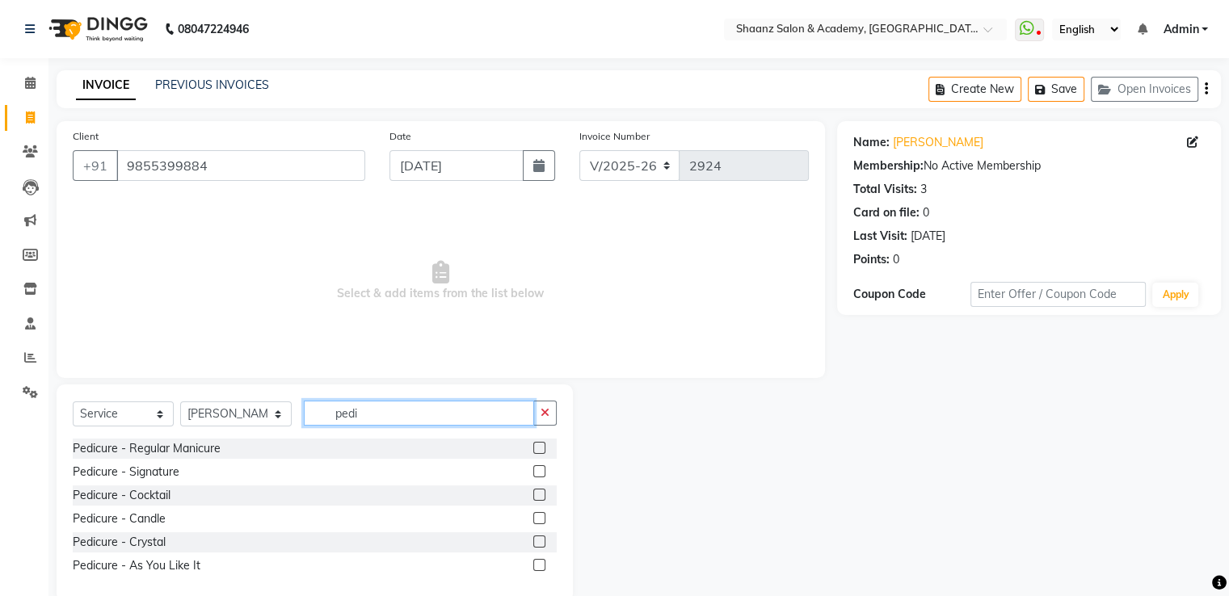
type input "pedi"
click at [537, 562] on label at bounding box center [539, 565] width 12 height 12
click at [537, 562] on input "checkbox" at bounding box center [538, 566] width 11 height 11
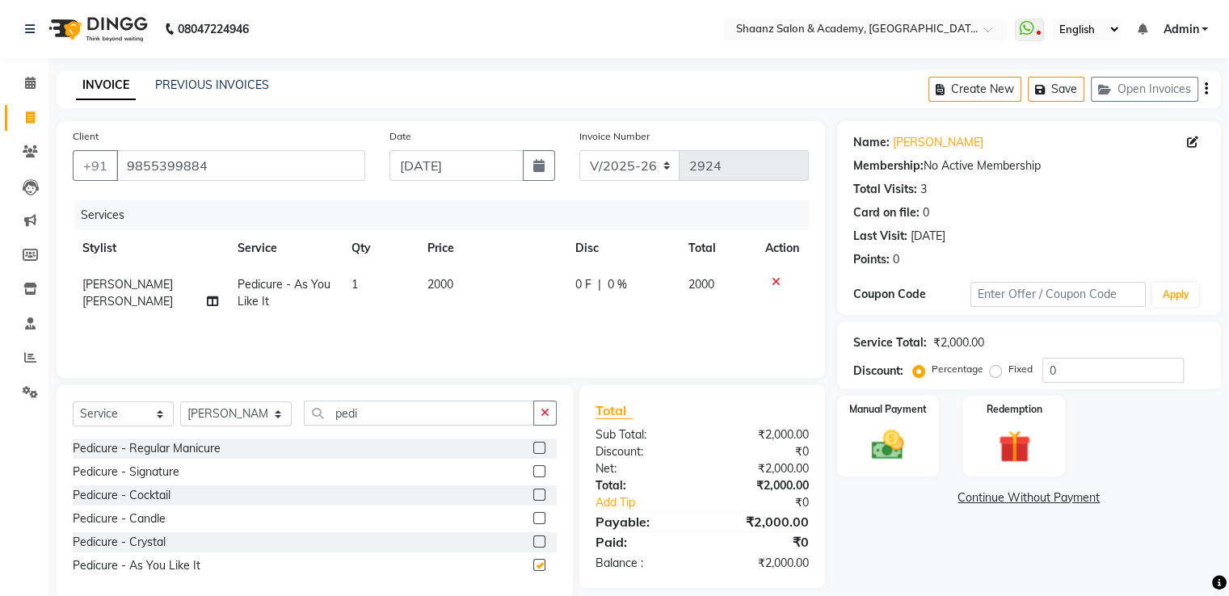
checkbox input "false"
click at [381, 414] on input "pedi" at bounding box center [418, 413] width 229 height 25
type input "p"
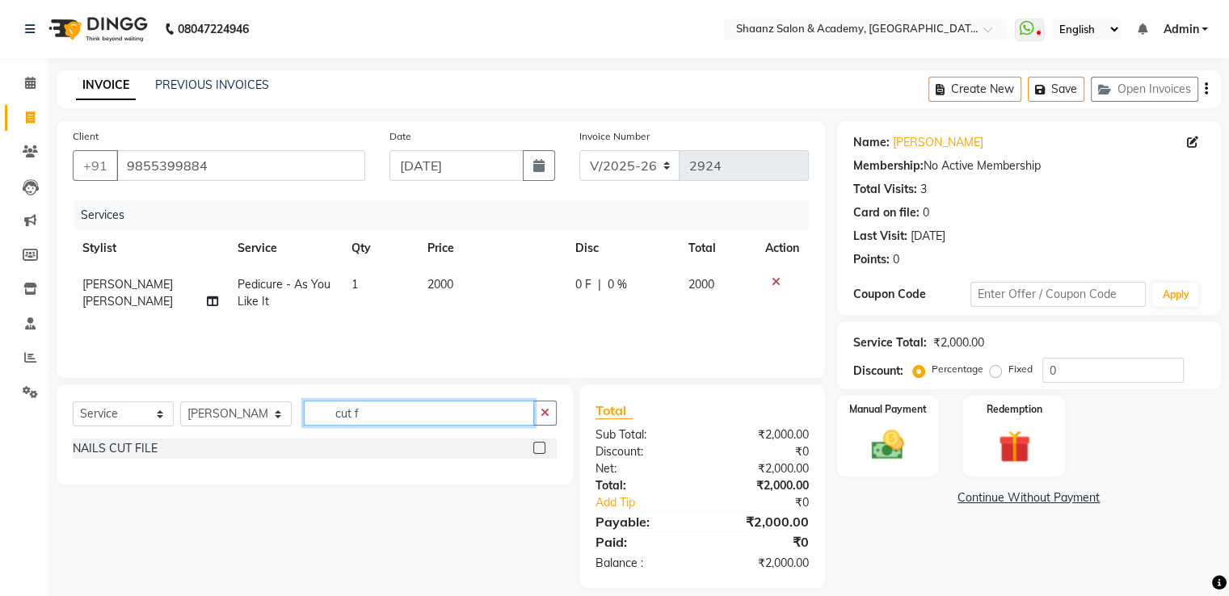
type input "cut f"
click at [538, 449] on label at bounding box center [539, 448] width 12 height 12
click at [538, 449] on input "checkbox" at bounding box center [538, 449] width 11 height 11
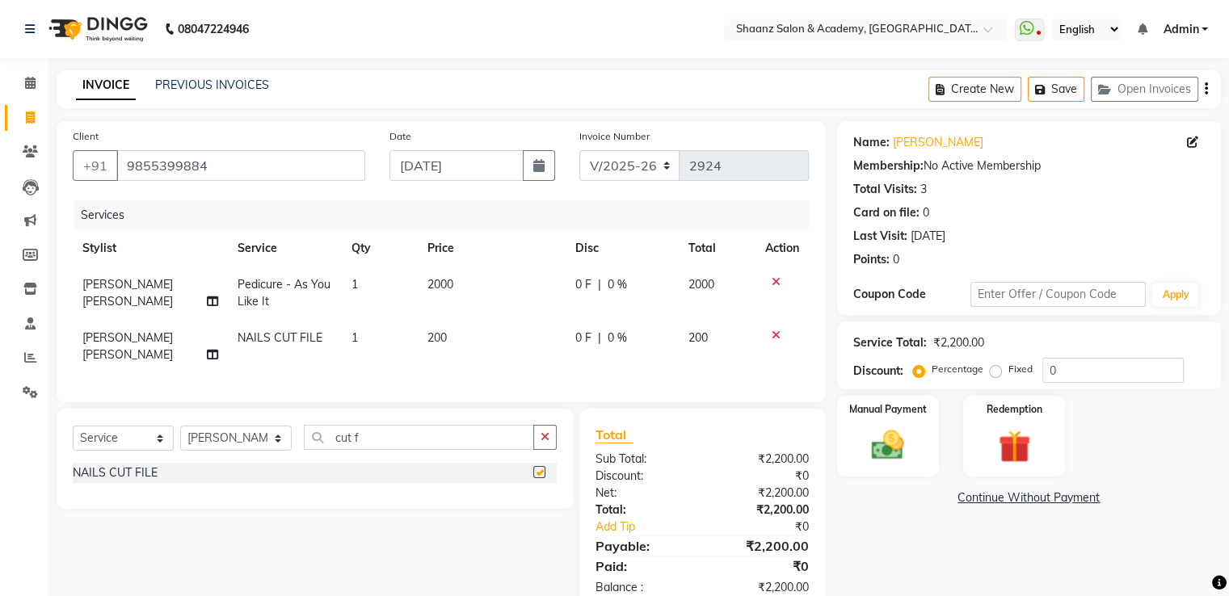
checkbox input "false"
click at [402, 434] on input "cut f" at bounding box center [418, 437] width 229 height 25
type input "c"
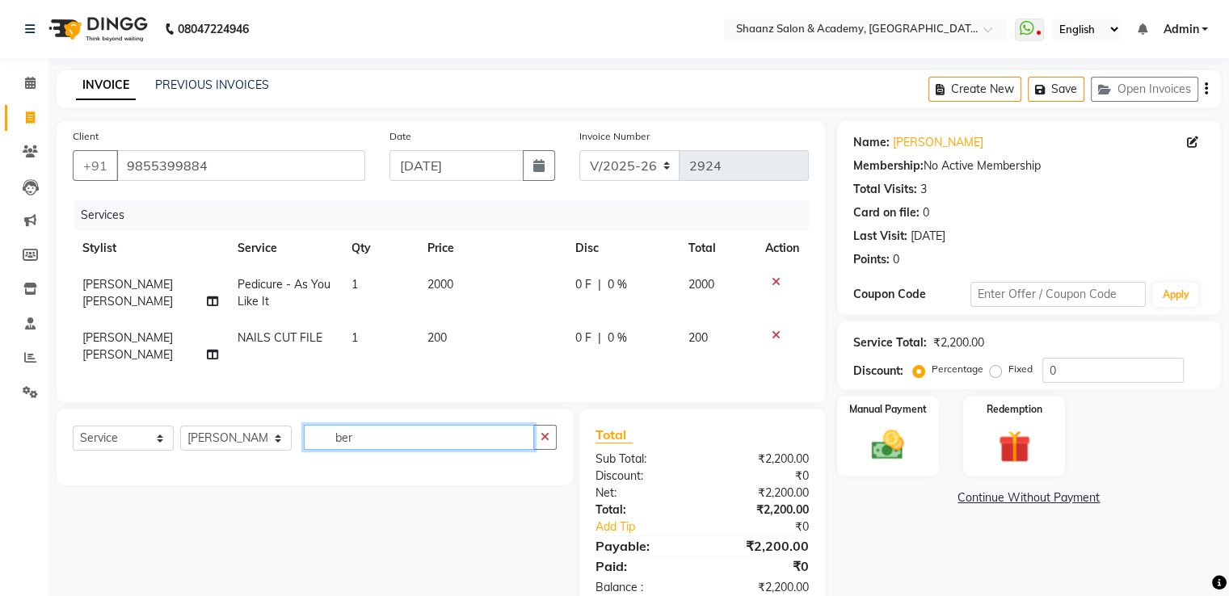
click at [427, 431] on input "ber" at bounding box center [418, 437] width 229 height 25
type input "b"
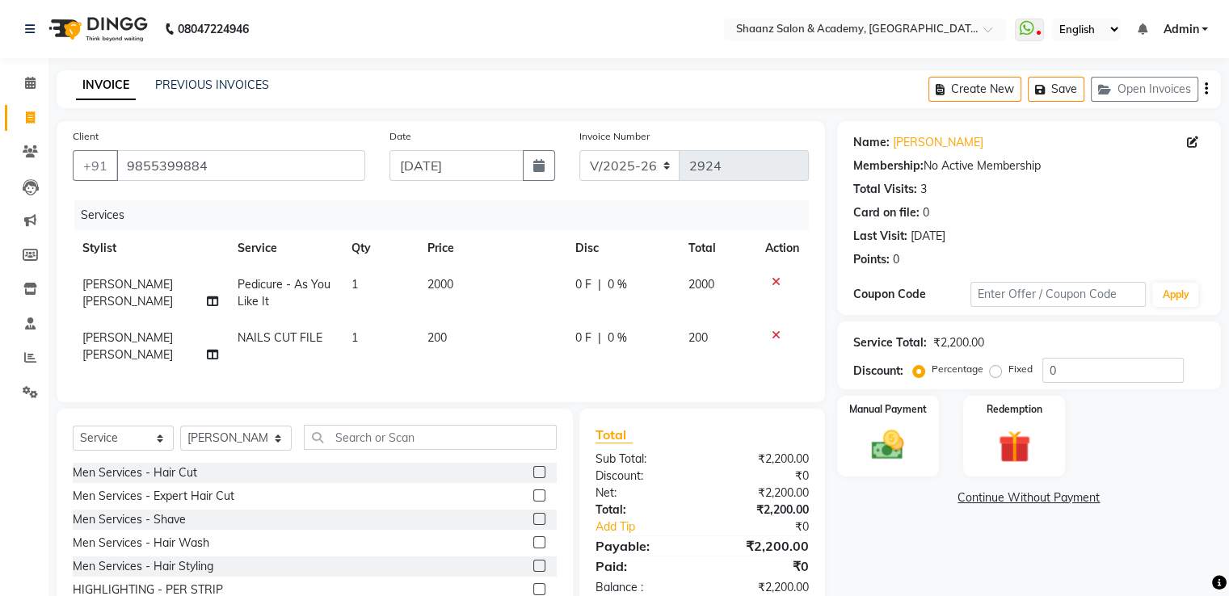
click at [533, 513] on label at bounding box center [539, 519] width 12 height 12
click at [533, 515] on input "checkbox" at bounding box center [538, 520] width 11 height 11
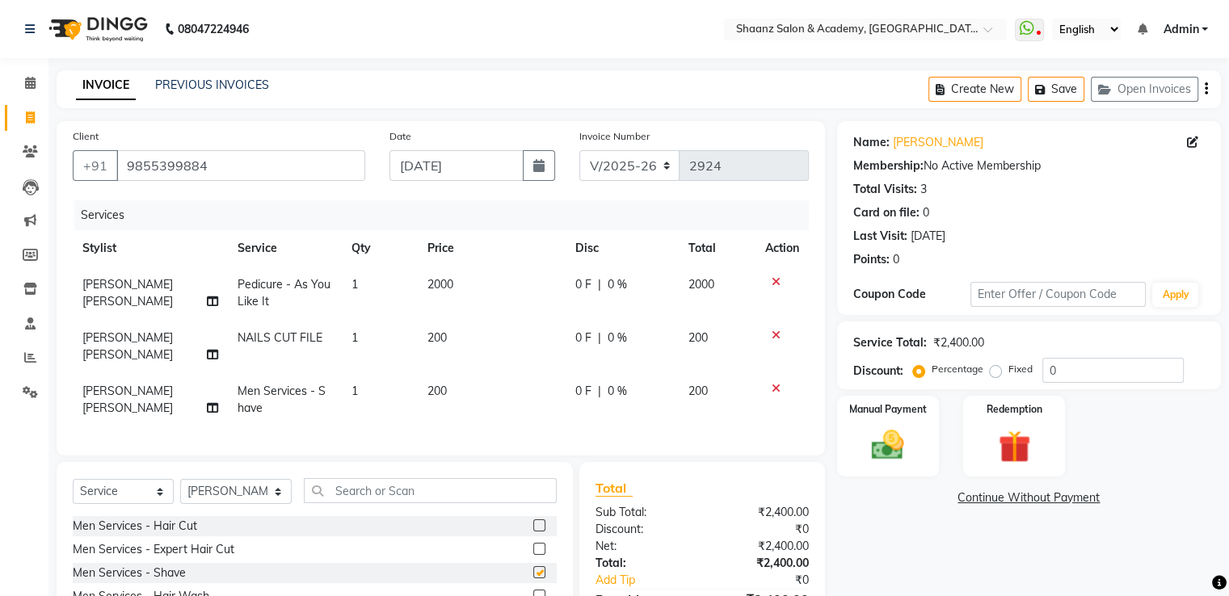
checkbox input "false"
click at [625, 298] on td "0 F | 0 %" at bounding box center [622, 293] width 113 height 53
select select "90835"
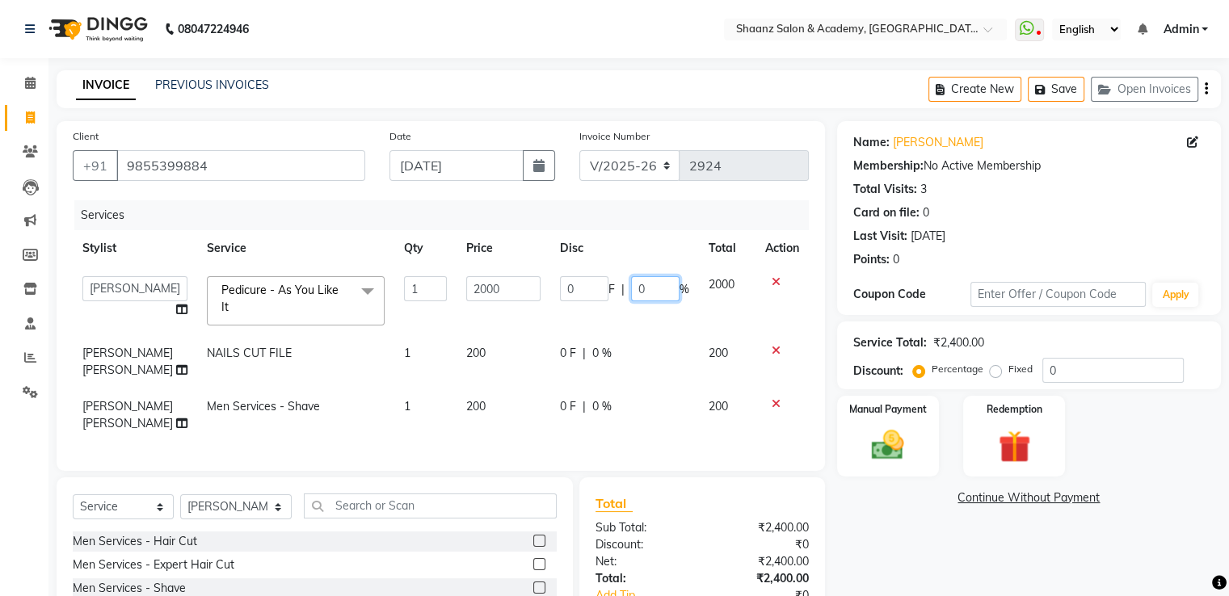
click at [656, 282] on input "0" at bounding box center [655, 288] width 48 height 25
type input "050"
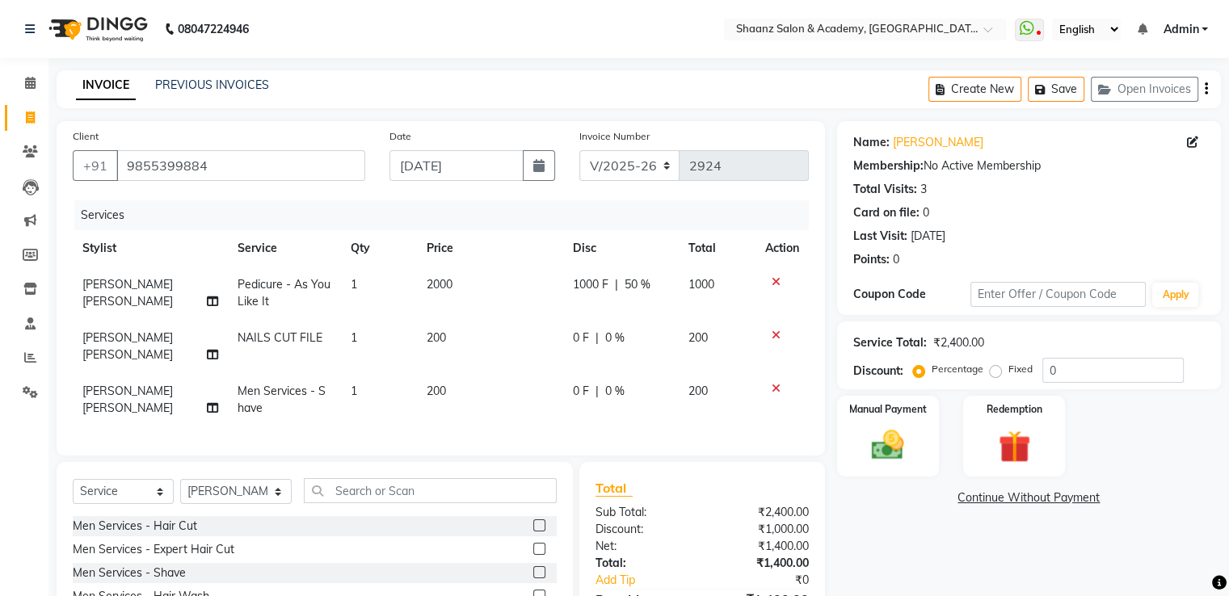
click at [566, 351] on td "0 F | 0 %" at bounding box center [621, 346] width 116 height 53
select select "90835"
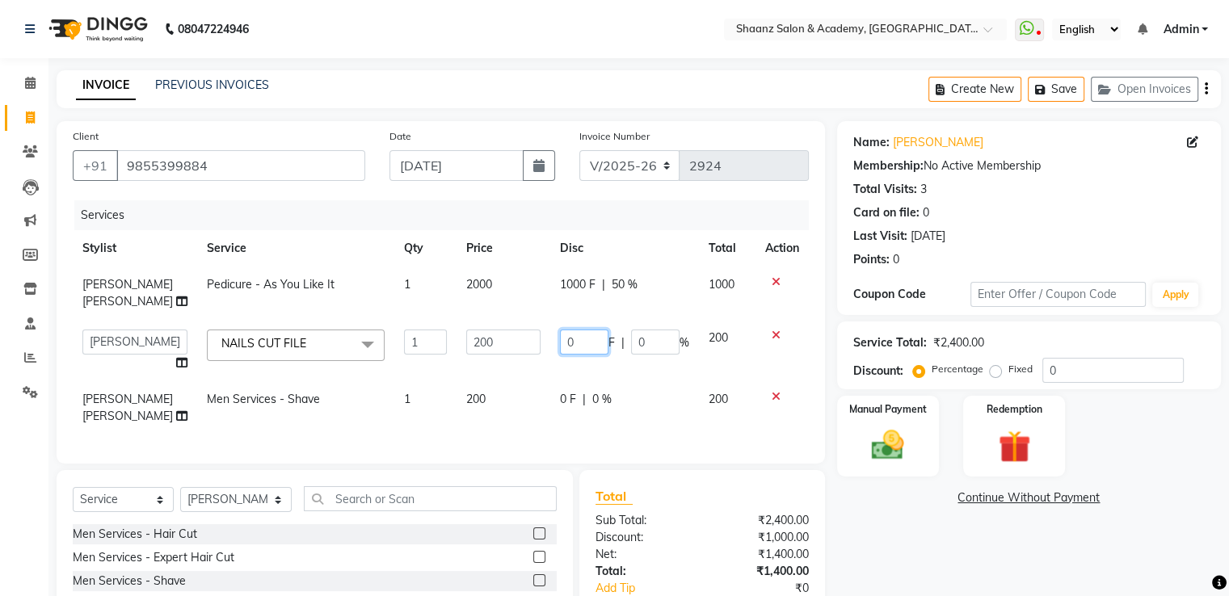
click at [587, 344] on input "0" at bounding box center [584, 342] width 48 height 25
type input "050"
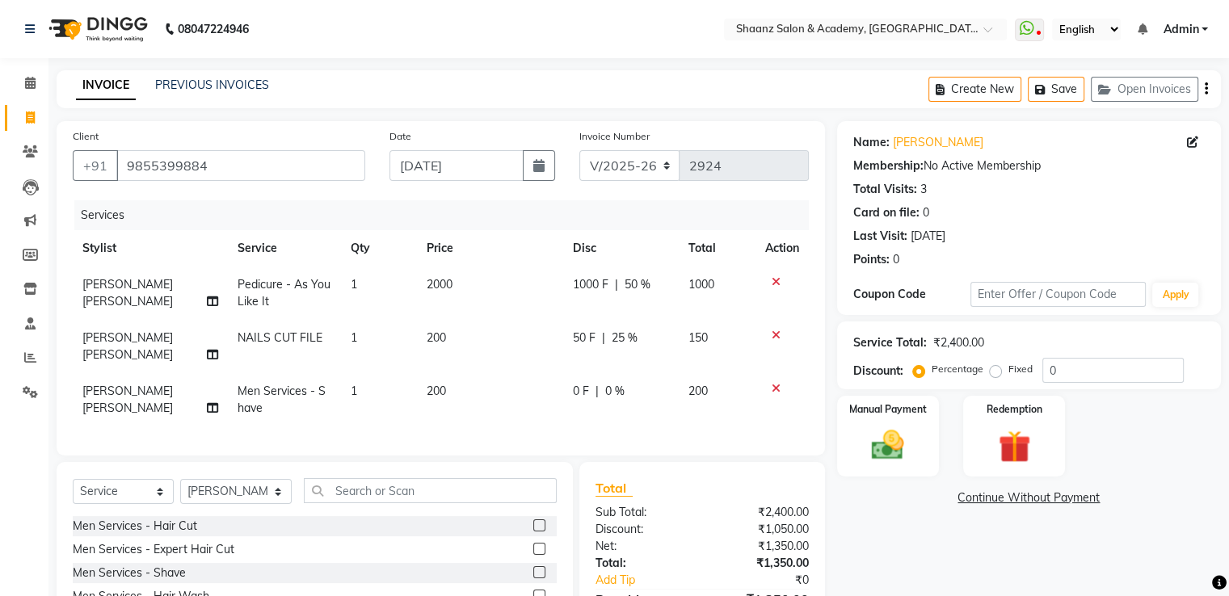
click at [591, 413] on div "Services Stylist Service Qty Price Disc Total Action [PERSON_NAME] [PERSON_NAME…" at bounding box center [441, 319] width 736 height 239
click at [617, 383] on span "0 %" at bounding box center [614, 391] width 19 height 17
select select "90835"
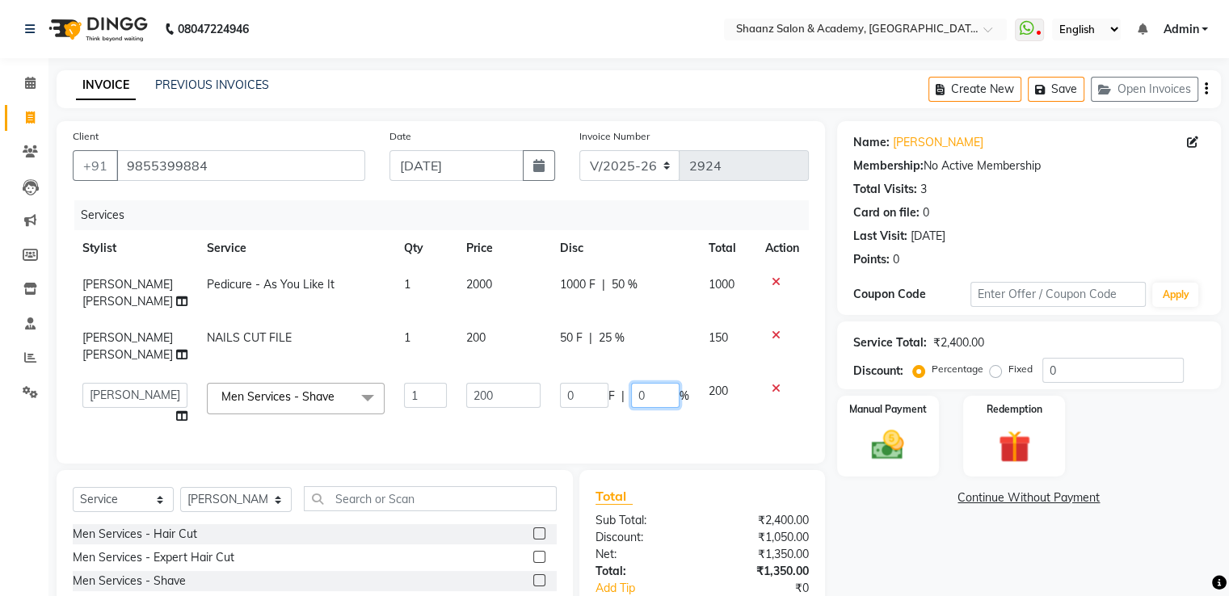
click at [642, 397] on input "0" at bounding box center [655, 395] width 48 height 25
type input "050"
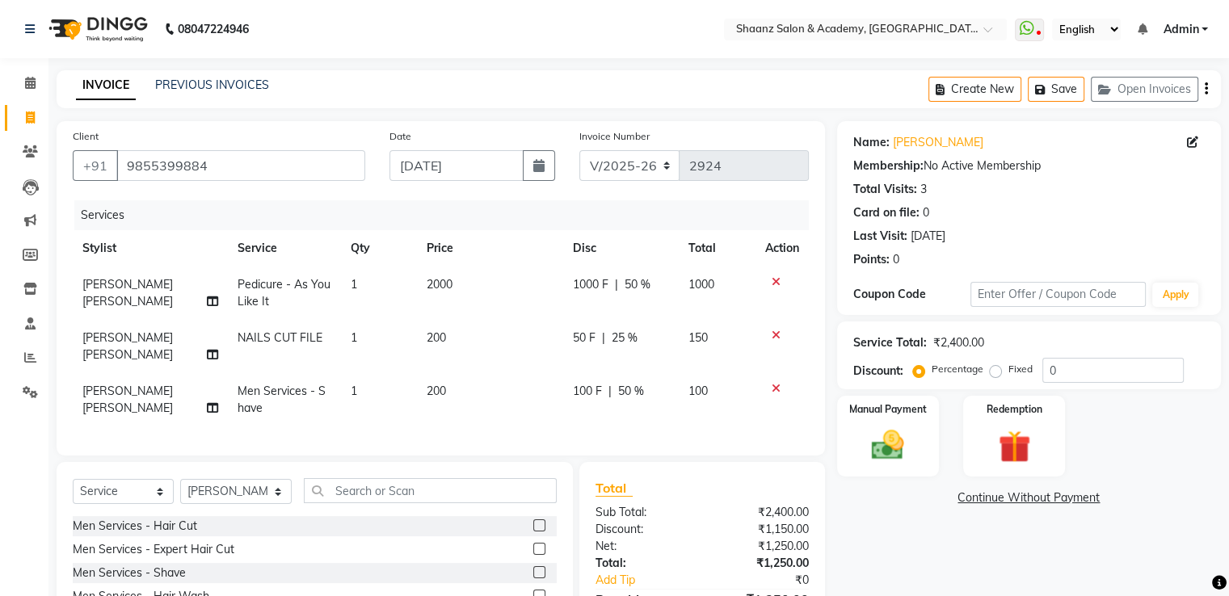
click at [134, 384] on span "[PERSON_NAME] [PERSON_NAME]" at bounding box center [127, 400] width 90 height 32
select select "90835"
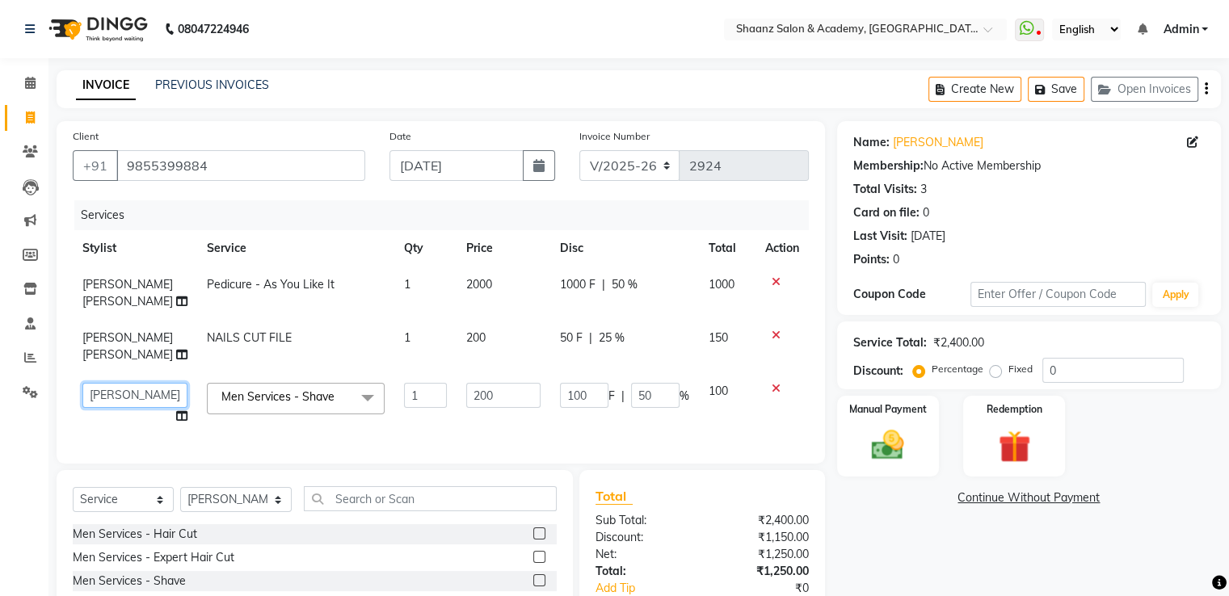
click at [141, 392] on select "[PERSON_NAME] [PERSON_NAME] [PERSON_NAME] dc [PERSON_NAME] nisha [PERSON_NAME] …" at bounding box center [134, 395] width 105 height 25
select select "47609"
click at [924, 447] on div "Manual Payment" at bounding box center [888, 435] width 106 height 83
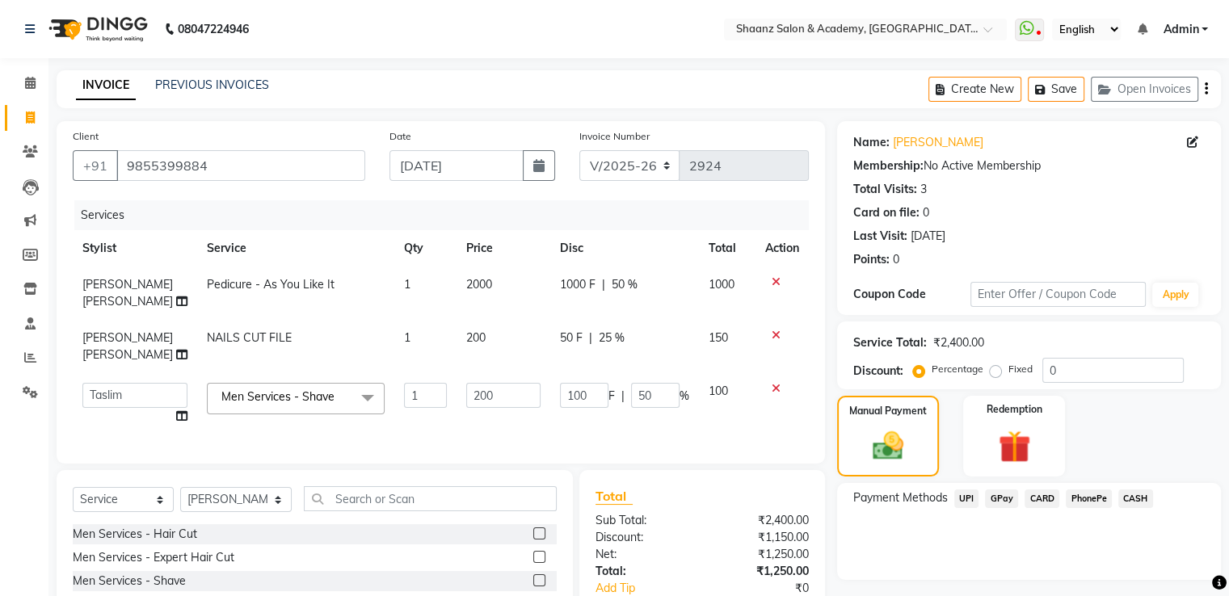
click at [1013, 507] on span "GPay" at bounding box center [1001, 499] width 33 height 19
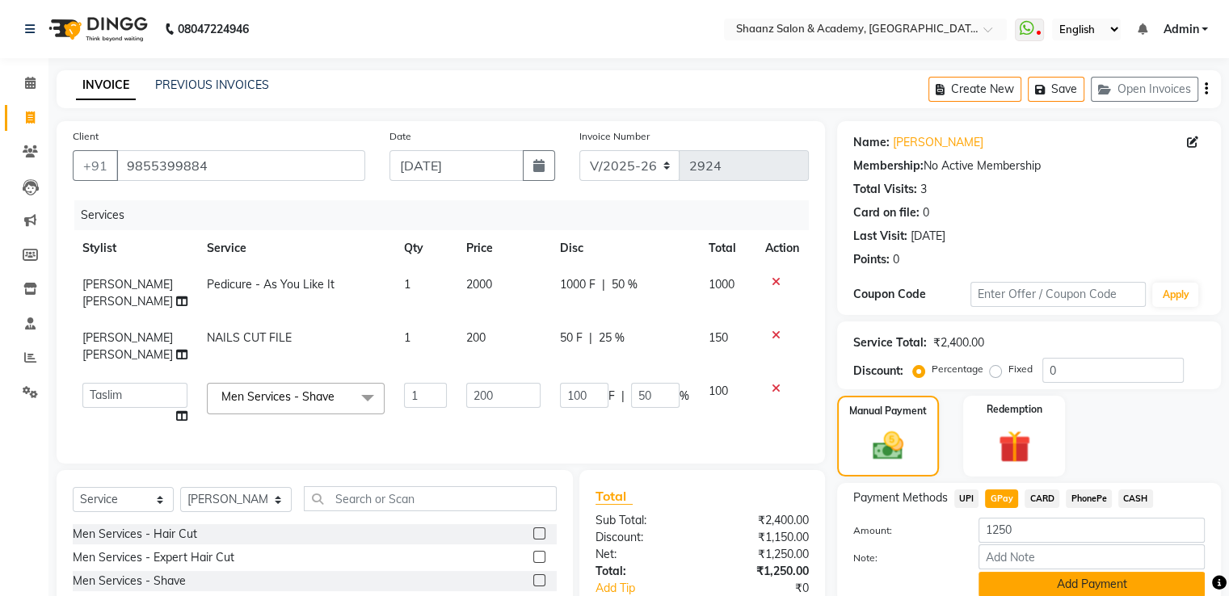
click at [1048, 579] on button "Add Payment" at bounding box center [1091, 584] width 226 height 25
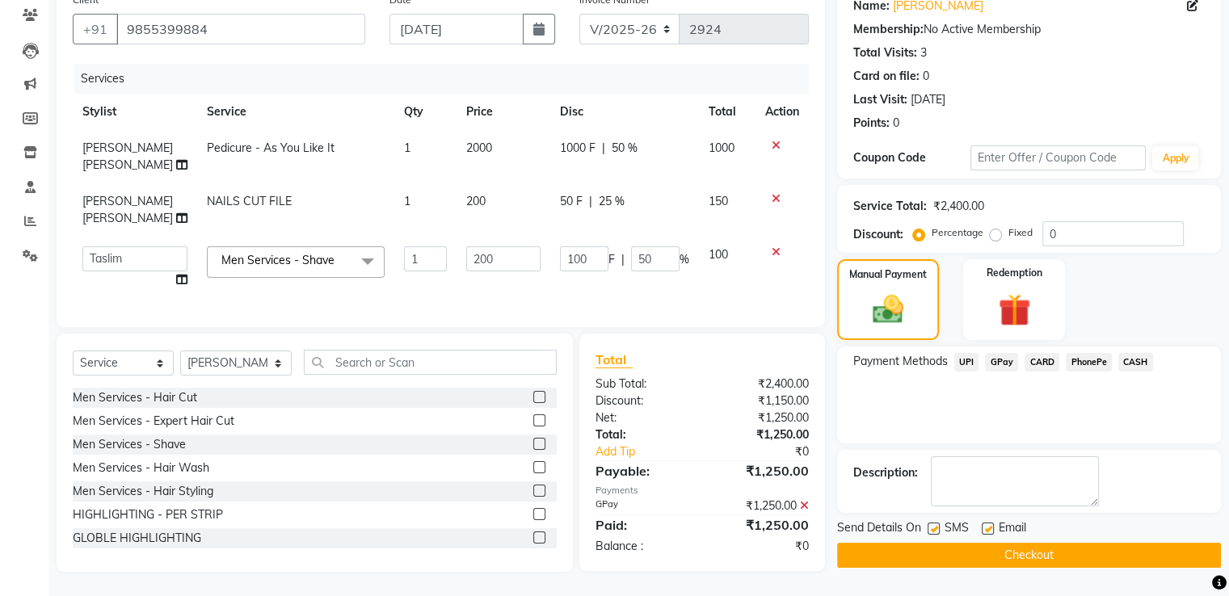
scroll to position [149, 0]
click at [935, 523] on label at bounding box center [933, 529] width 12 height 12
click at [935, 524] on input "checkbox" at bounding box center [932, 529] width 11 height 11
checkbox input "false"
click at [933, 543] on button "Checkout" at bounding box center [1029, 555] width 384 height 25
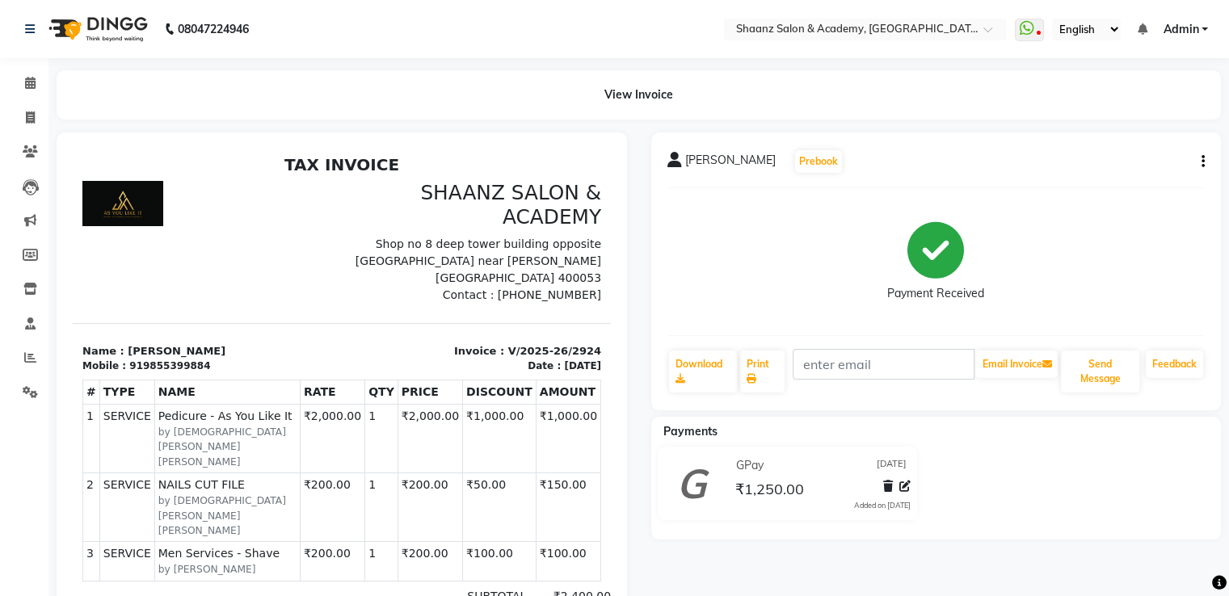
select select "6360"
select select "service"
